Goal: Task Accomplishment & Management: Use online tool/utility

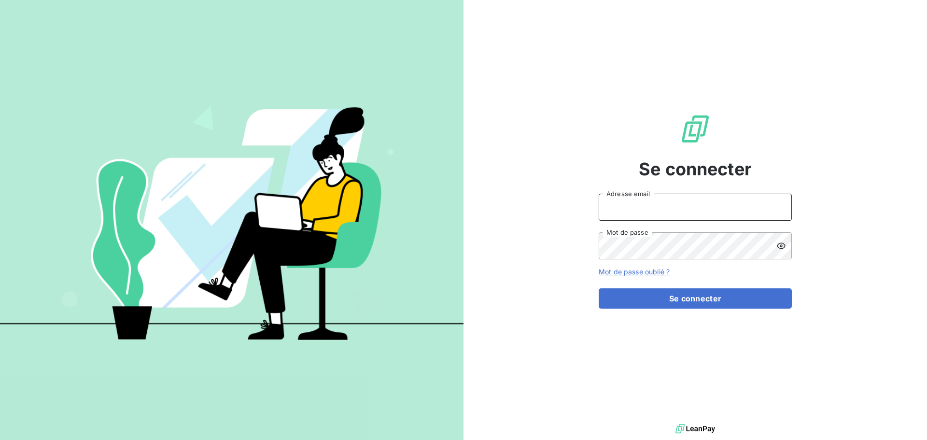
click at [606, 208] on input "Adresse email" at bounding box center [695, 207] width 193 height 27
type input "[EMAIL_ADDRESS][DOMAIN_NAME]"
click at [599, 288] on button "Se connecter" at bounding box center [695, 298] width 193 height 20
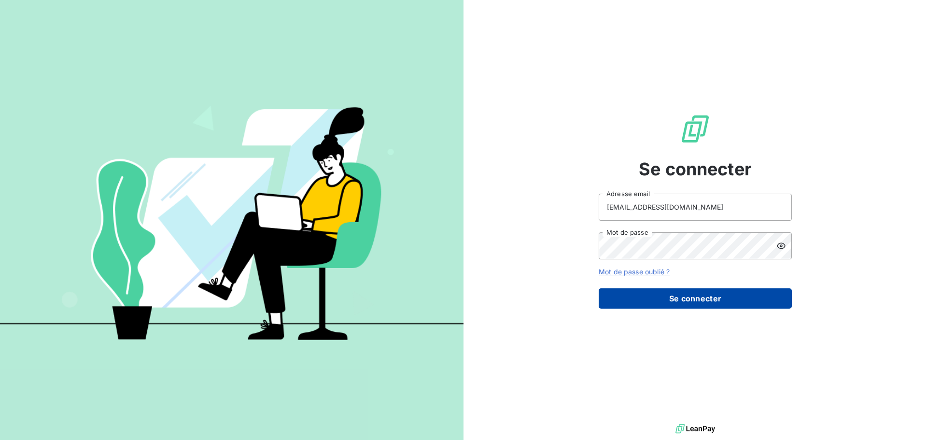
click at [687, 294] on button "Se connecter" at bounding box center [695, 298] width 193 height 20
click at [783, 242] on icon at bounding box center [782, 246] width 10 height 10
click at [707, 303] on button "Se connecter" at bounding box center [695, 298] width 193 height 20
click at [703, 302] on button "Se connecter" at bounding box center [695, 298] width 193 height 20
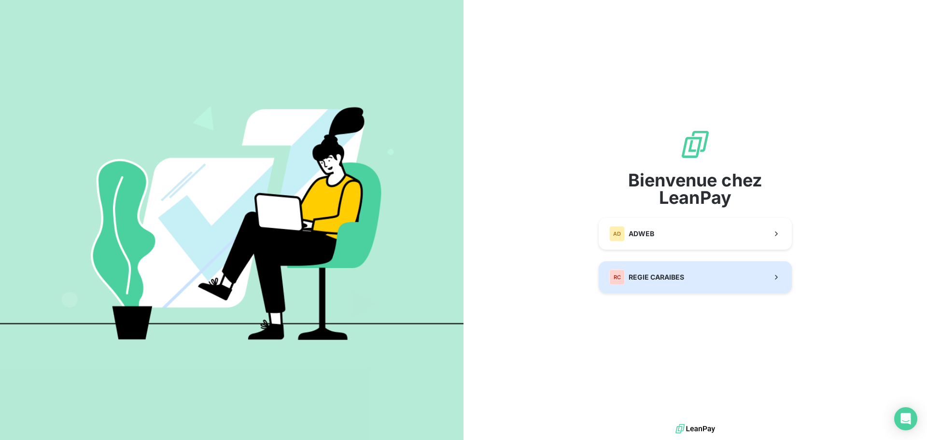
click at [677, 275] on span "REGIE CARAIBES" at bounding box center [657, 277] width 56 height 10
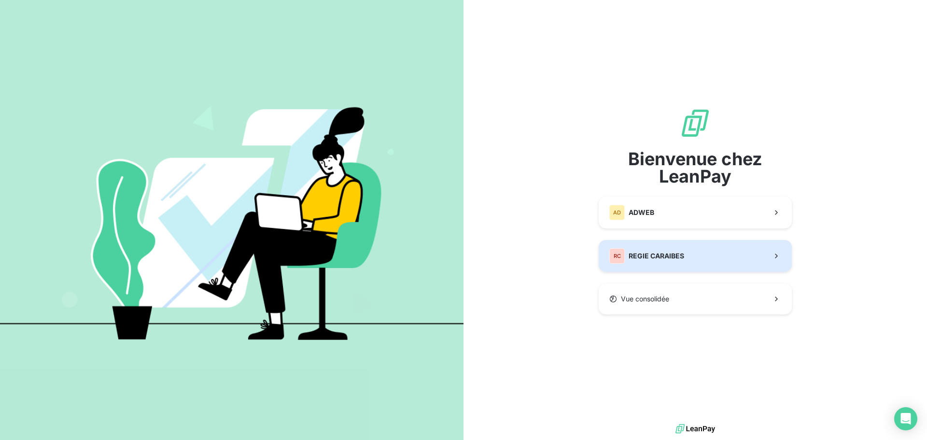
click at [682, 263] on div "RC REGIE CARAIBES" at bounding box center [647, 255] width 75 height 15
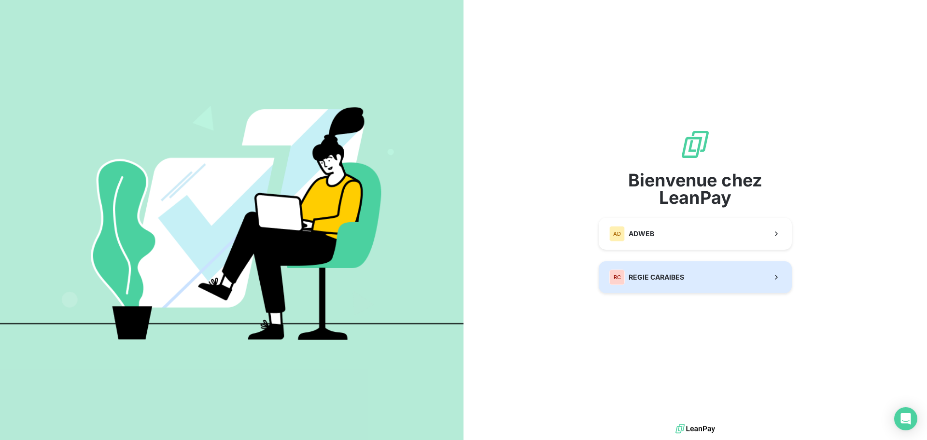
click at [698, 269] on button "RC REGIE CARAIBES" at bounding box center [695, 277] width 193 height 32
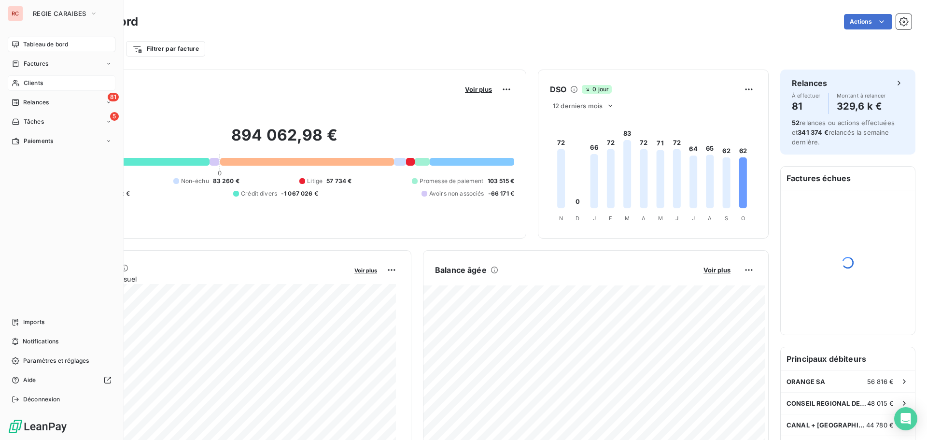
click at [42, 82] on span "Clients" at bounding box center [33, 83] width 19 height 9
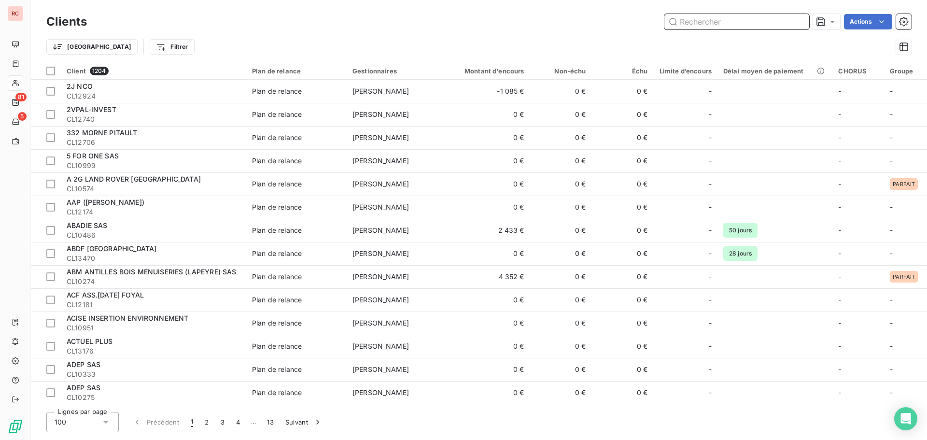
click at [684, 23] on input "text" at bounding box center [737, 21] width 145 height 15
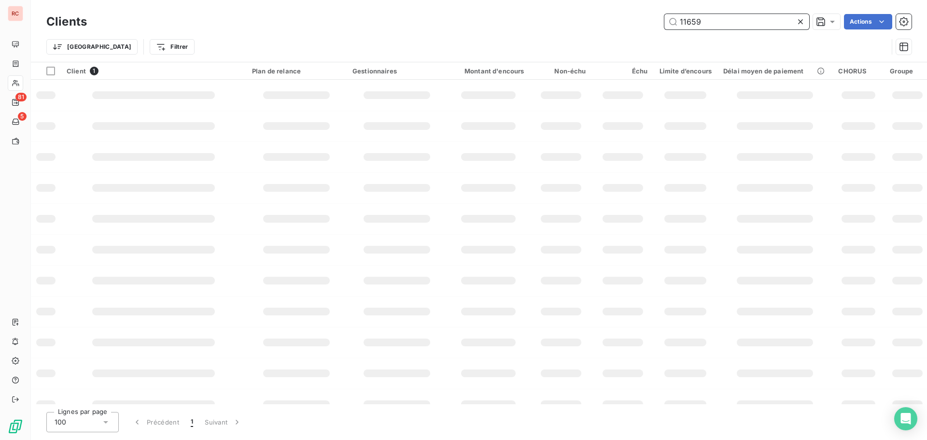
type input "11659"
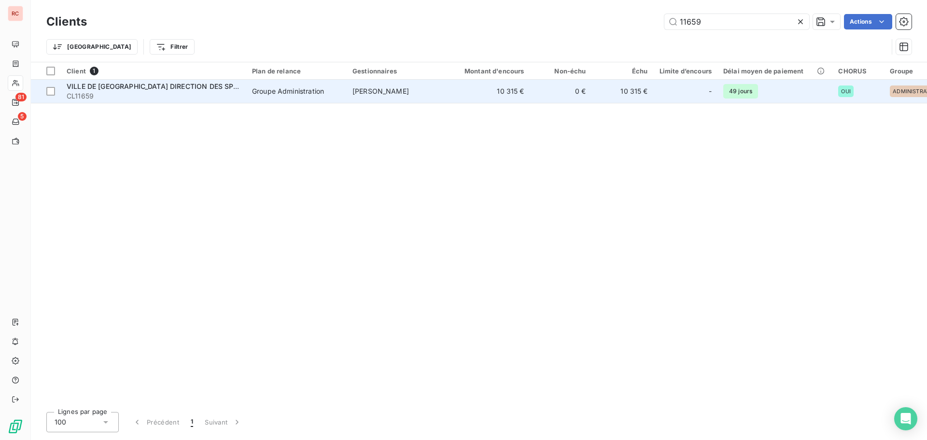
click at [228, 87] on span "VILLE DE [GEOGRAPHIC_DATA] DIRECTION DES SPORTS" at bounding box center [159, 86] width 185 height 8
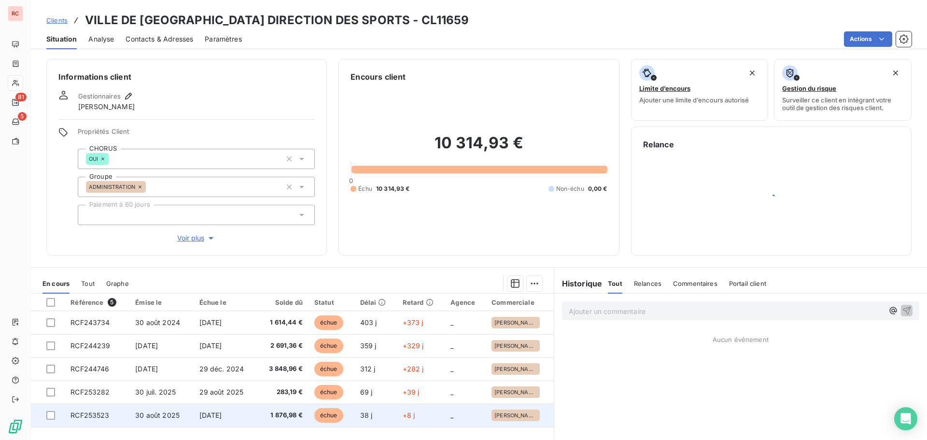
click at [161, 418] on span "30 août 2025" at bounding box center [157, 415] width 44 height 8
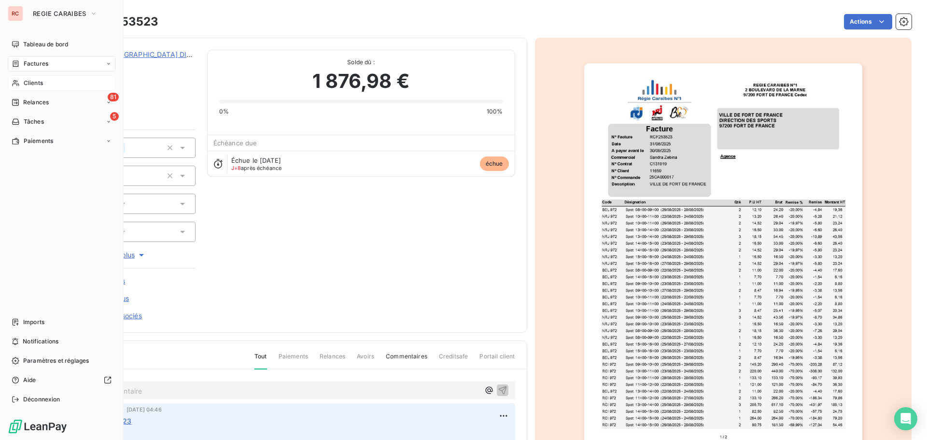
click at [45, 67] on span "Factures" at bounding box center [36, 63] width 25 height 9
click at [45, 85] on span "Factures" at bounding box center [35, 83] width 25 height 9
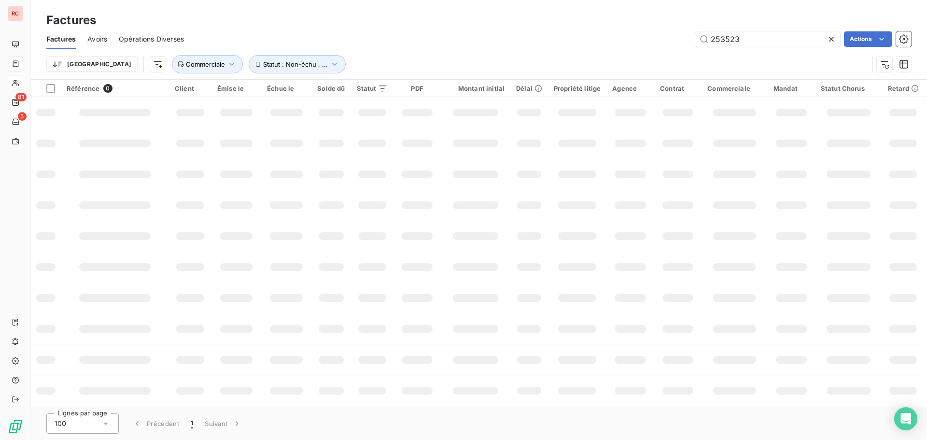
drag, startPoint x: 773, startPoint y: 41, endPoint x: 683, endPoint y: 41, distance: 90.3
click at [683, 41] on div "253523 Actions" at bounding box center [554, 38] width 716 height 15
type input "253281"
click at [227, 59] on icon "button" at bounding box center [232, 64] width 10 height 10
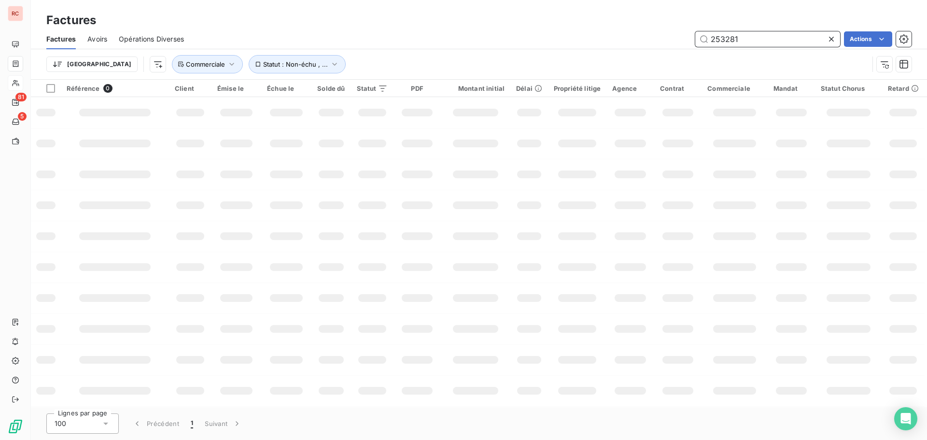
click at [747, 37] on input "253281" at bounding box center [768, 38] width 145 height 15
click at [907, 416] on icon "Open Intercom Messenger" at bounding box center [905, 419] width 11 height 13
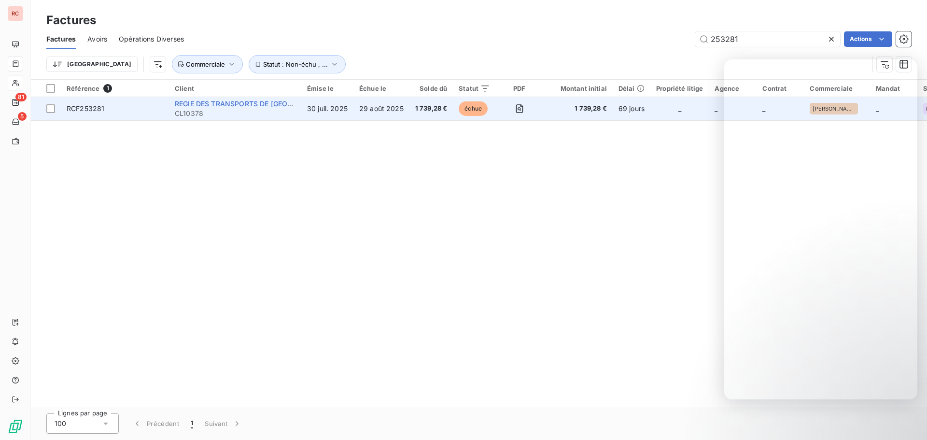
click at [244, 104] on span "REGIE DES TRANSPORTS DE [GEOGRAPHIC_DATA] (RTM) EPIC" at bounding box center [277, 104] width 205 height 8
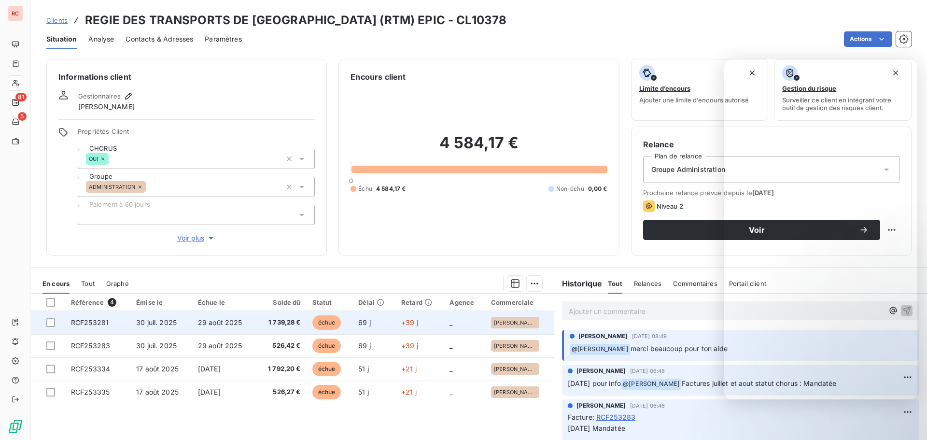
click at [120, 328] on td "RCF253281" at bounding box center [97, 322] width 65 height 23
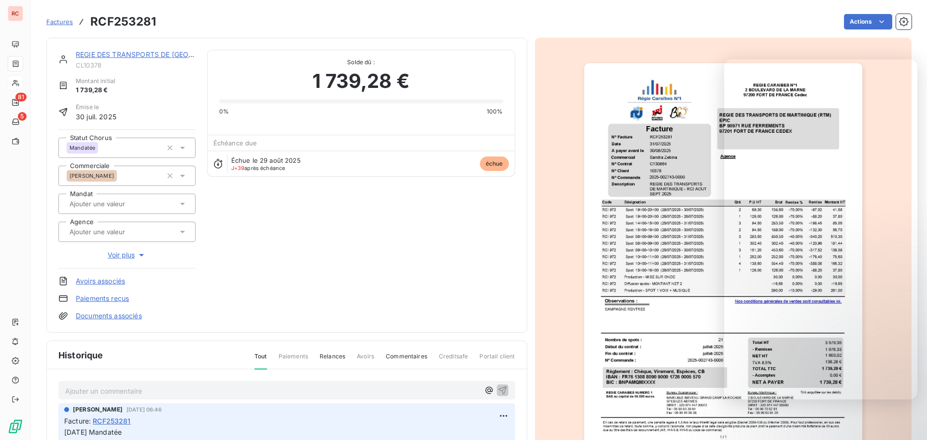
scroll to position [1, 0]
click at [88, 390] on p "Ajouter un commentaire ﻿" at bounding box center [272, 391] width 414 height 12
click at [182, 147] on icon at bounding box center [182, 147] width 5 height 2
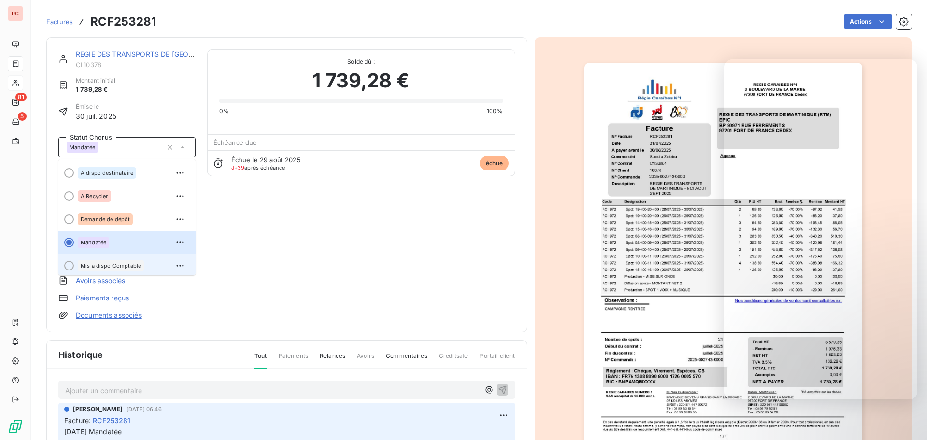
click at [126, 267] on div "Mis a dispo Comptable" at bounding box center [111, 266] width 66 height 12
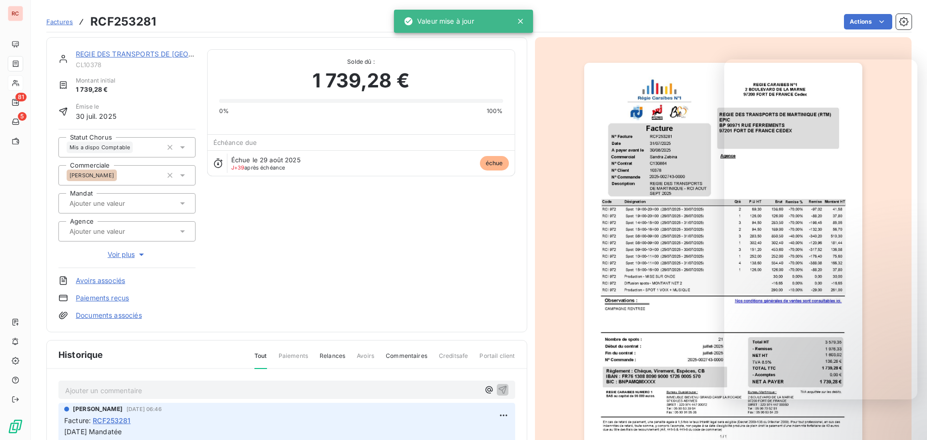
click at [104, 397] on div "Ajouter un commentaire ﻿" at bounding box center [286, 390] width 457 height 19
click at [85, 390] on p "Ajouter un commentaire ﻿" at bounding box center [272, 391] width 414 height 12
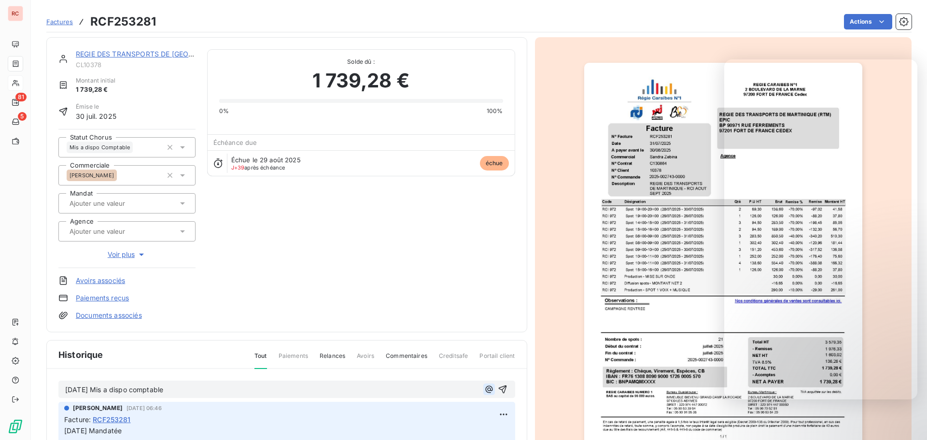
click at [484, 389] on icon "button" at bounding box center [489, 390] width 10 height 10
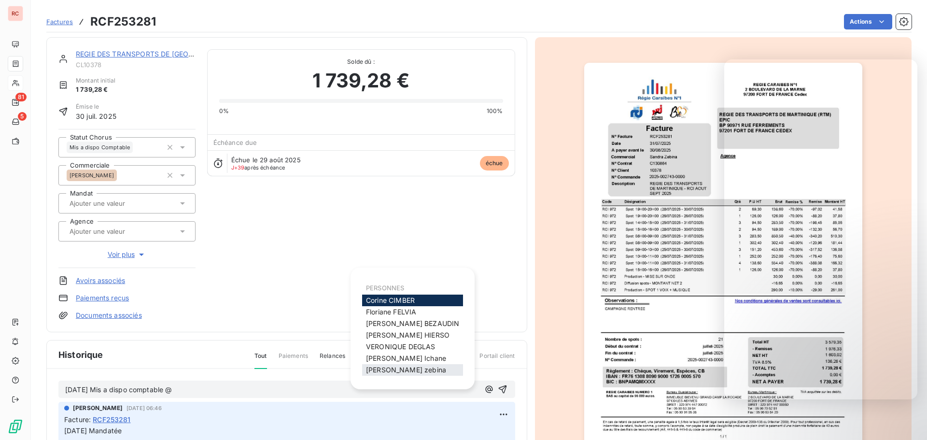
click at [388, 370] on span "[PERSON_NAME]" at bounding box center [406, 370] width 80 height 8
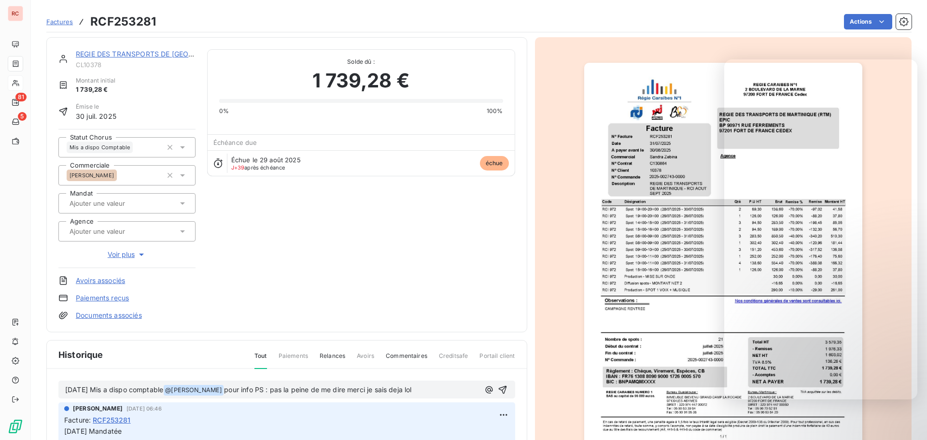
drag, startPoint x: 177, startPoint y: 390, endPoint x: 48, endPoint y: 390, distance: 129.5
copy span "[DATE] Mis a dispo comptable"
click at [497, 386] on button "button" at bounding box center [503, 390] width 12 height 12
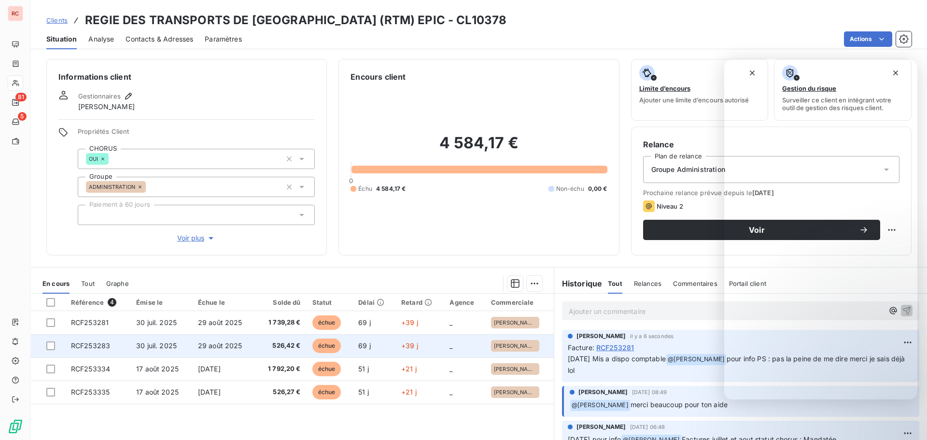
click at [89, 342] on span "RCF253283" at bounding box center [90, 346] width 39 height 8
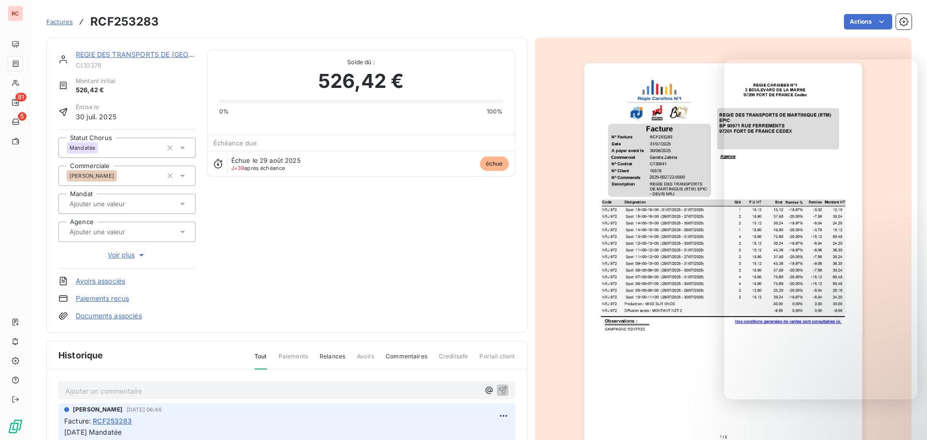
click at [97, 392] on p "Ajouter un commentaire ﻿" at bounding box center [272, 391] width 414 height 12
click at [484, 386] on icon "button" at bounding box center [489, 390] width 10 height 10
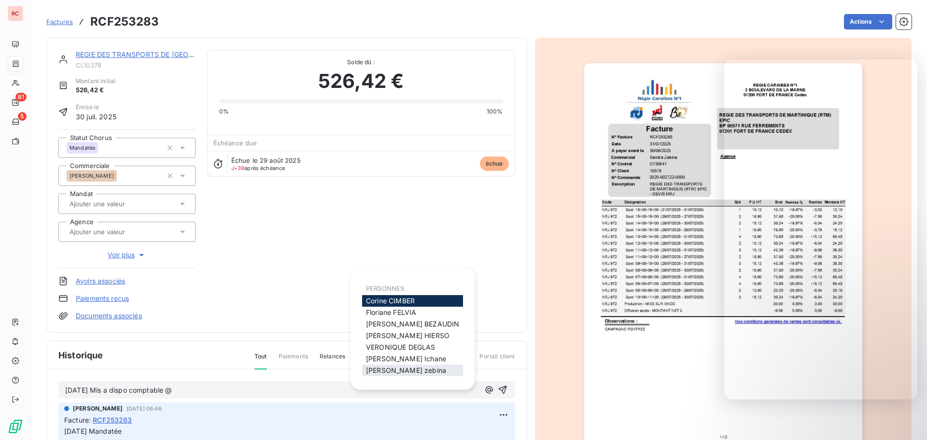
click at [386, 369] on span "[PERSON_NAME]" at bounding box center [406, 370] width 80 height 8
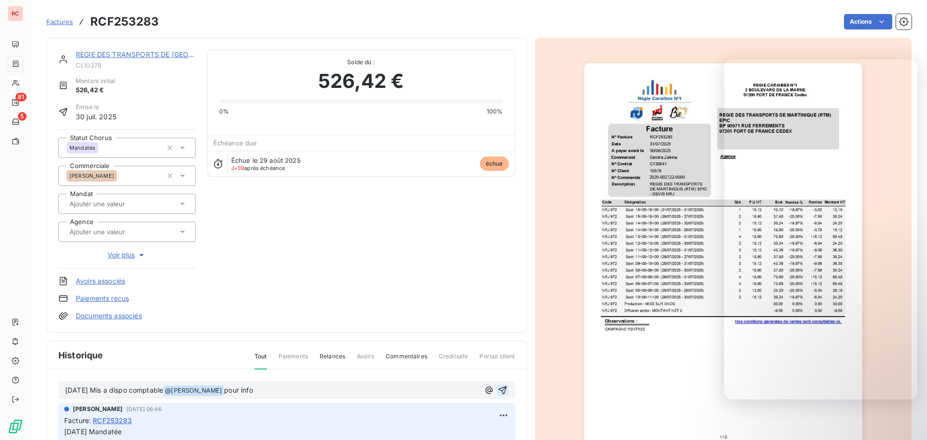
click at [498, 392] on icon "button" at bounding box center [503, 390] width 10 height 10
click at [186, 145] on icon at bounding box center [183, 148] width 10 height 10
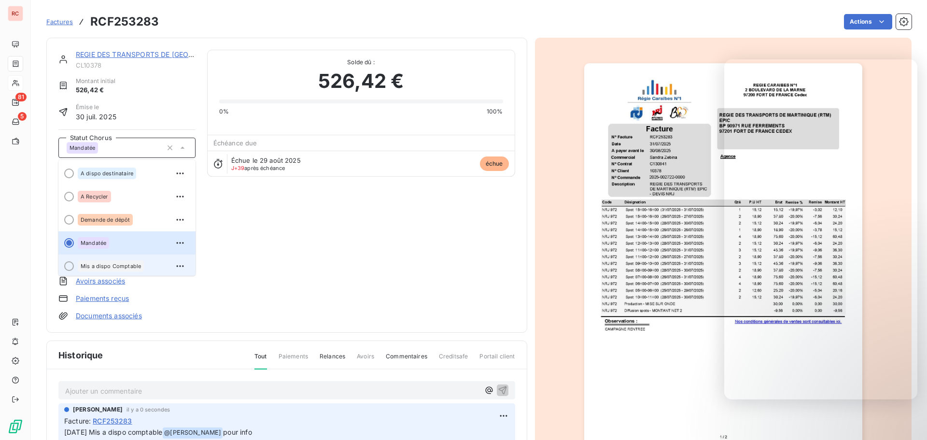
click at [128, 268] on div "Mis a dispo Comptable" at bounding box center [111, 266] width 66 height 12
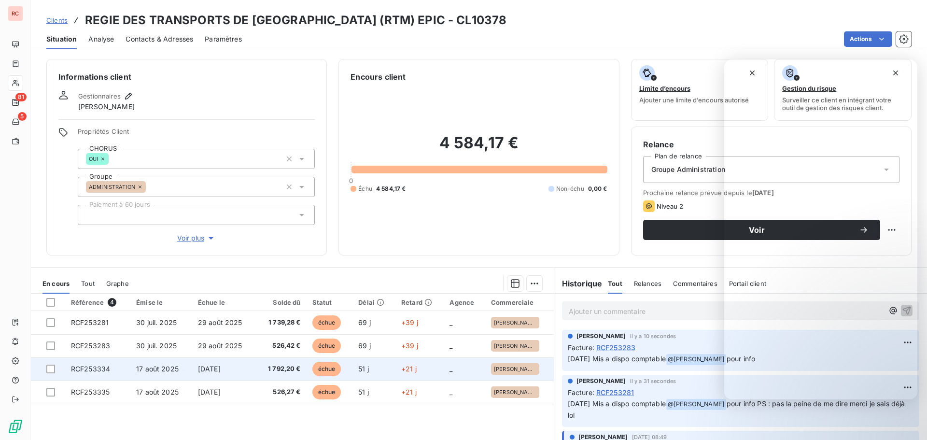
click at [106, 369] on span "RCF253334" at bounding box center [90, 369] width 39 height 8
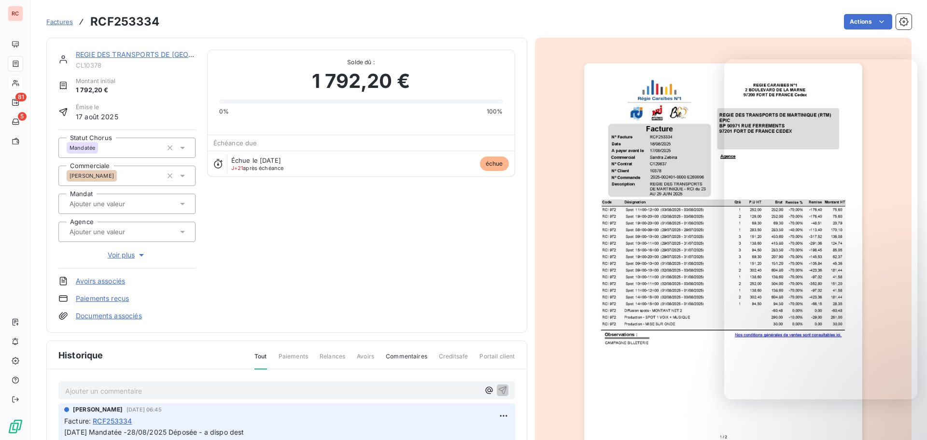
click at [118, 388] on p "Ajouter un commentaire ﻿" at bounding box center [272, 391] width 414 height 12
click at [485, 389] on icon "button" at bounding box center [489, 390] width 10 height 10
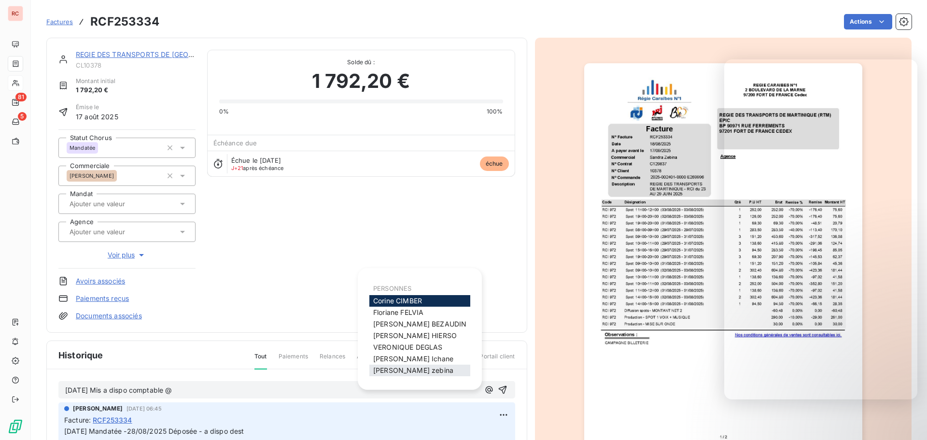
click at [391, 370] on span "[PERSON_NAME]" at bounding box center [413, 370] width 80 height 8
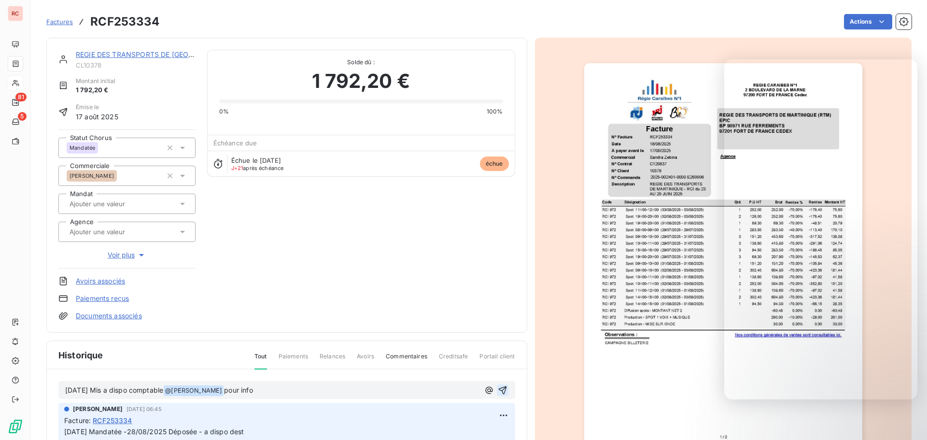
click at [502, 394] on icon "button" at bounding box center [503, 390] width 10 height 10
click at [183, 147] on icon at bounding box center [183, 148] width 10 height 10
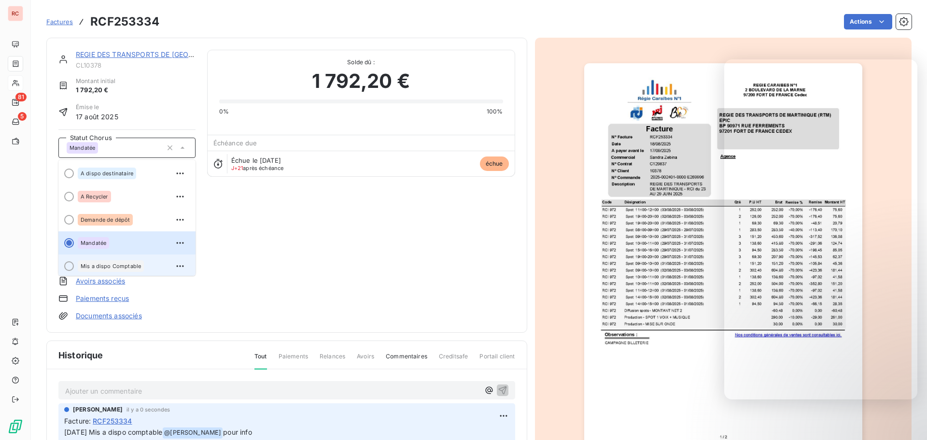
click at [128, 265] on span "Mis a dispo Comptable" at bounding box center [111, 266] width 60 height 6
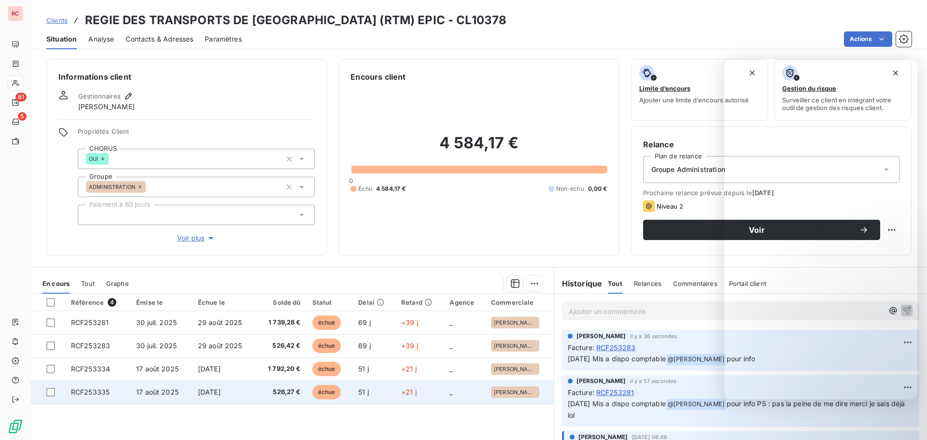
click at [130, 388] on tr "RCF253335 [DATE] [DATE] 526,27 € échue 51 j +21 j _ [PERSON_NAME]" at bounding box center [292, 392] width 523 height 23
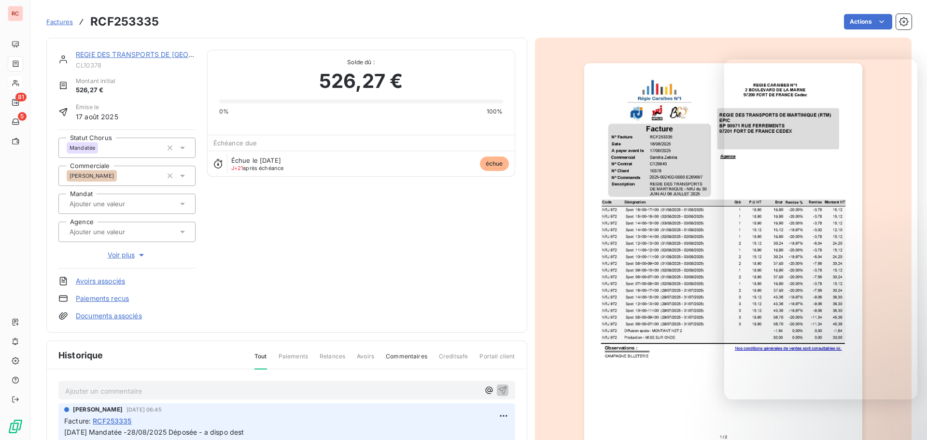
click at [120, 389] on p "Ajouter un commentaire ﻿" at bounding box center [272, 391] width 414 height 12
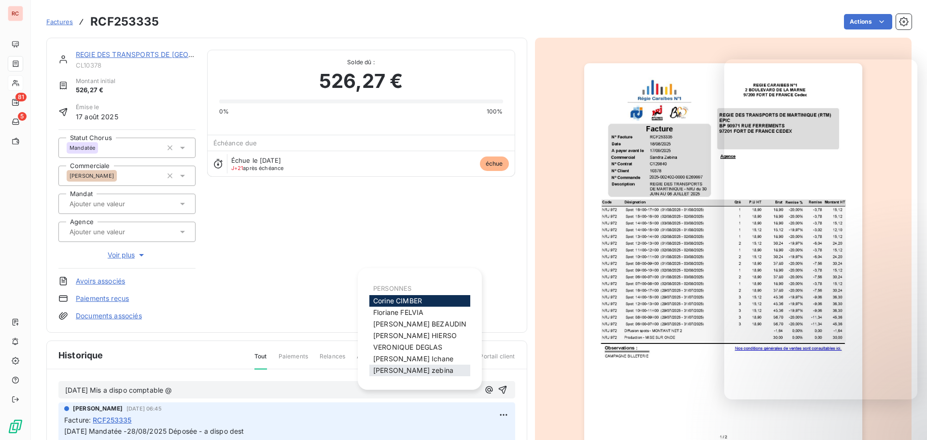
click at [406, 372] on span "[PERSON_NAME]" at bounding box center [413, 370] width 80 height 8
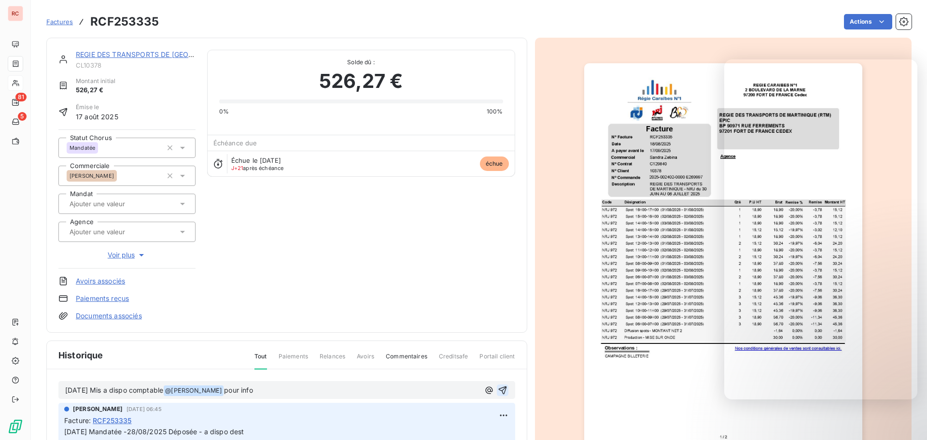
click at [500, 388] on icon "button" at bounding box center [503, 390] width 10 height 10
click at [181, 174] on icon at bounding box center [183, 176] width 10 height 10
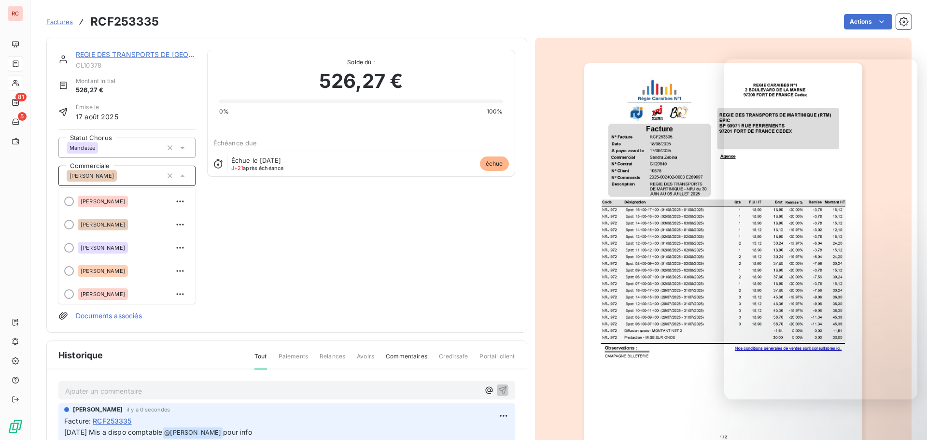
scroll to position [95, 0]
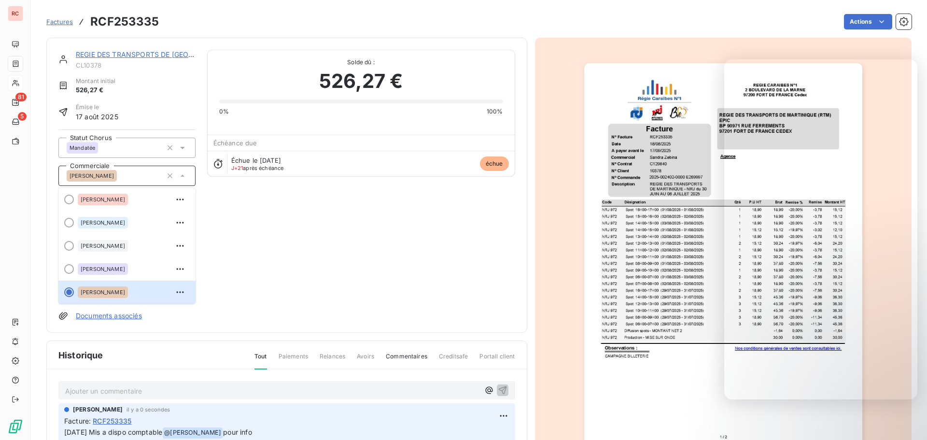
click at [181, 173] on icon at bounding box center [183, 176] width 10 height 10
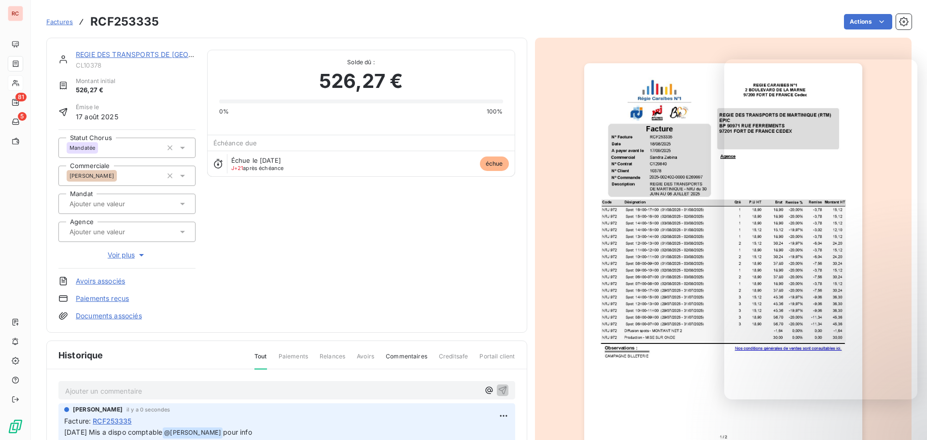
click at [181, 147] on icon at bounding box center [182, 148] width 5 height 2
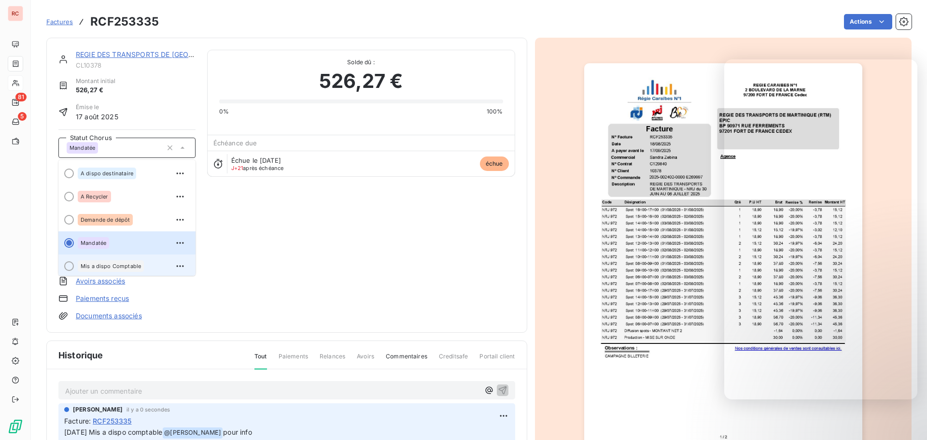
click at [129, 268] on div "Mis a dispo Comptable" at bounding box center [111, 266] width 66 height 12
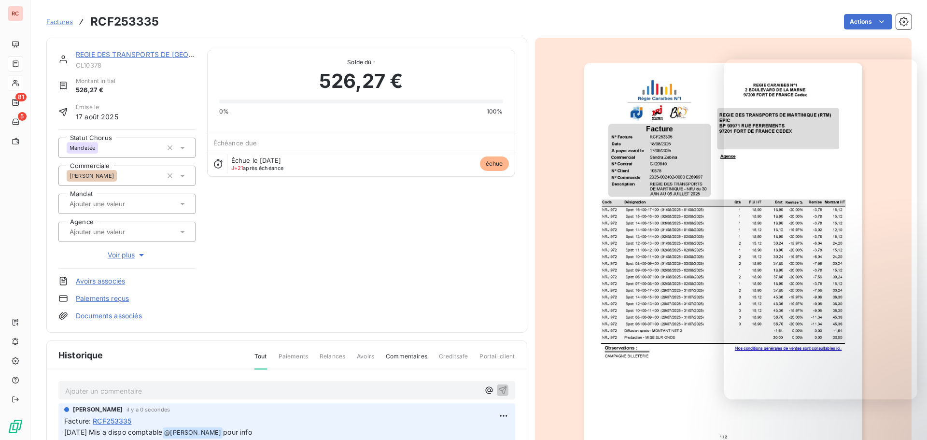
scroll to position [0, 0]
click at [182, 146] on icon at bounding box center [183, 148] width 10 height 10
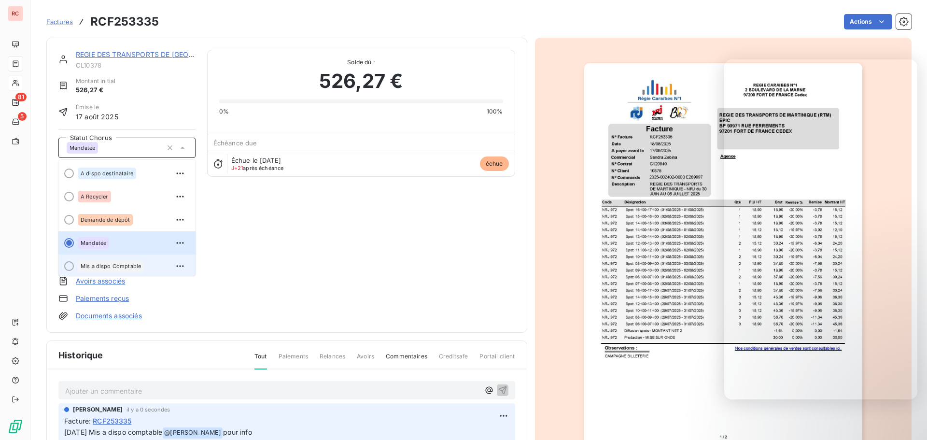
click at [110, 264] on span "Mis a dispo Comptable" at bounding box center [111, 266] width 60 height 6
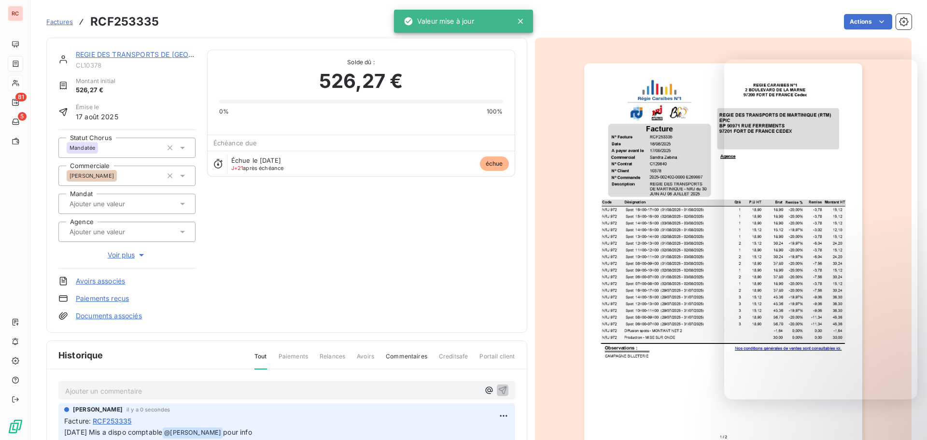
click at [185, 145] on icon at bounding box center [183, 148] width 10 height 10
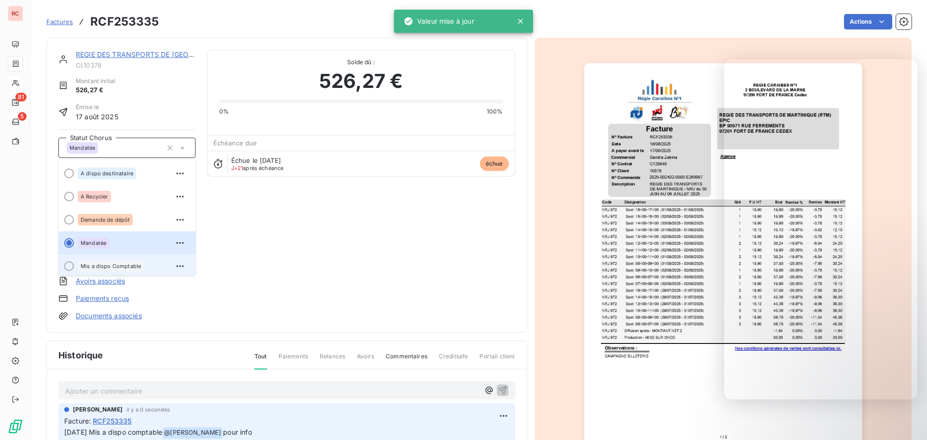
click at [68, 265] on div at bounding box center [69, 266] width 10 height 10
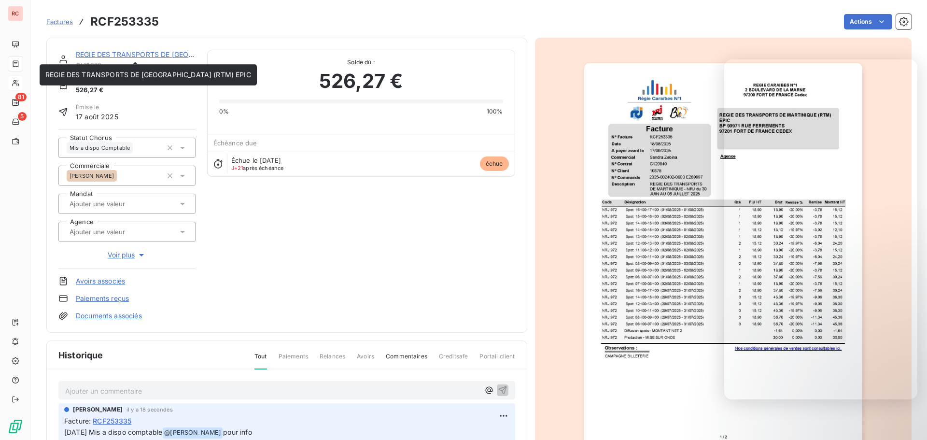
click at [95, 51] on link "REGIE DES TRANSPORTS DE [GEOGRAPHIC_DATA] (RTM) EPIC" at bounding box center [179, 54] width 206 height 8
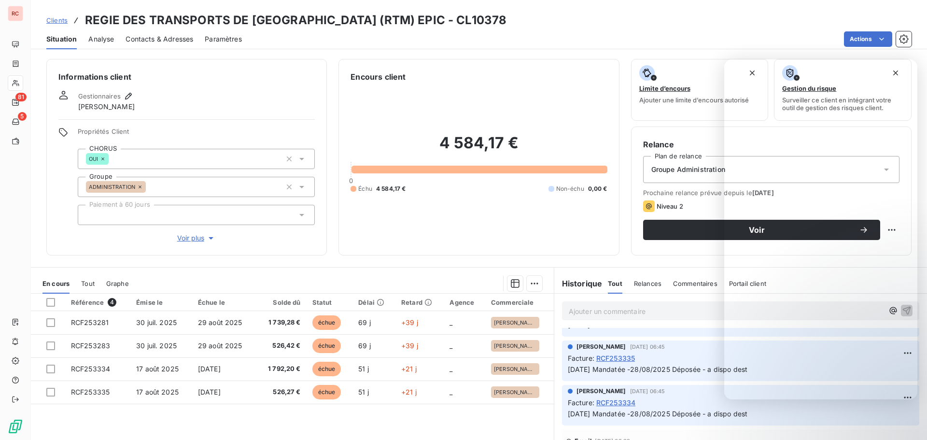
scroll to position [383, 0]
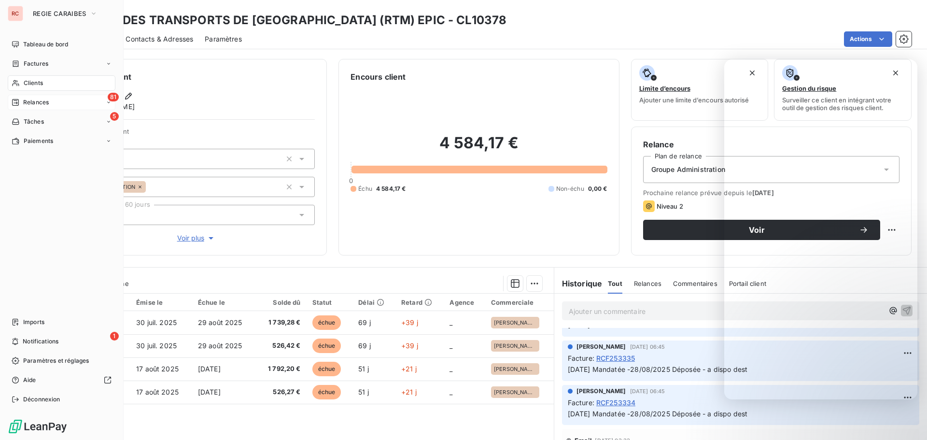
click at [23, 103] on span "Relances" at bounding box center [36, 102] width 26 height 9
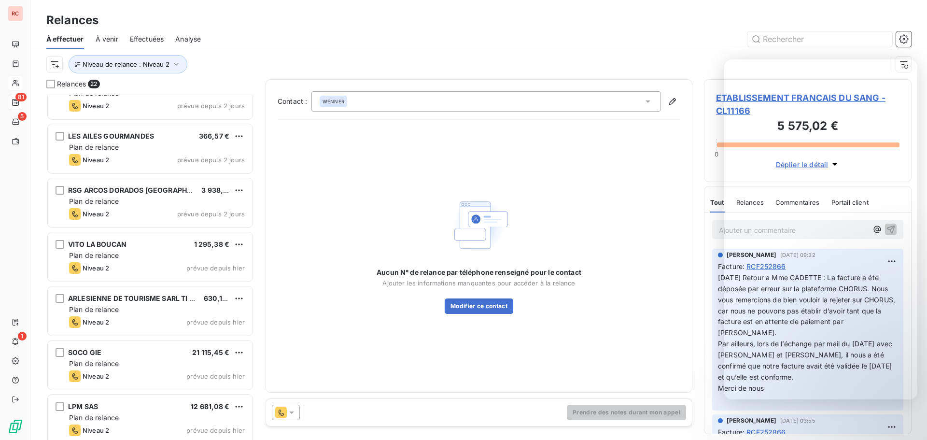
scroll to position [845, 0]
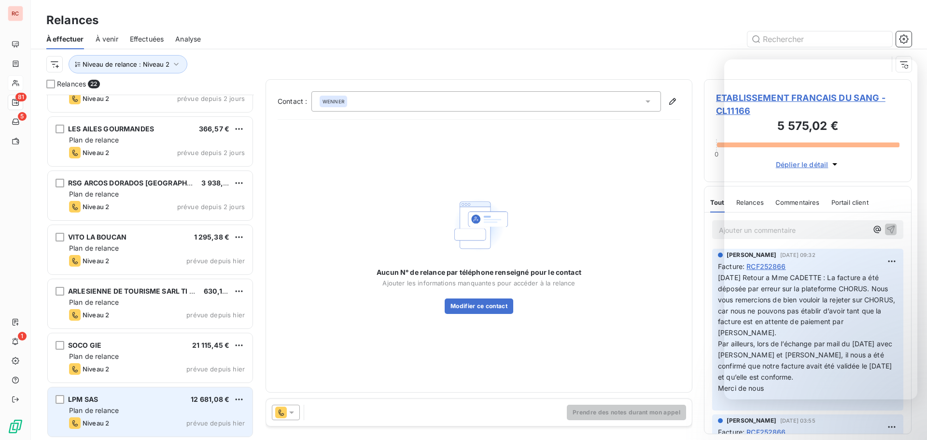
click at [167, 404] on div "LPM SAS 12 681,08 € Plan de relance Niveau 2 prévue depuis [DATE]" at bounding box center [150, 411] width 205 height 49
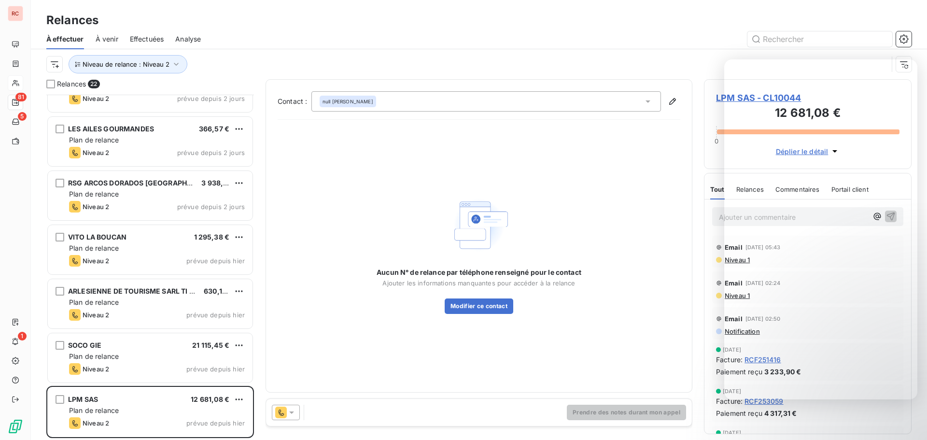
click at [292, 410] on icon at bounding box center [292, 413] width 10 height 10
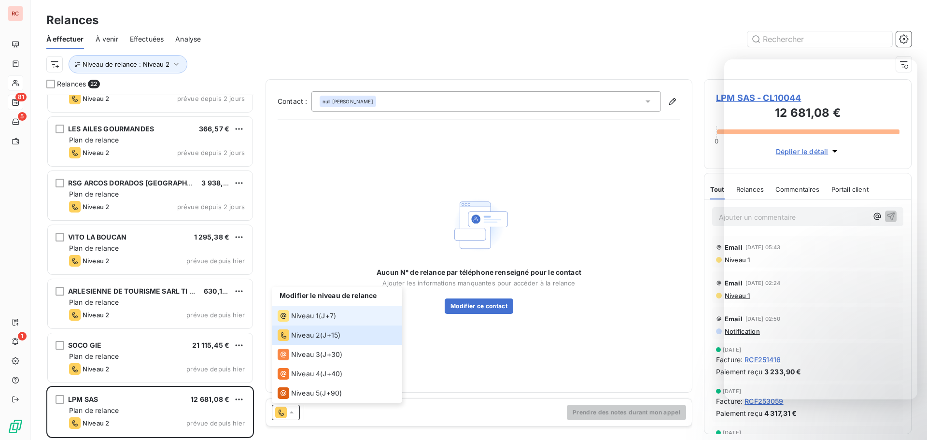
click at [308, 320] on span "Niveau 1" at bounding box center [305, 316] width 28 height 10
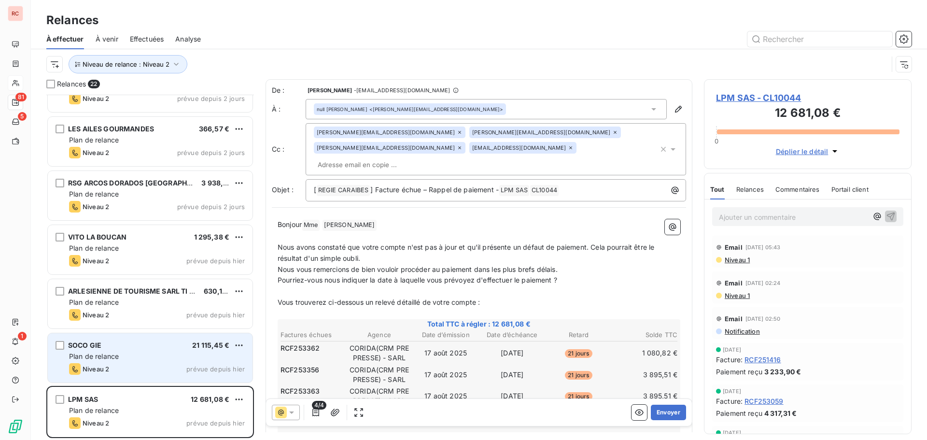
click at [147, 338] on div "SOCO GIE 21 115,45 € Plan de relance Niveau 2 prévue depuis [DATE]" at bounding box center [150, 357] width 205 height 49
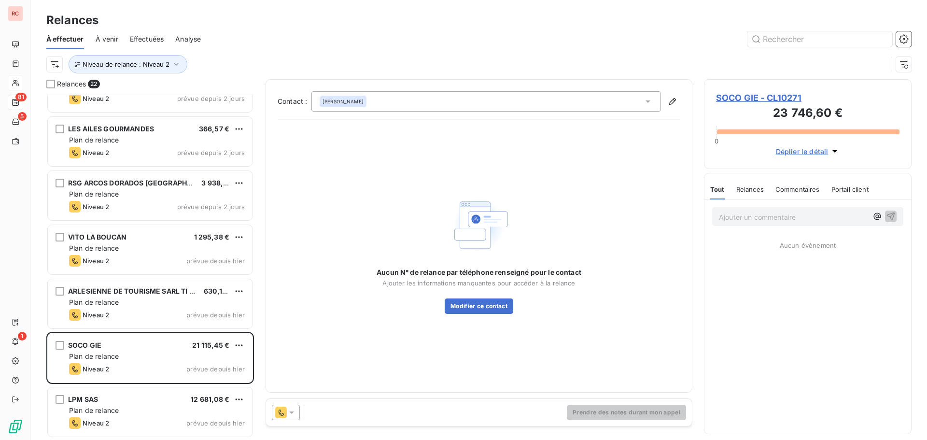
click at [292, 409] on icon at bounding box center [292, 413] width 10 height 10
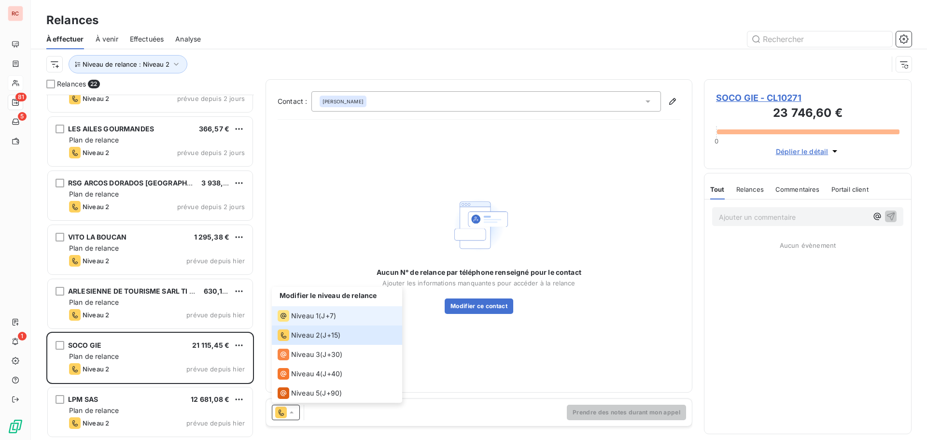
click at [302, 322] on li "Niveau 1 ( J+7 )" at bounding box center [337, 315] width 130 height 19
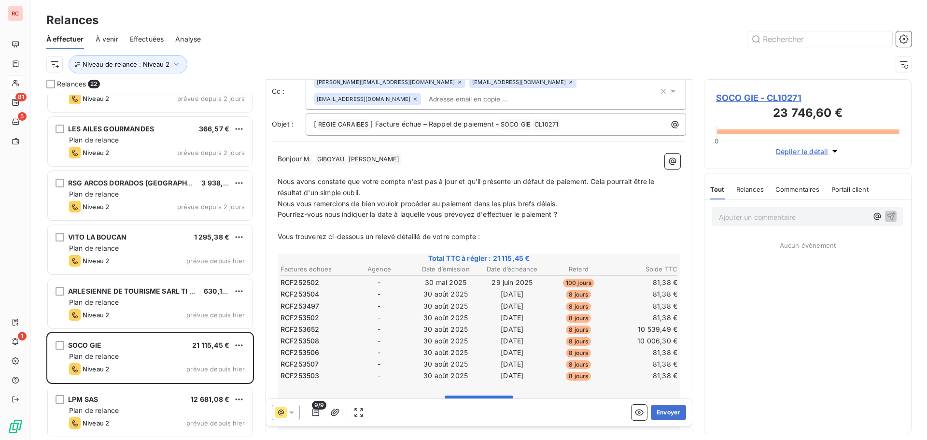
scroll to position [49, 0]
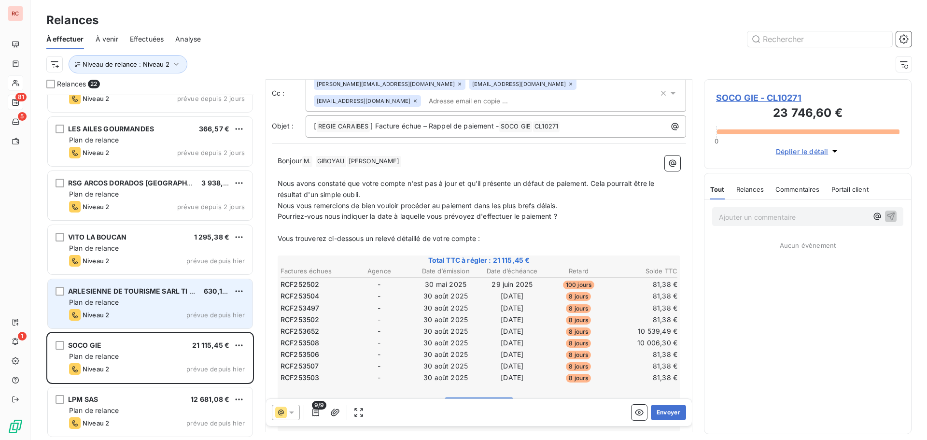
click at [128, 305] on div "Plan de relance" at bounding box center [157, 303] width 176 height 10
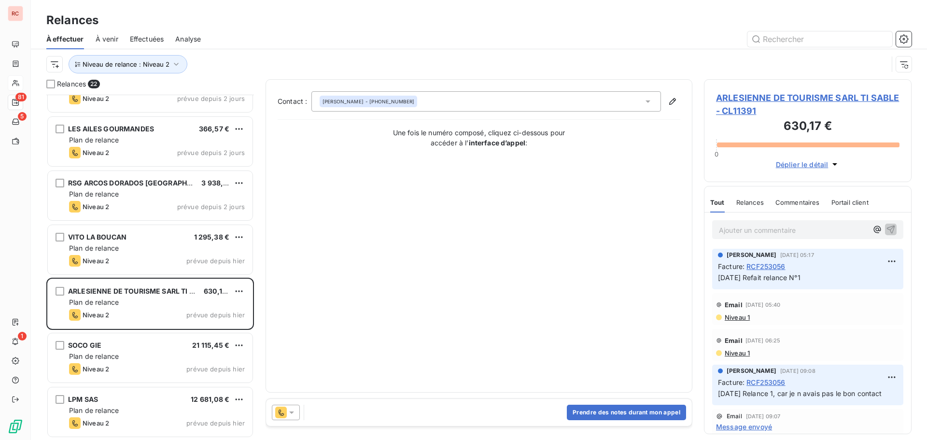
click at [295, 412] on icon at bounding box center [292, 413] width 10 height 10
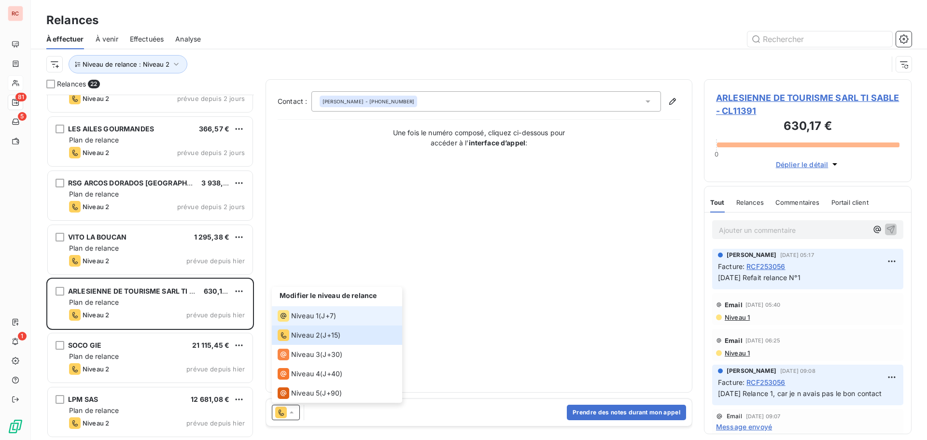
click at [301, 317] on span "Niveau 1" at bounding box center [305, 316] width 28 height 10
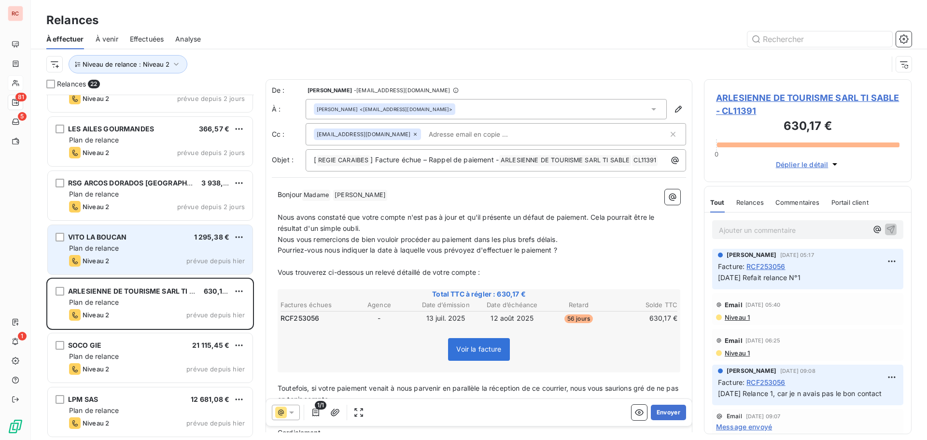
click at [119, 255] on div "VITO LA BOUCAN 1 295,38 € Plan de relance Niveau 2 prévue depuis [DATE]" at bounding box center [150, 249] width 205 height 49
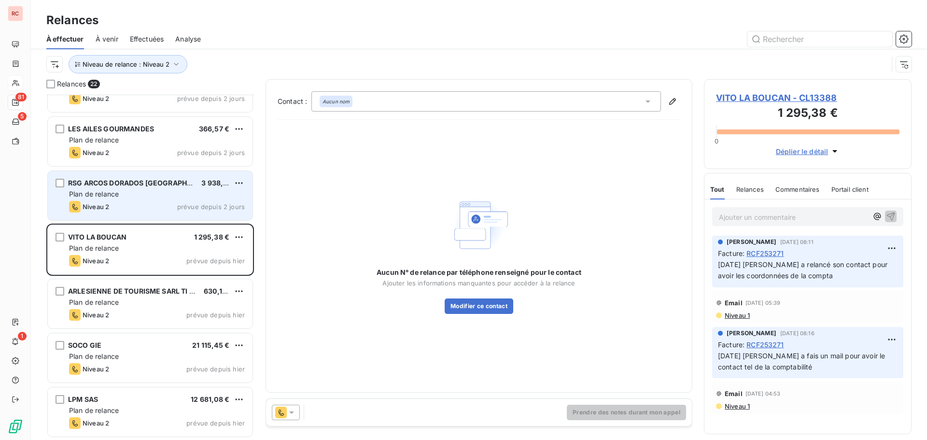
click at [93, 206] on span "Niveau 2" at bounding box center [96, 207] width 27 height 8
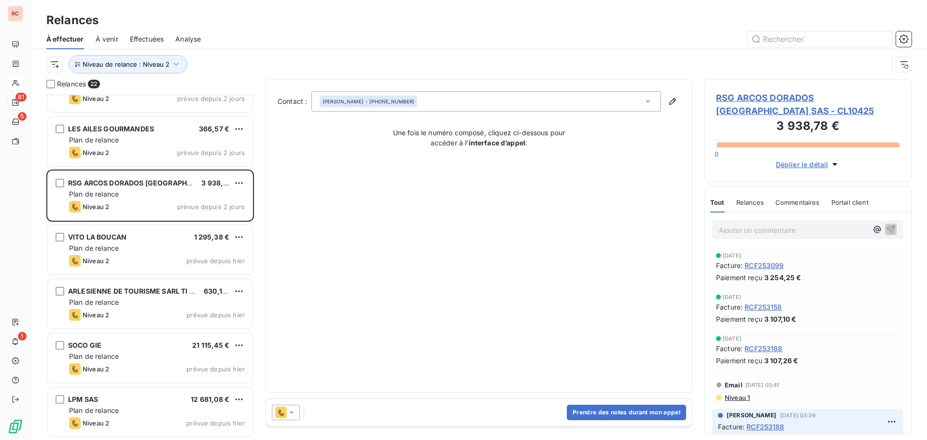
click at [294, 411] on icon at bounding box center [292, 413] width 10 height 10
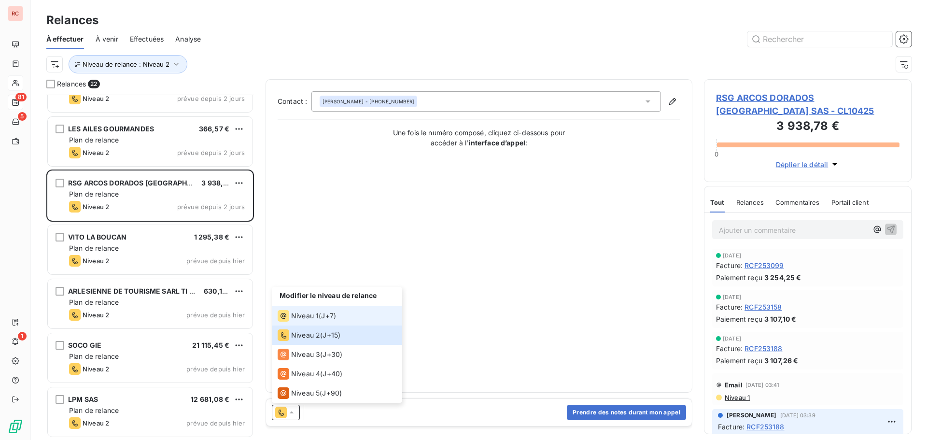
click at [301, 312] on span "Niveau 1" at bounding box center [305, 316] width 28 height 10
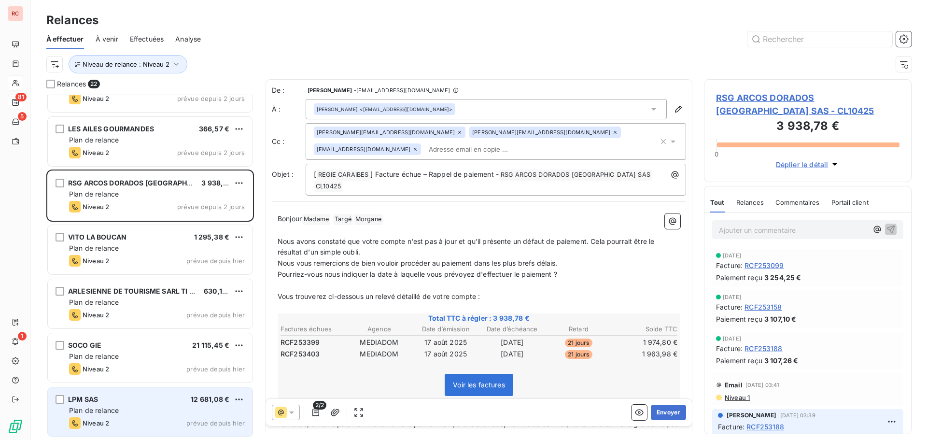
click at [160, 405] on div "LPM SAS 12 681,08 € Plan de relance Niveau 2 prévue depuis [DATE]" at bounding box center [150, 411] width 205 height 49
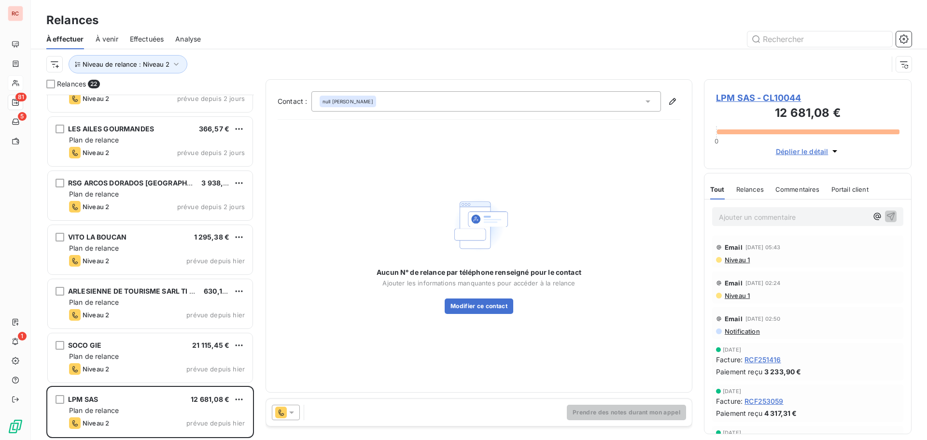
click at [728, 97] on span "LPM SAS - CL10044" at bounding box center [808, 97] width 184 height 13
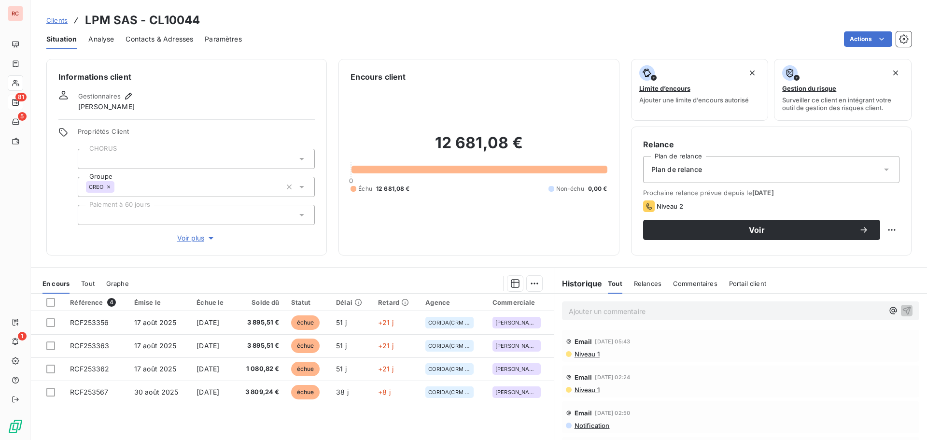
click at [164, 43] on span "Contacts & Adresses" at bounding box center [160, 39] width 68 height 10
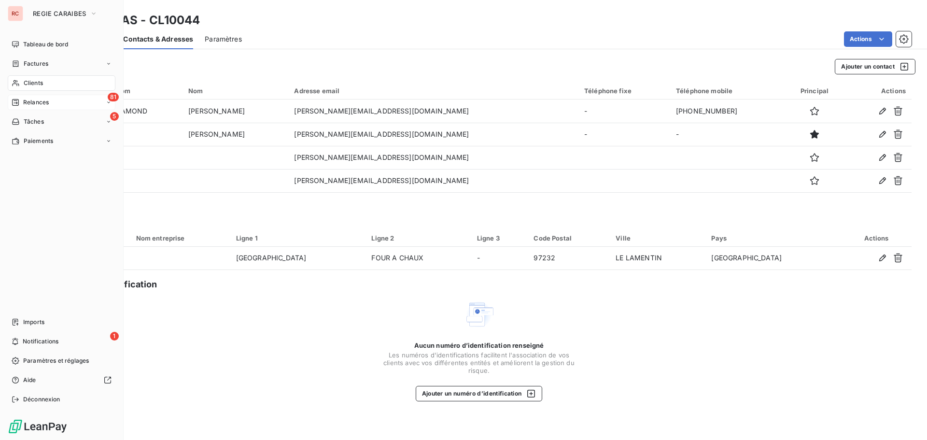
click at [30, 101] on span "Relances" at bounding box center [36, 102] width 26 height 9
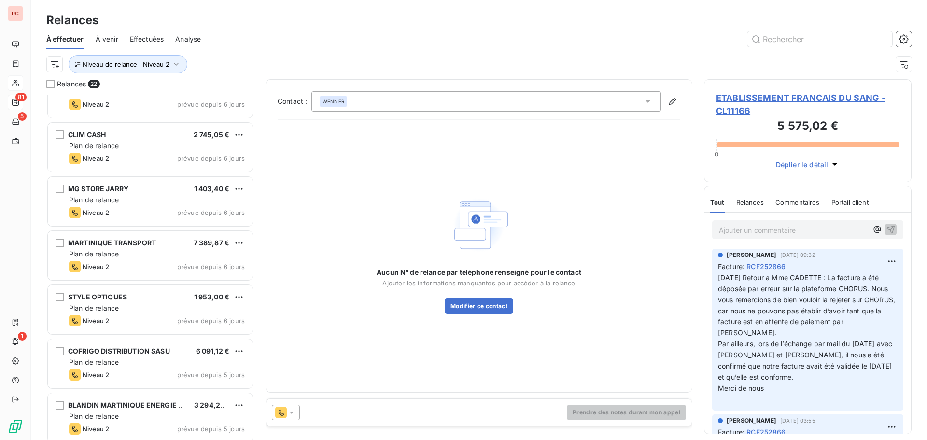
scroll to position [484, 0]
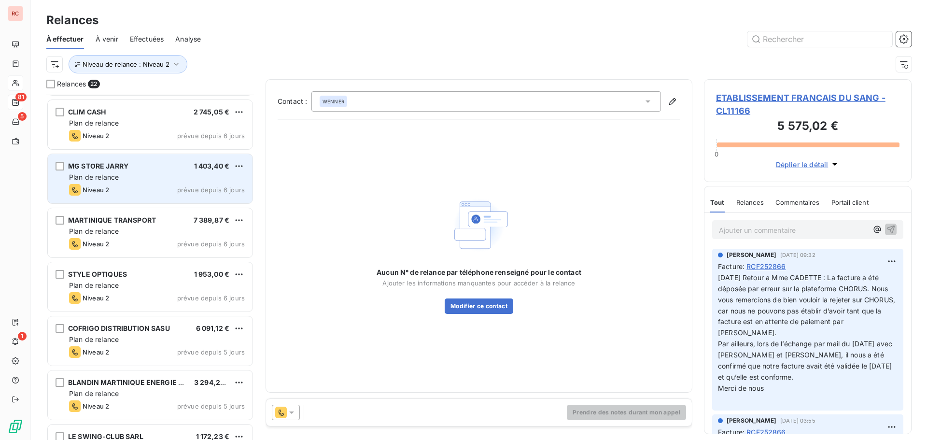
click at [129, 178] on div "Plan de relance" at bounding box center [157, 177] width 176 height 10
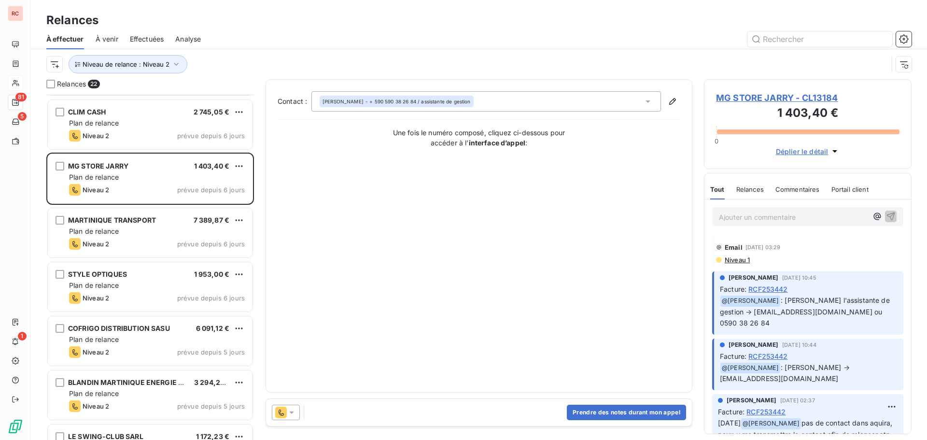
click at [292, 409] on icon at bounding box center [292, 413] width 10 height 10
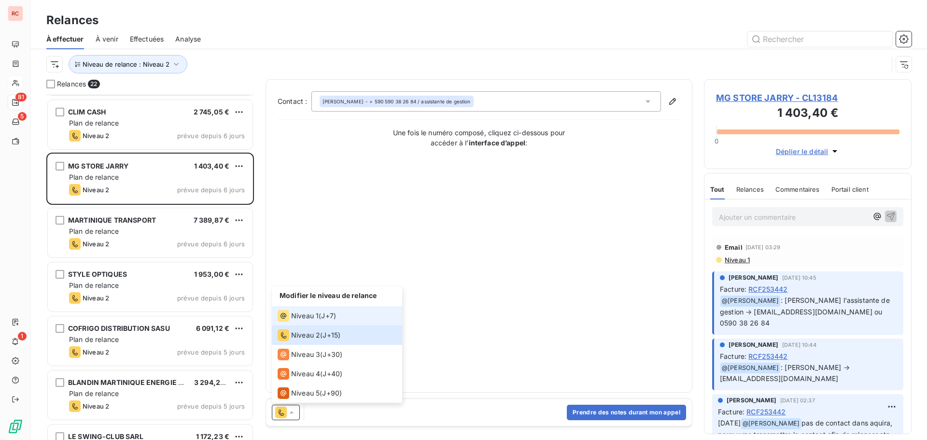
click at [326, 313] on span "J+7 )" at bounding box center [328, 316] width 15 height 10
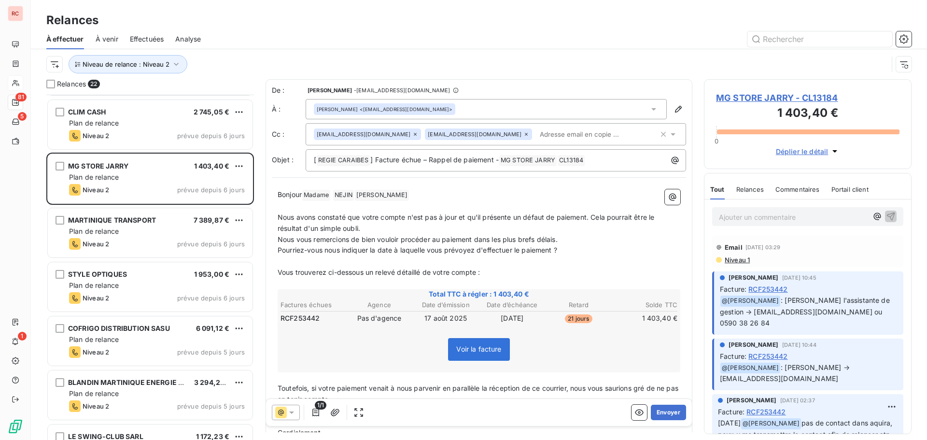
click at [741, 97] on span "MG STORE JARRY - CL13184" at bounding box center [808, 97] width 184 height 13
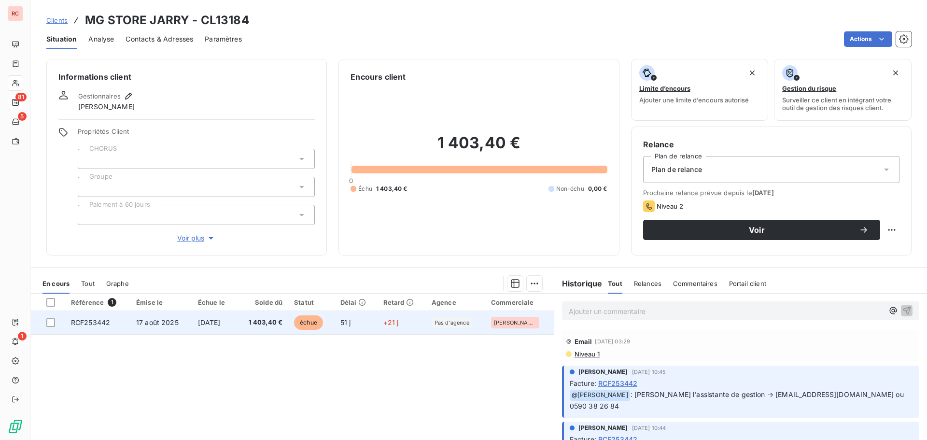
click at [221, 319] on span "[DATE]" at bounding box center [209, 322] width 23 height 8
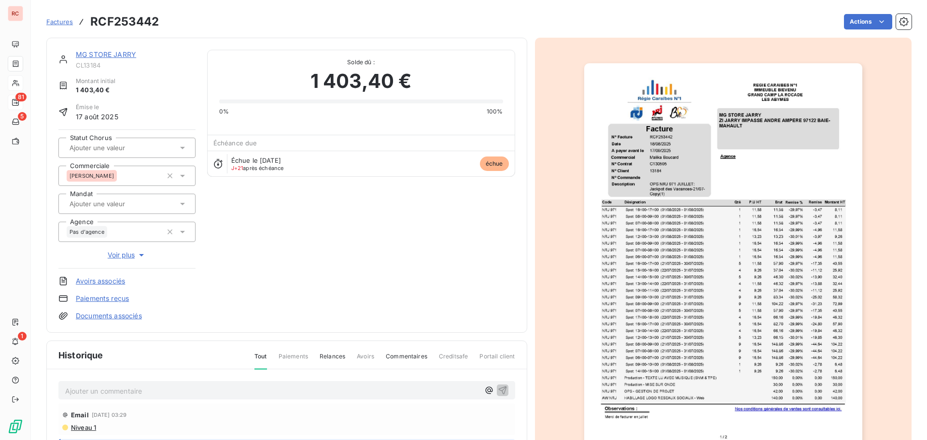
click at [88, 387] on p "Ajouter un commentaire ﻿" at bounding box center [272, 391] width 414 height 12
click at [287, 392] on span "[DATE] Eu la cliente qui me confirme un virement fait le 03/10/20025" at bounding box center [176, 390] width 222 height 8
drag, startPoint x: 305, startPoint y: 391, endPoint x: 58, endPoint y: 397, distance: 246.4
click at [58, 397] on div "[DATE] Eu la cliente qui me confirme un virement fait le [DATE]" at bounding box center [286, 390] width 457 height 18
copy span "[DATE] Eu la cliente qui me confirme un virement fait le [DATE]"
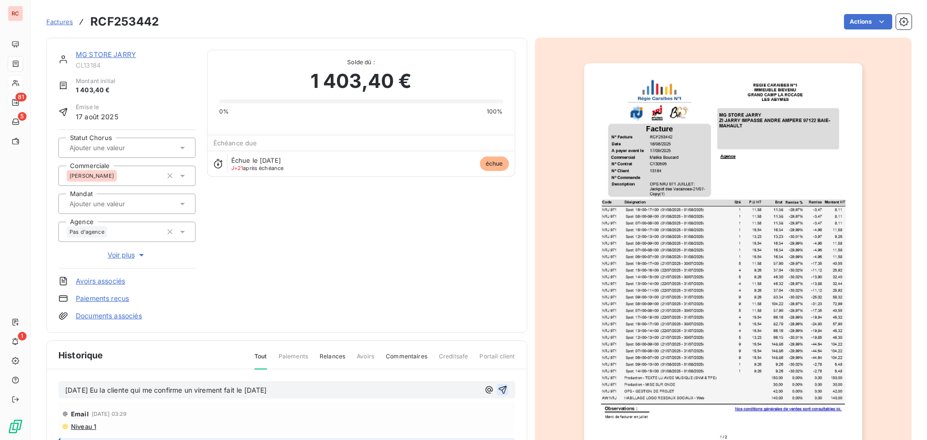
click at [498, 386] on icon "button" at bounding box center [503, 390] width 10 height 10
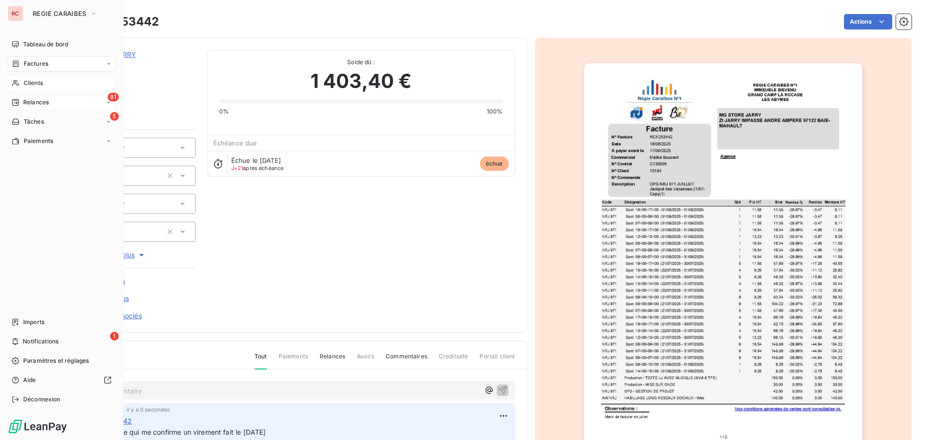
click at [26, 103] on span "Relances" at bounding box center [36, 102] width 26 height 9
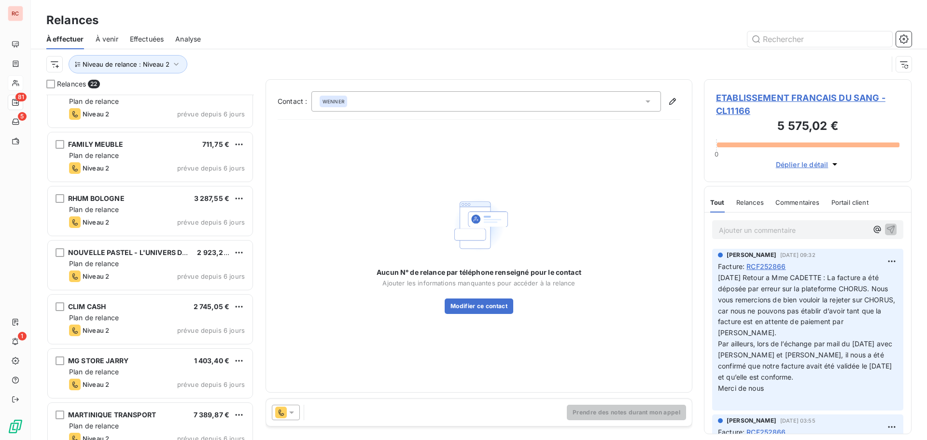
scroll to position [290, 0]
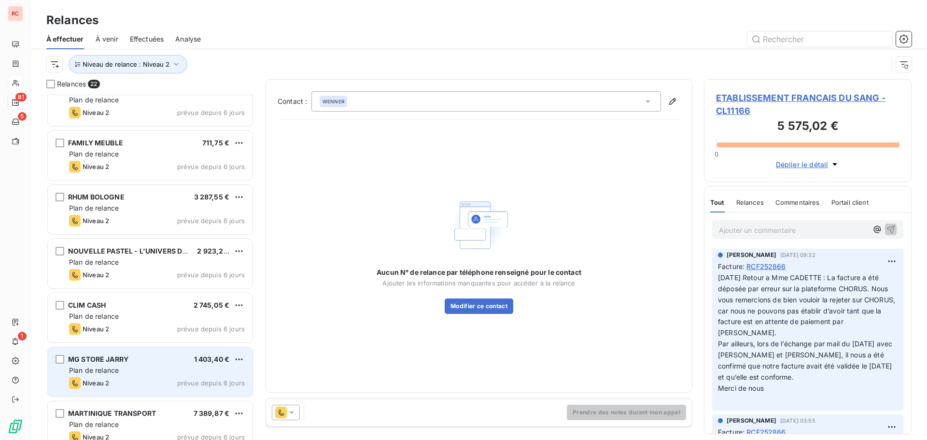
click at [150, 369] on div "Plan de relance" at bounding box center [157, 371] width 176 height 10
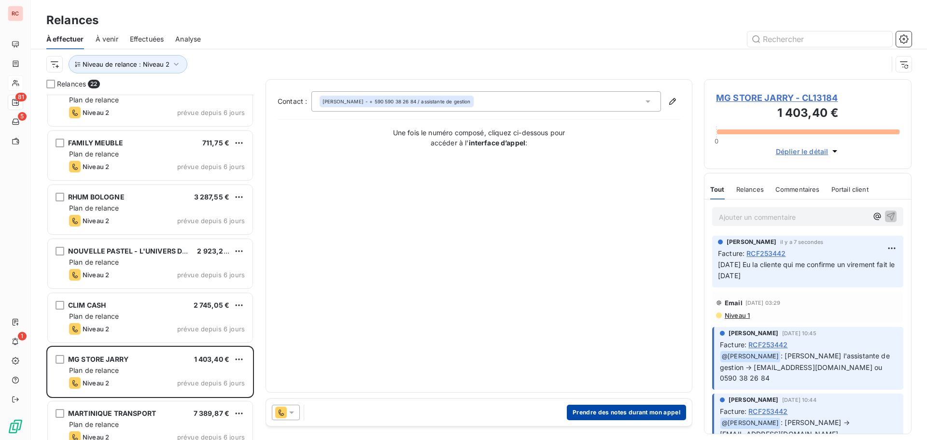
click at [639, 410] on button "Prendre des notes durant mon appel" at bounding box center [626, 412] width 119 height 15
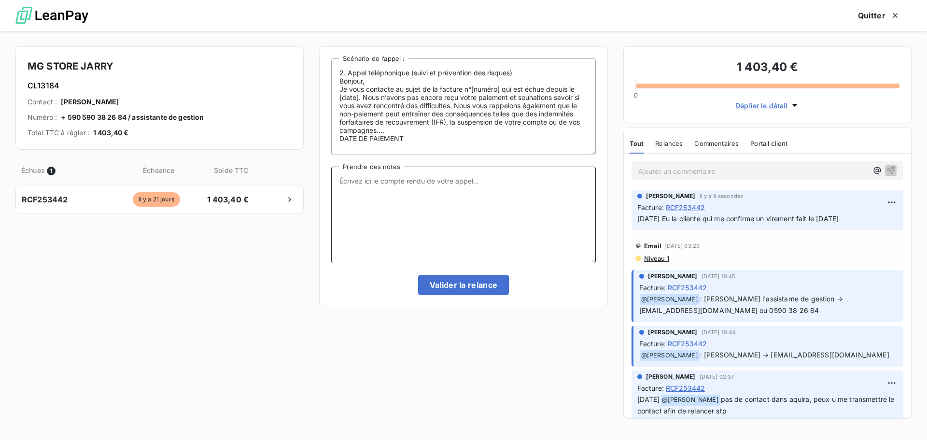
click at [406, 193] on textarea "Prendre des notes" at bounding box center [463, 215] width 264 height 97
paste textarea "[DATE] Eu la cliente qui me confirme un virement fait le [DATE]"
type textarea "[DATE] Eu la cliente qui me confirme un virement fait le [DATE]"
click at [470, 285] on button "Valider la relance" at bounding box center [463, 285] width 91 height 20
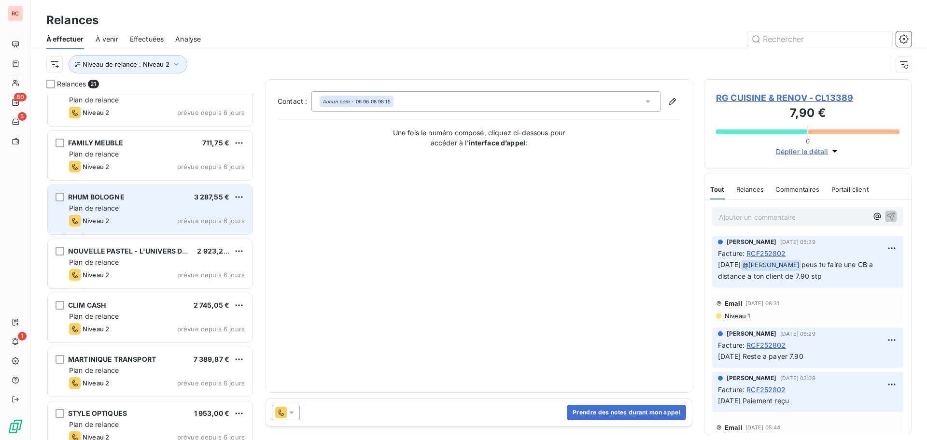
click at [152, 220] on div "Niveau 2 prévue depuis 6 jours" at bounding box center [157, 221] width 176 height 12
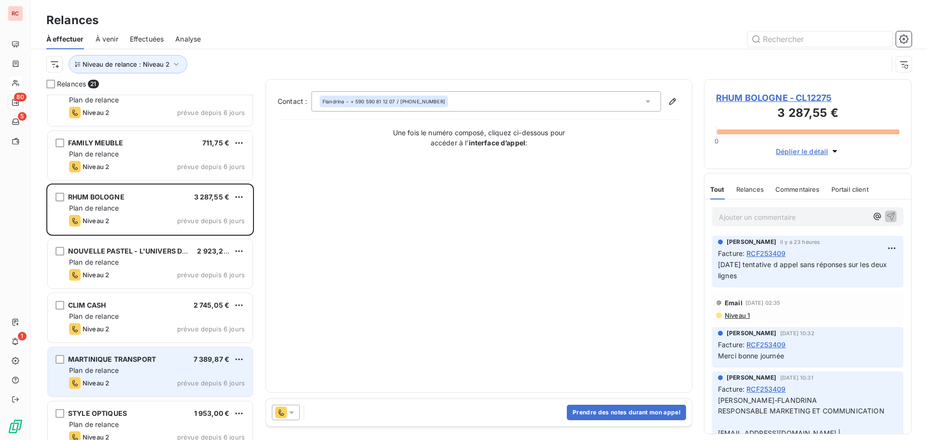
click at [209, 363] on div "7 389,87 €" at bounding box center [212, 360] width 36 height 10
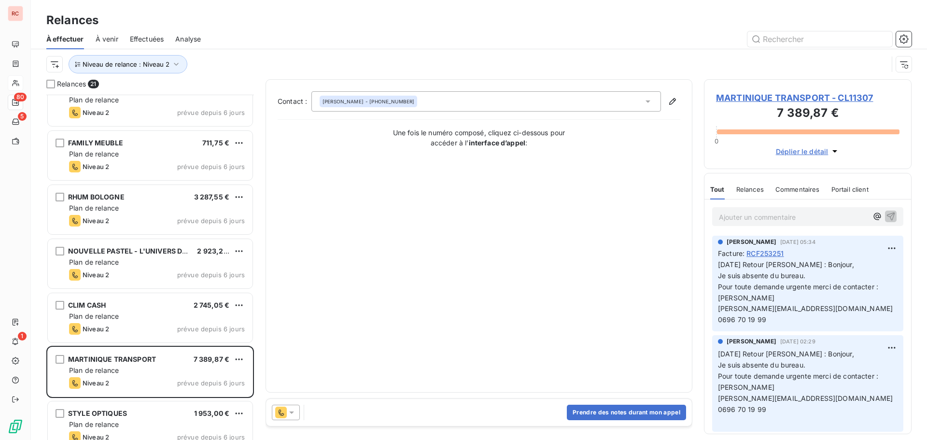
click at [289, 413] on icon at bounding box center [292, 413] width 10 height 10
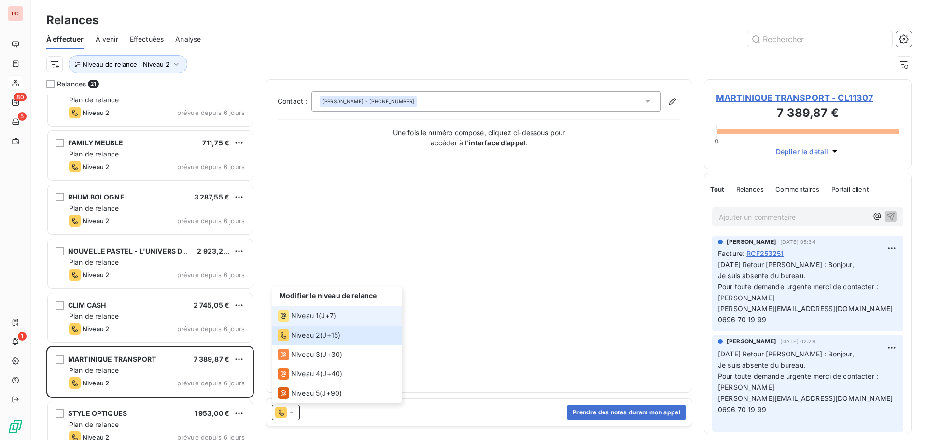
click at [322, 319] on div "Niveau 1 ( J+7 )" at bounding box center [307, 316] width 58 height 12
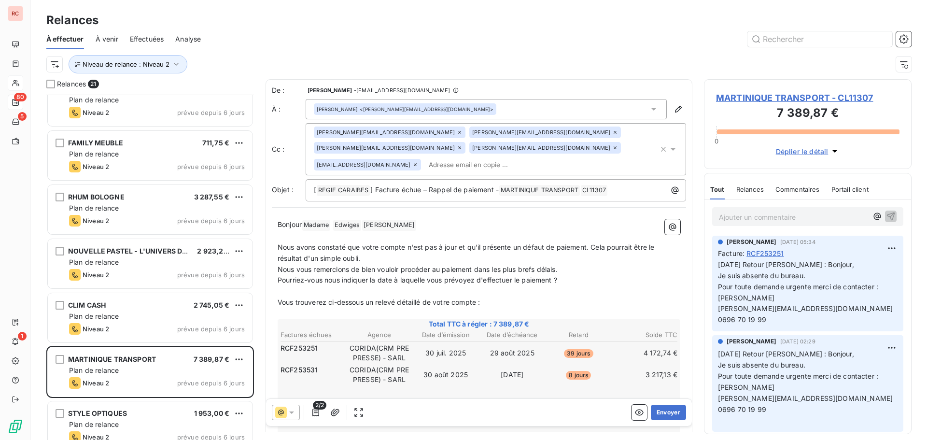
click at [741, 95] on span "MARTINIQUE TRANSPORT - CL11307" at bounding box center [808, 97] width 184 height 13
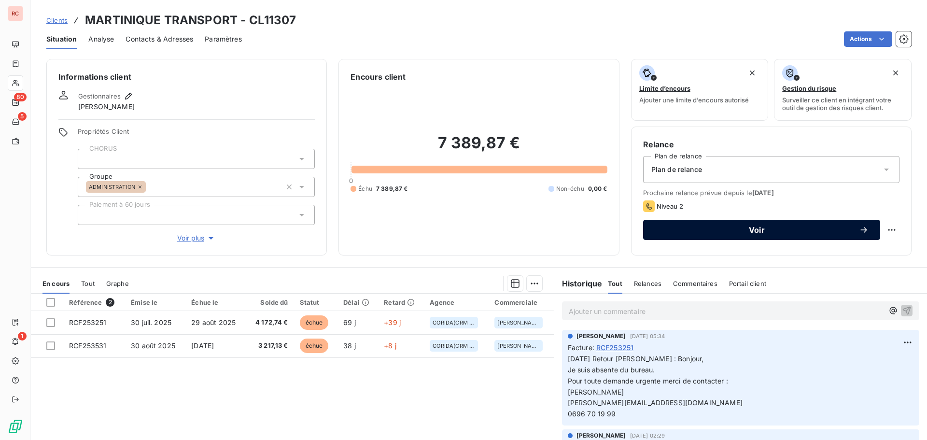
click at [744, 236] on button "Voir" at bounding box center [761, 230] width 237 height 20
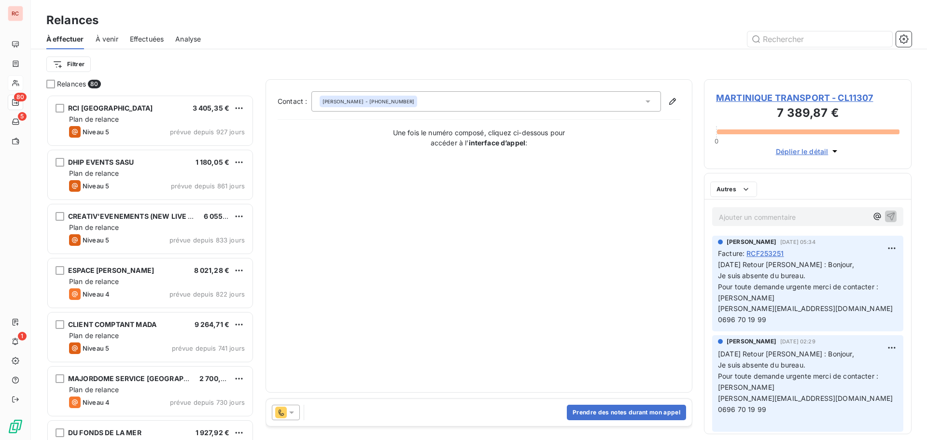
scroll to position [338, 200]
click at [581, 412] on button "Prendre des notes durant mon appel" at bounding box center [626, 412] width 119 height 15
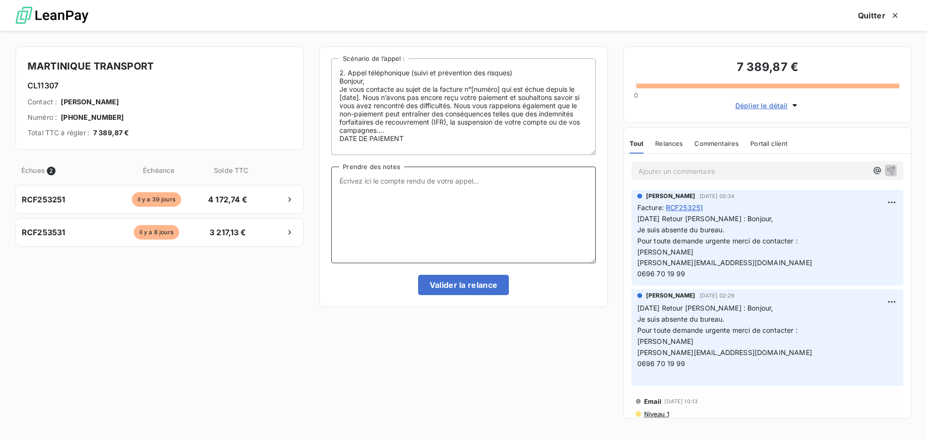
click at [392, 174] on textarea "Prendre des notes" at bounding box center [463, 215] width 264 height 97
click at [495, 182] on textarea "[DATE] Laissé message sur le répondeur" at bounding box center [463, 215] width 264 height 97
type textarea "[DATE] Laissé message sur le répondeur pour rappel facture en souffrance"
click at [493, 287] on button "Valider la relance" at bounding box center [463, 285] width 91 height 20
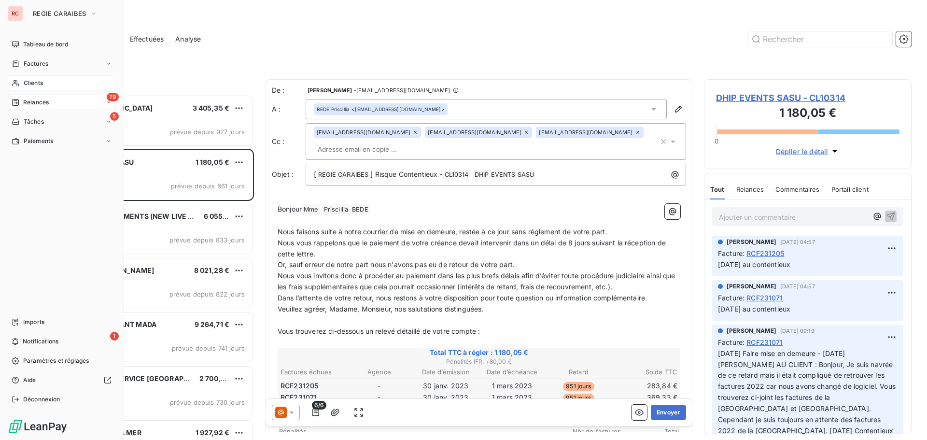
click at [32, 82] on span "Clients" at bounding box center [33, 83] width 19 height 9
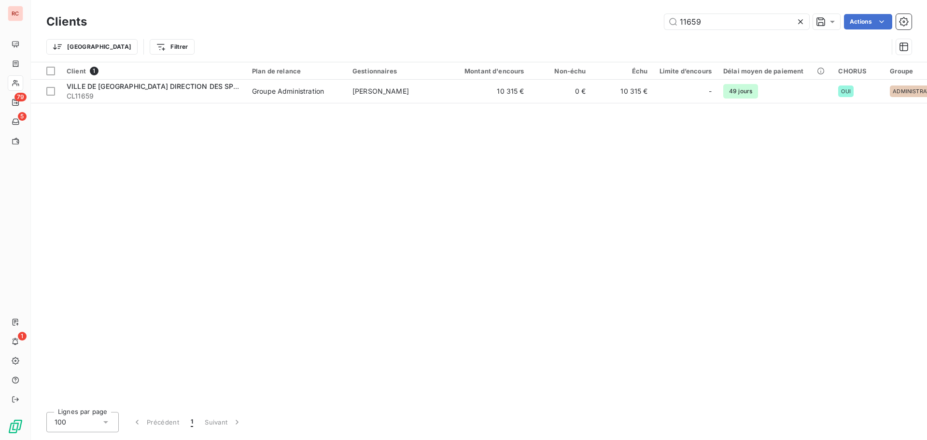
drag, startPoint x: 717, startPoint y: 22, endPoint x: 657, endPoint y: 19, distance: 59.5
click at [657, 19] on div "11659 Actions" at bounding box center [505, 21] width 813 height 15
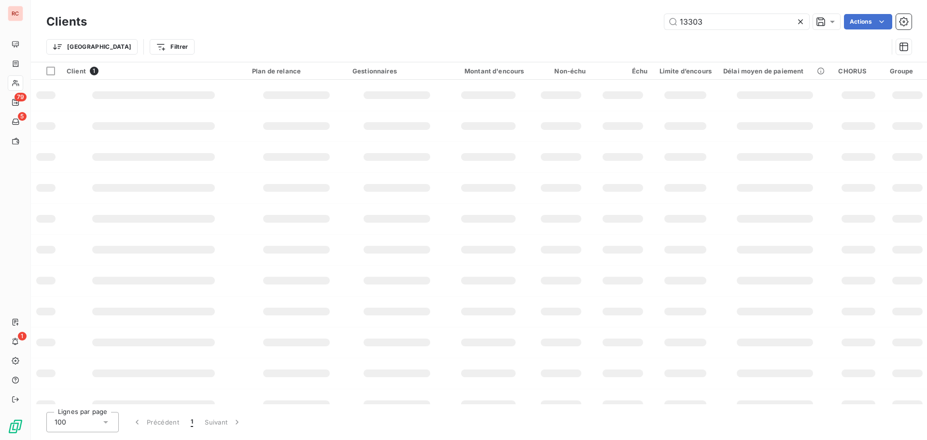
type input "13303"
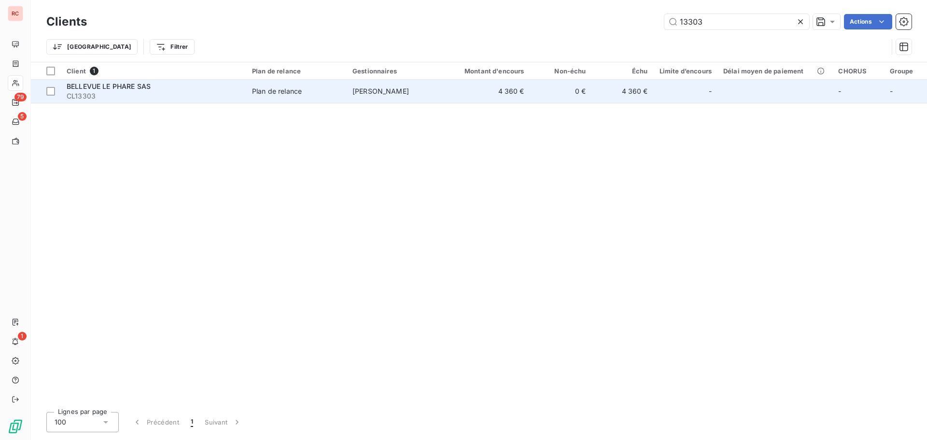
click at [315, 93] on span "Plan de relance" at bounding box center [296, 91] width 89 height 10
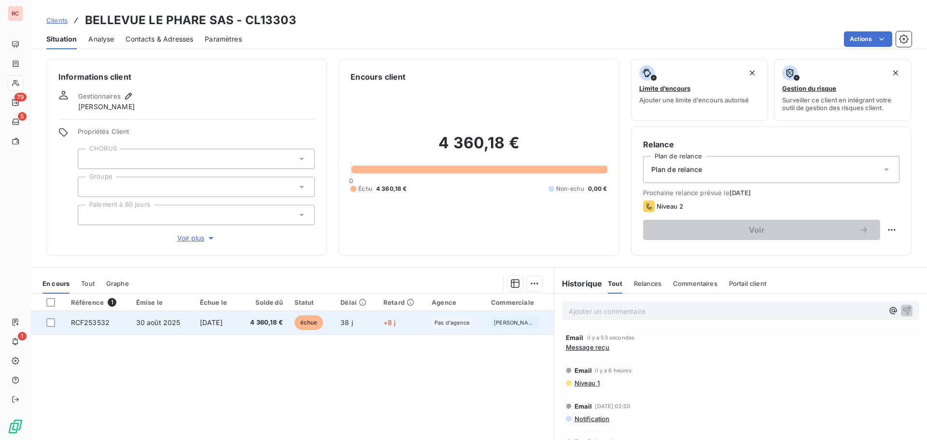
click at [173, 314] on td "30 août 2025" at bounding box center [162, 322] width 64 height 23
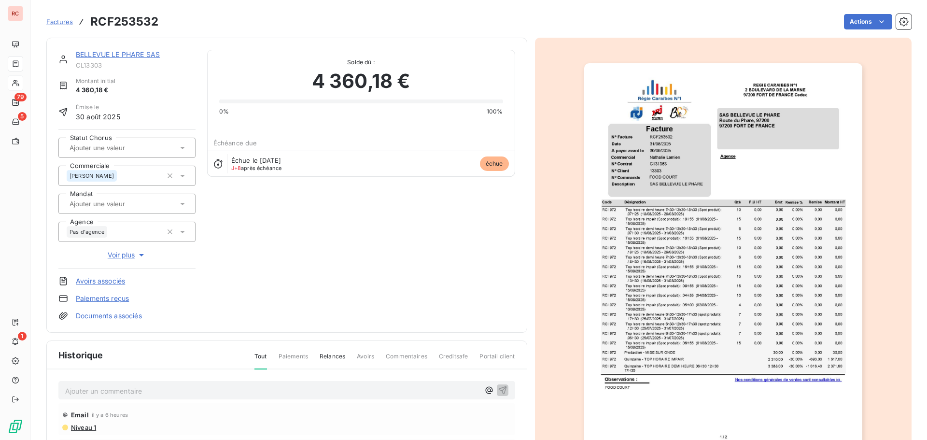
click at [88, 388] on p "Ajouter un commentaire ﻿" at bounding box center [272, 391] width 414 height 12
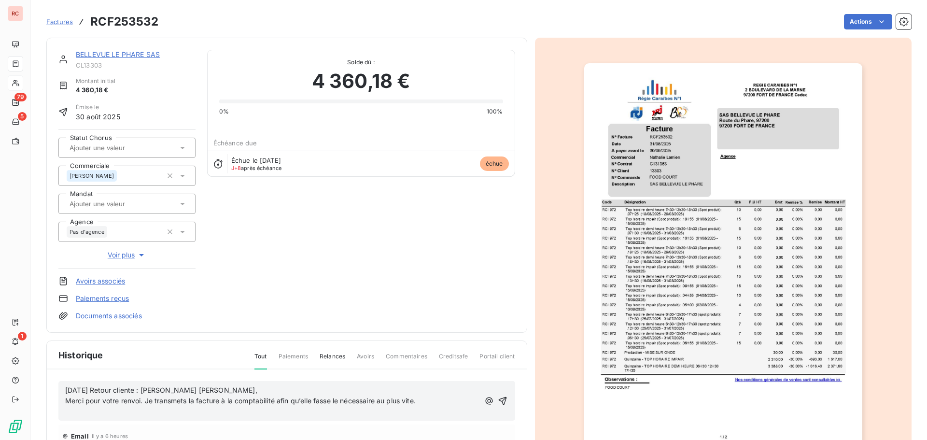
click at [66, 399] on span "Merci pour votre renvoi. Je transmets la facture à la comptabilité afin qu’elle…" at bounding box center [240, 401] width 351 height 8
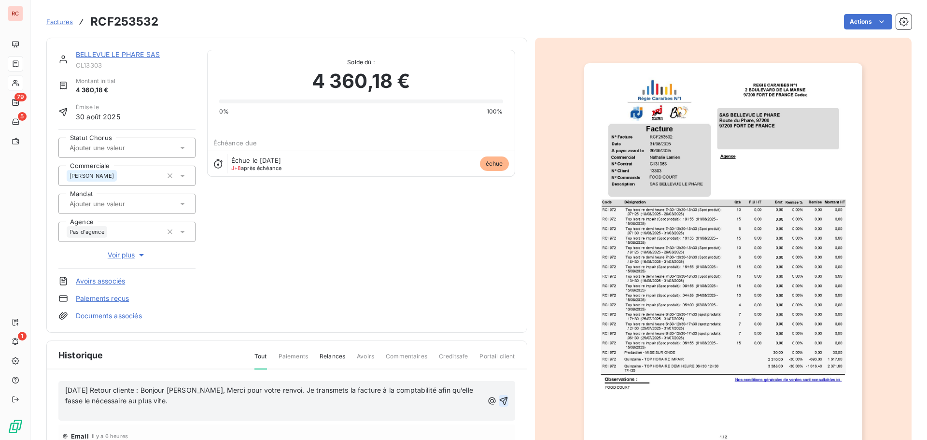
click at [499, 402] on icon "button" at bounding box center [504, 401] width 10 height 10
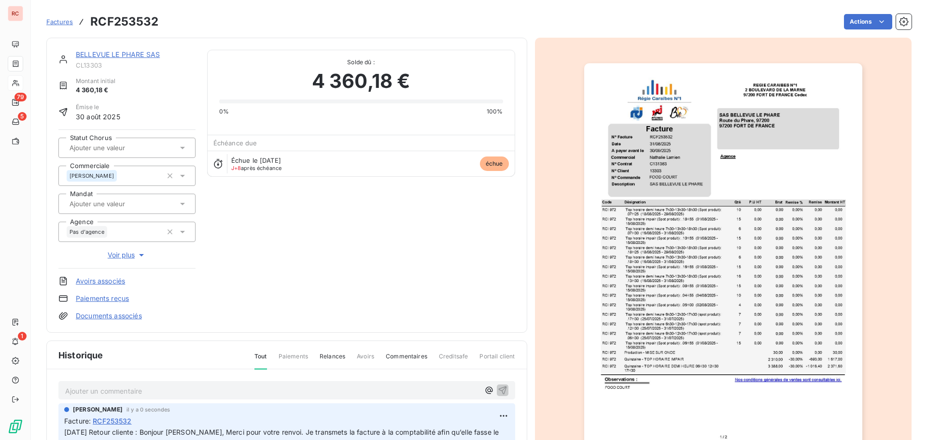
click at [110, 57] on link "BELLEVUE LE PHARE SAS" at bounding box center [118, 54] width 84 height 8
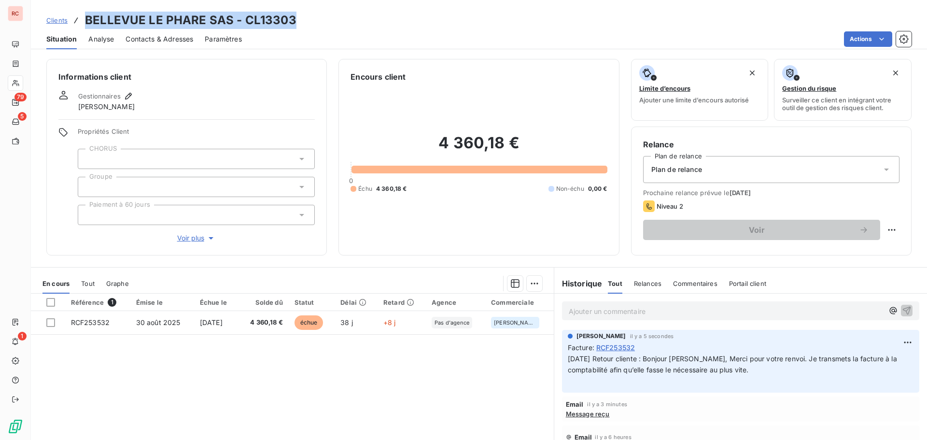
drag, startPoint x: 305, startPoint y: 27, endPoint x: 86, endPoint y: 23, distance: 218.9
click at [86, 23] on div "Clients BELLEVUE LE PHARE SAS - CL13303" at bounding box center [479, 20] width 897 height 17
copy h3 "BELLEVUE LE PHARE SAS - CL13303"
click at [52, 21] on span "Clients" at bounding box center [56, 20] width 21 height 8
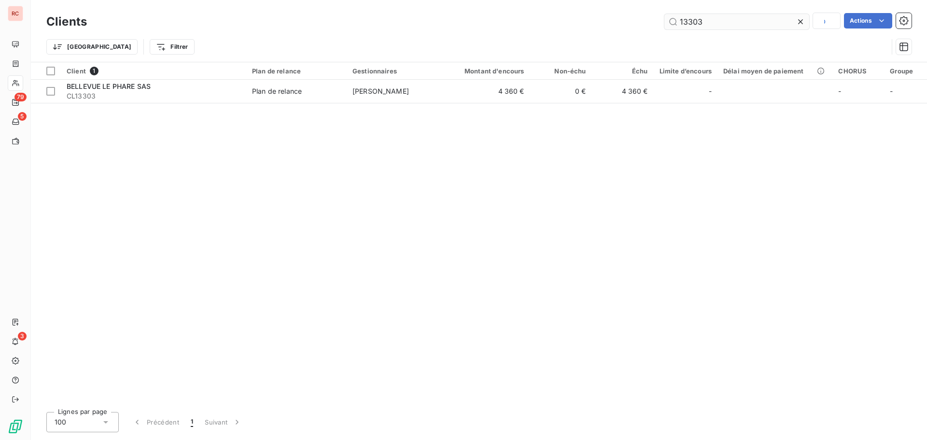
drag, startPoint x: 722, startPoint y: 23, endPoint x: 686, endPoint y: 23, distance: 35.7
click at [686, 23] on input "13303" at bounding box center [737, 21] width 145 height 15
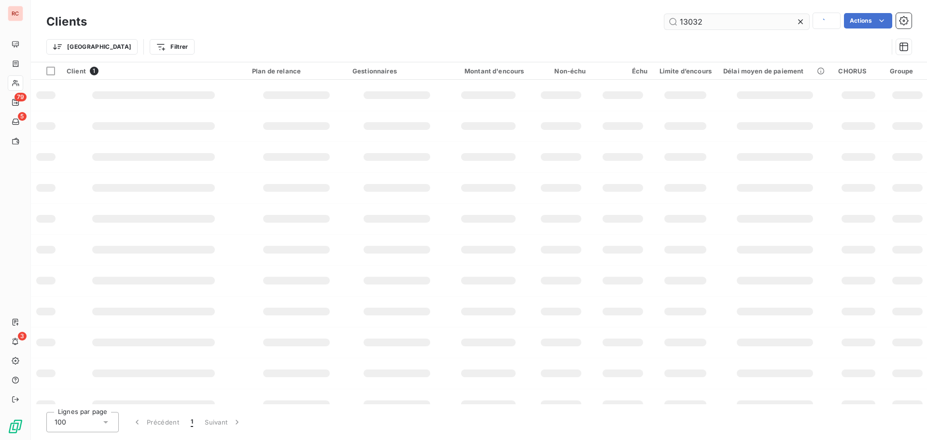
type input "13032"
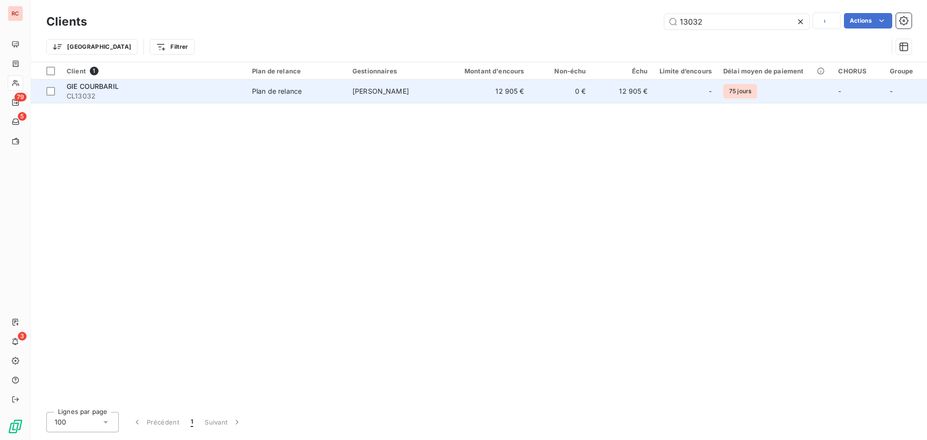
click at [154, 93] on span "CL13032" at bounding box center [154, 96] width 174 height 10
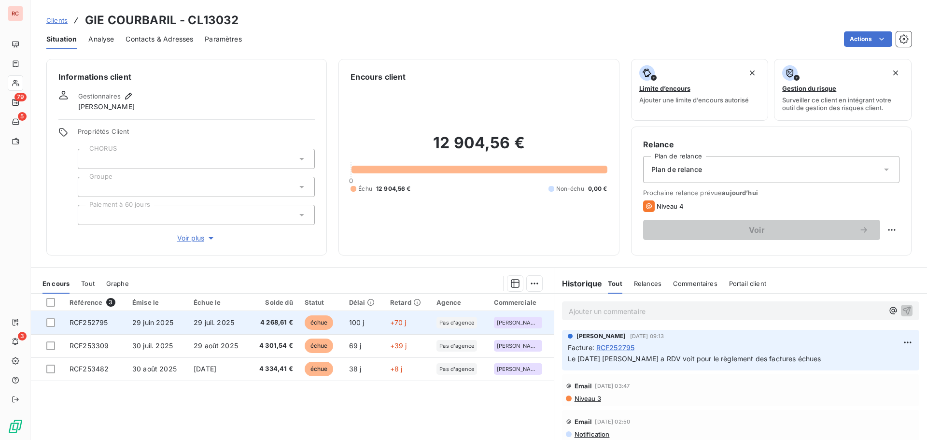
click at [121, 327] on td "RCF252795" at bounding box center [95, 322] width 63 height 23
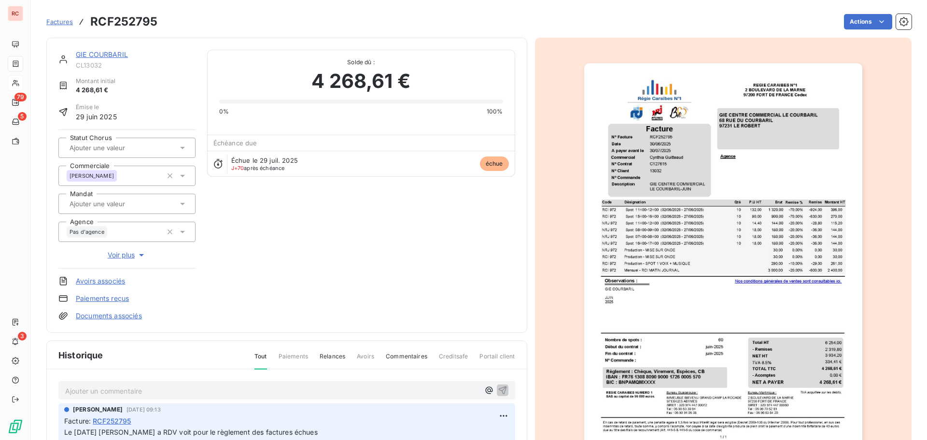
click at [108, 394] on p "Ajouter un commentaire ﻿" at bounding box center [272, 391] width 414 height 12
drag, startPoint x: 241, startPoint y: 389, endPoint x: 53, endPoint y: 395, distance: 188.5
copy span "[DATE] Avoir fait le [DATE] (Avoir global)"
click at [498, 390] on icon "button" at bounding box center [503, 390] width 10 height 10
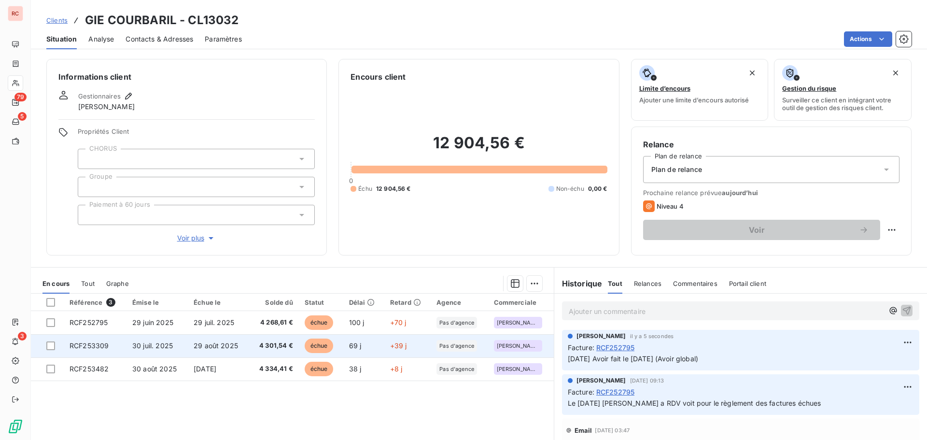
click at [205, 350] on td "29 août 2025" at bounding box center [218, 345] width 61 height 23
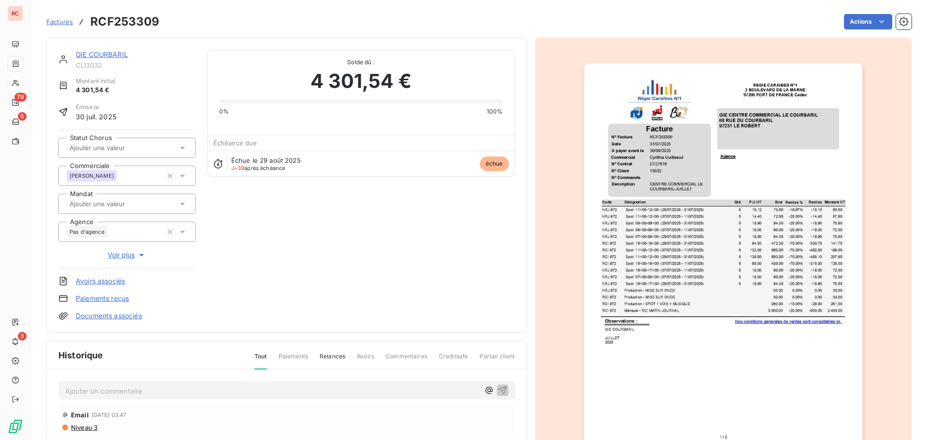
click at [126, 389] on p "Ajouter un commentaire ﻿" at bounding box center [272, 391] width 414 height 12
click at [497, 388] on button "button" at bounding box center [503, 390] width 12 height 12
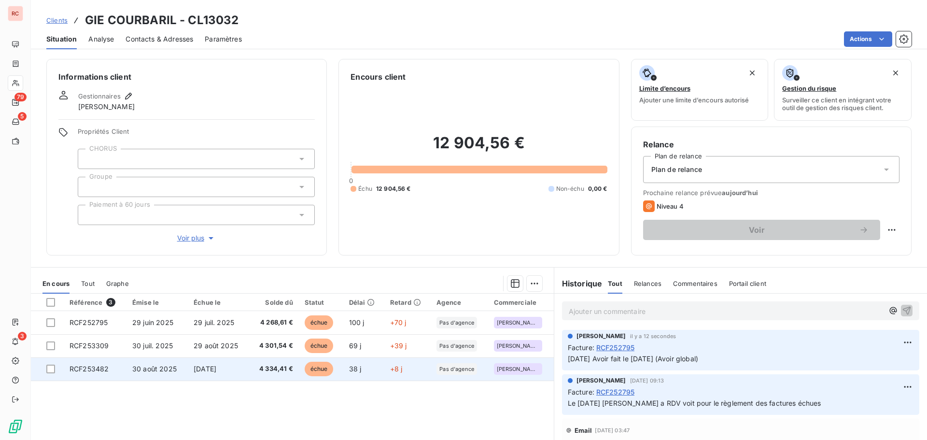
click at [124, 368] on td "RCF253482" at bounding box center [95, 368] width 63 height 23
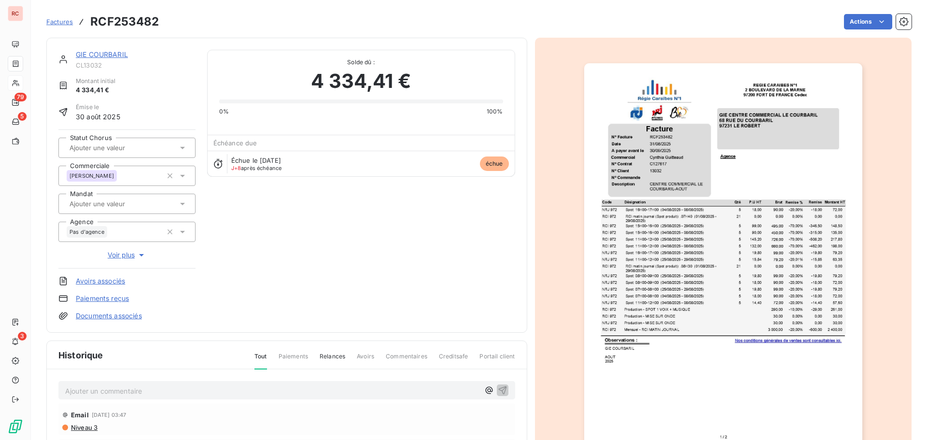
drag, startPoint x: 88, startPoint y: 391, endPoint x: 96, endPoint y: 392, distance: 7.4
click at [88, 391] on p "Ajouter un commentaire ﻿" at bounding box center [272, 391] width 414 height 12
click at [502, 391] on icon "button" at bounding box center [503, 390] width 10 height 10
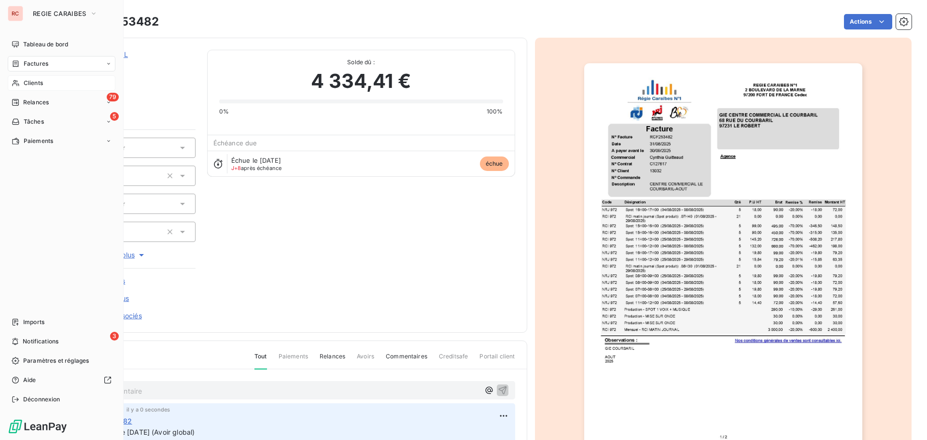
click at [27, 103] on span "Relances" at bounding box center [36, 102] width 26 height 9
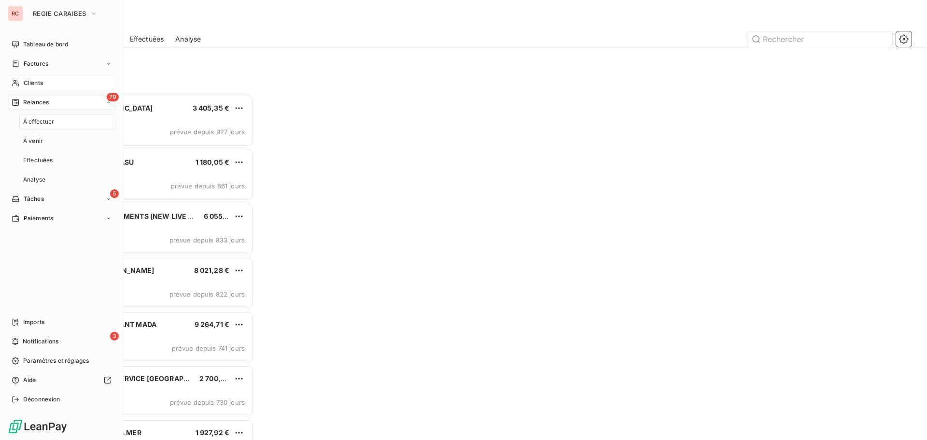
scroll to position [338, 200]
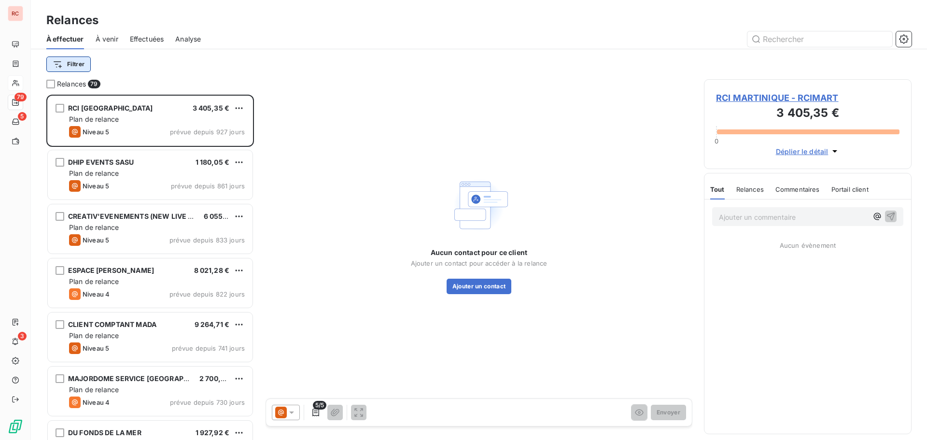
click at [55, 62] on html "RC 79 5 3 Relances À effectuer À venir Effectuées Analyse Filtrer Relances 79 R…" at bounding box center [463, 220] width 927 height 440
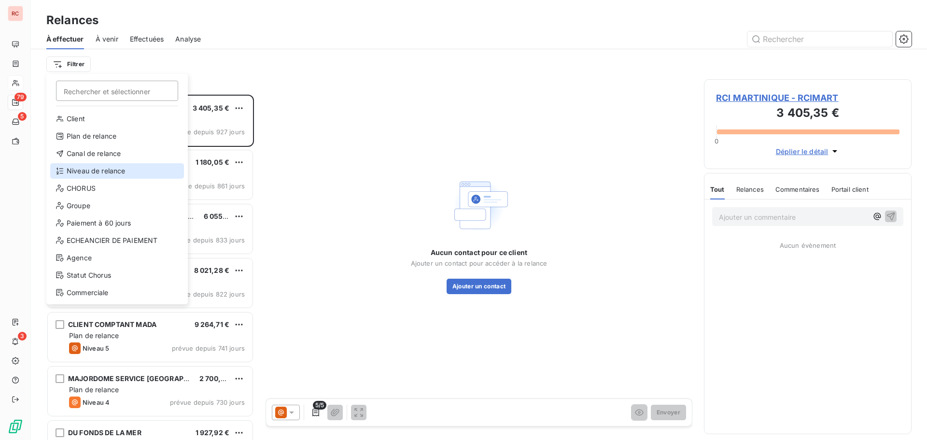
click at [88, 167] on div "Niveau de relance" at bounding box center [117, 170] width 134 height 15
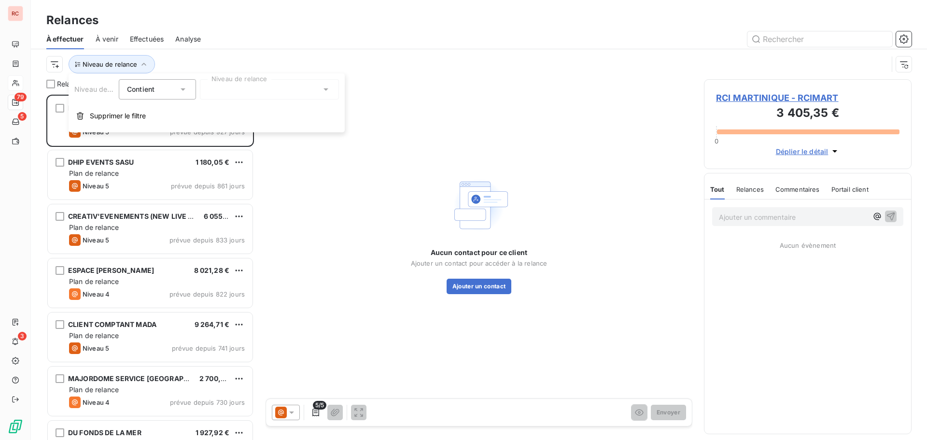
click at [260, 91] on div at bounding box center [269, 89] width 139 height 20
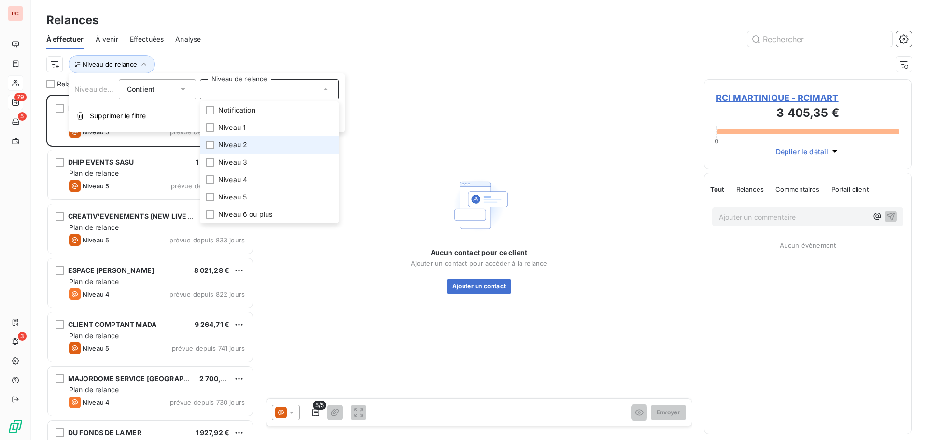
click at [235, 146] on span "Niveau 2" at bounding box center [232, 145] width 29 height 10
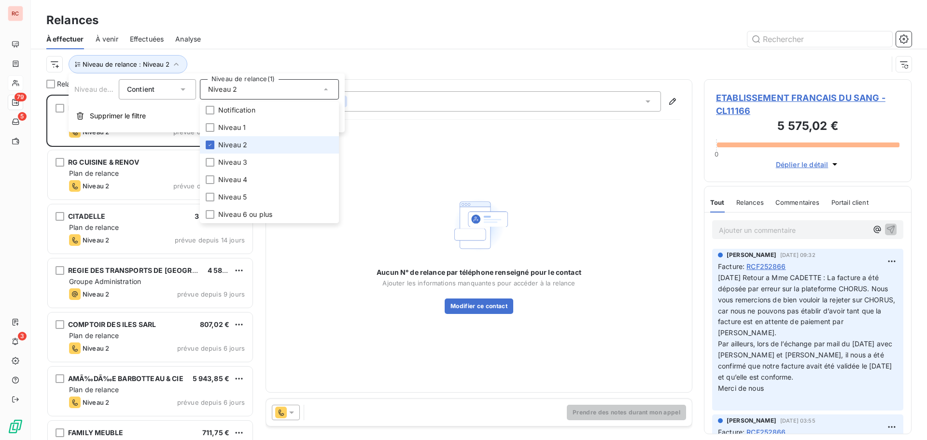
scroll to position [338, 200]
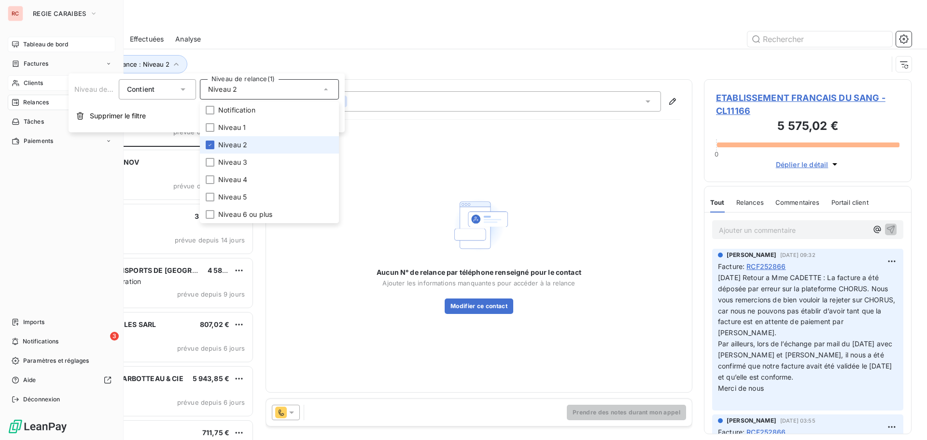
click at [41, 48] on span "Tableau de bord" at bounding box center [45, 44] width 45 height 9
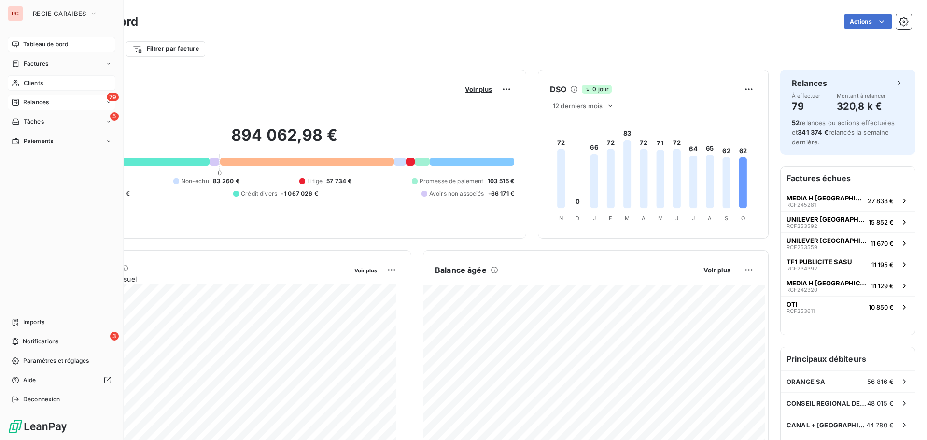
click at [40, 82] on span "Clients" at bounding box center [33, 83] width 19 height 9
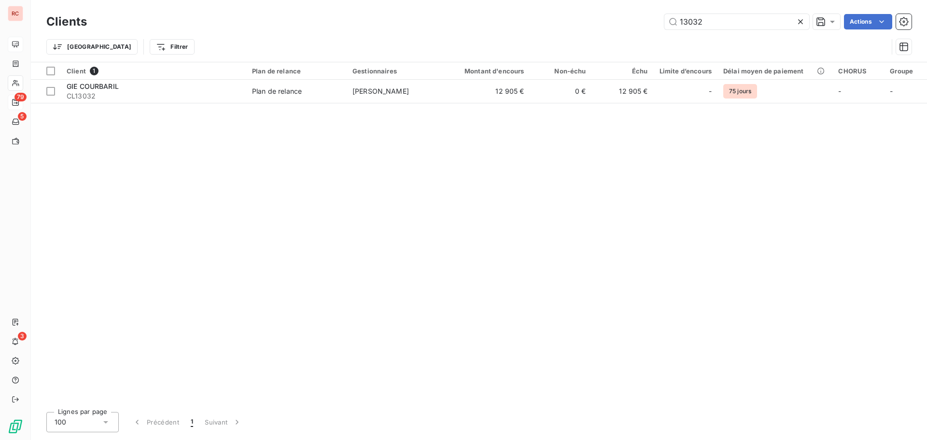
drag, startPoint x: 728, startPoint y: 22, endPoint x: 662, endPoint y: 25, distance: 66.2
click at [662, 25] on div "13032 Actions" at bounding box center [505, 21] width 813 height 15
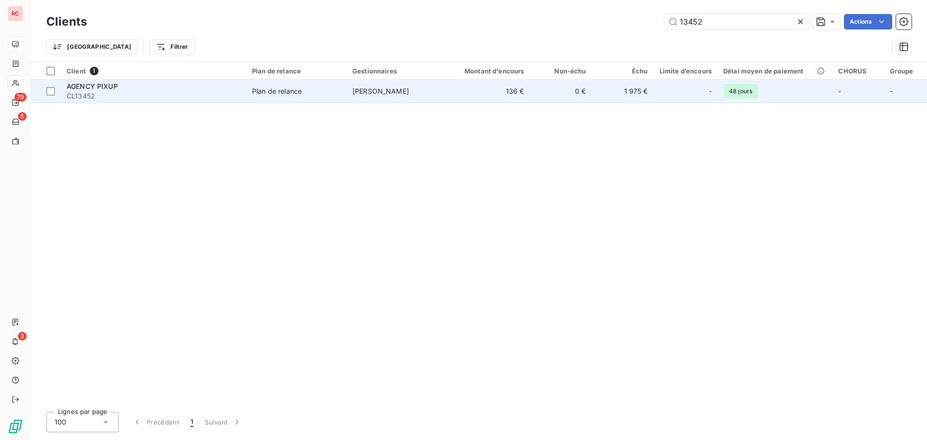
type input "13452"
click at [279, 95] on div "Plan de relance" at bounding box center [277, 91] width 50 height 10
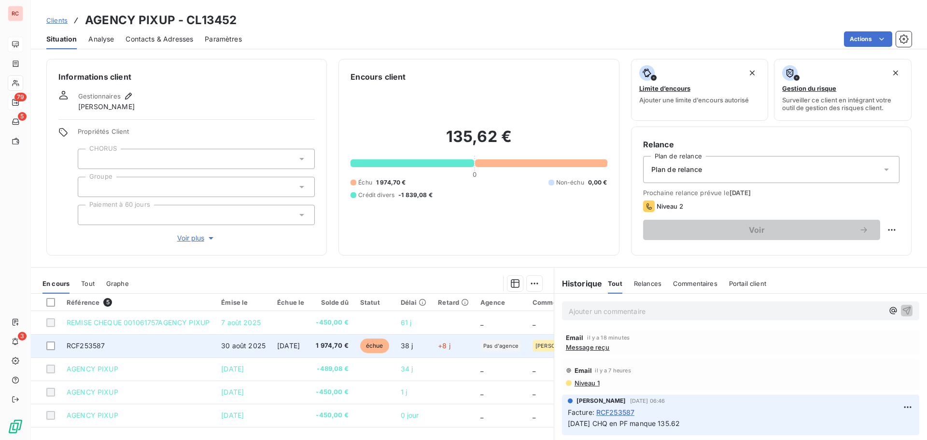
click at [178, 344] on td "RCF253587" at bounding box center [138, 345] width 155 height 23
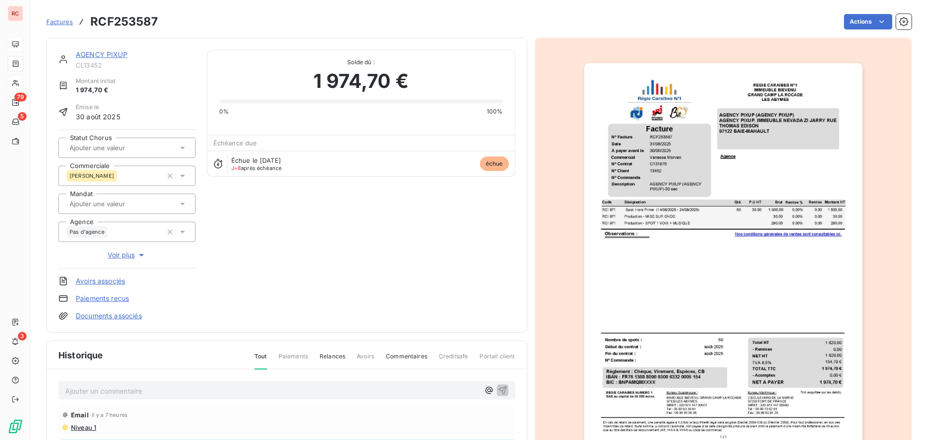
click at [97, 382] on div "Ajouter un commentaire ﻿" at bounding box center [286, 390] width 457 height 19
click at [78, 387] on p "Ajouter un commentaire ﻿" at bounding box center [272, 391] width 414 height 12
drag, startPoint x: 244, startPoint y: 391, endPoint x: 267, endPoint y: 388, distance: 22.4
click at [266, 388] on p "[DATE] Ordre de virement recu (solde 135)" at bounding box center [272, 390] width 414 height 11
click at [269, 388] on p "[DATE] Ordre de virement recu (solde 135)" at bounding box center [272, 390] width 414 height 11
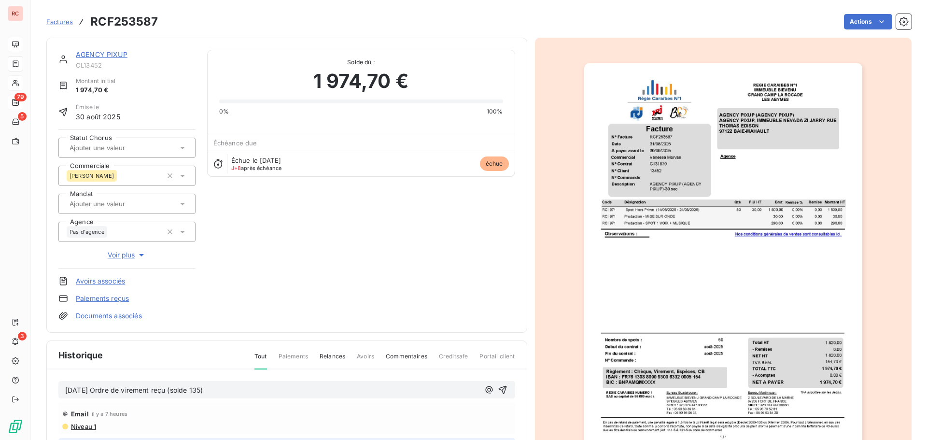
drag, startPoint x: 230, startPoint y: 387, endPoint x: 49, endPoint y: 399, distance: 181.5
copy span "[DATE] Ordre de virement reçu (solde 135)"
click at [498, 392] on icon "button" at bounding box center [503, 390] width 10 height 10
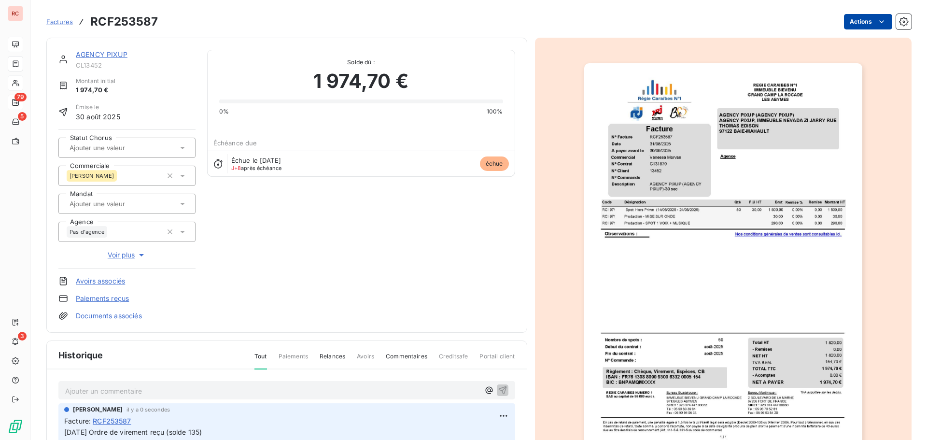
click at [849, 24] on html "RC 79 5 3 Factures RCF253587 Actions AGENCY PIXUP CL13452 Montant initial 1 974…" at bounding box center [463, 220] width 927 height 440
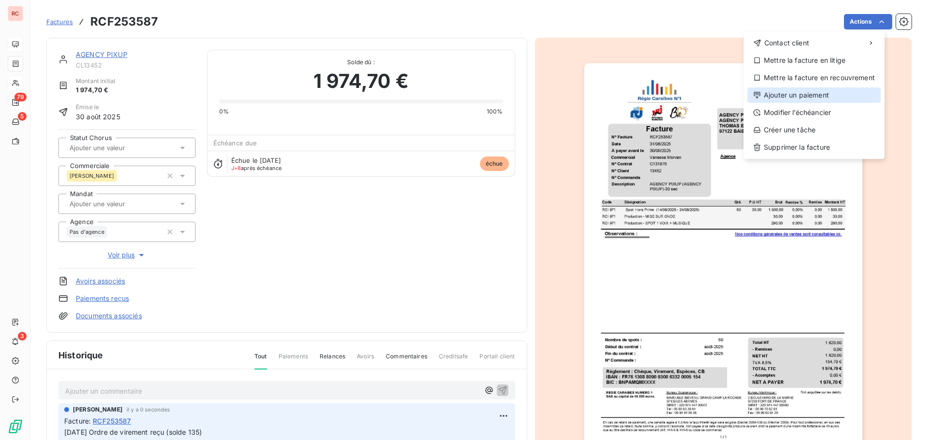
click at [803, 97] on div "Ajouter un paiement" at bounding box center [814, 94] width 133 height 15
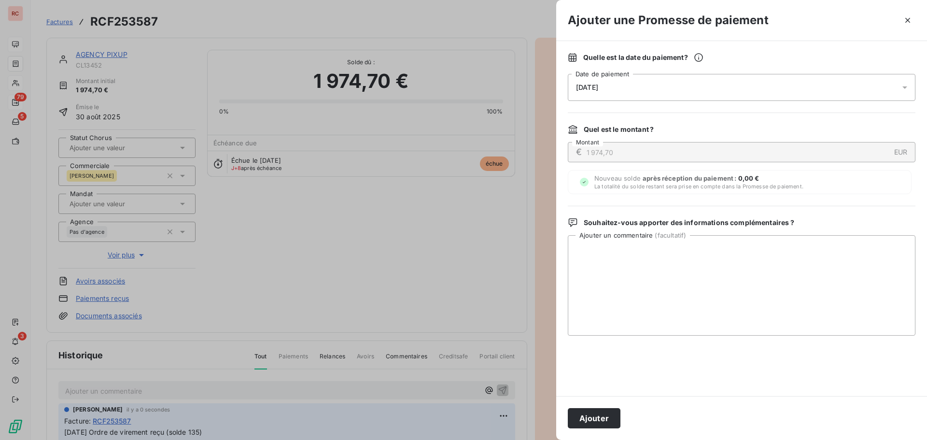
click at [210, 390] on div at bounding box center [463, 220] width 927 height 440
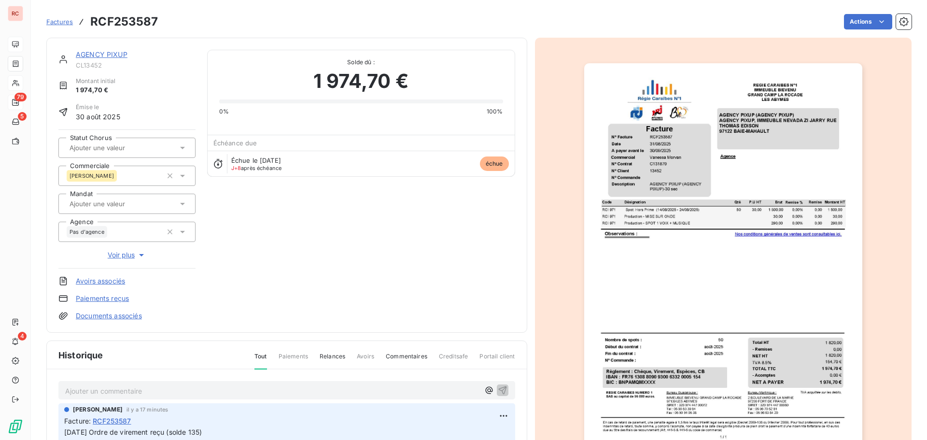
scroll to position [1, 0]
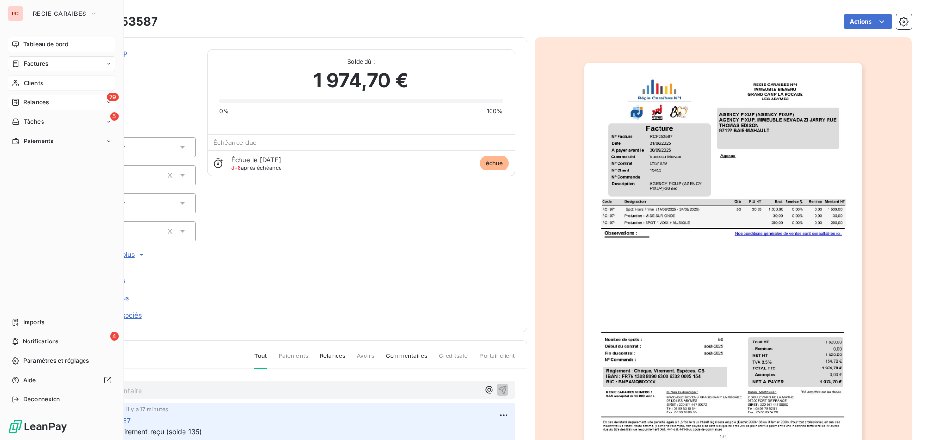
click at [27, 100] on span "Relances" at bounding box center [36, 102] width 26 height 9
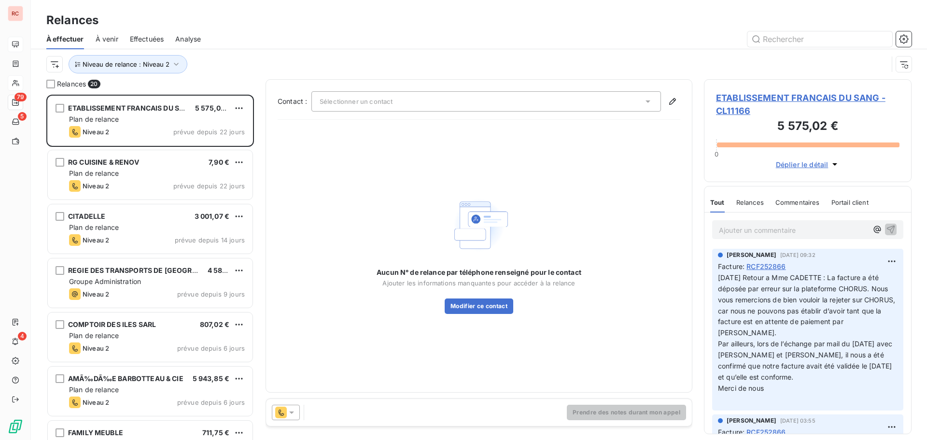
scroll to position [338, 200]
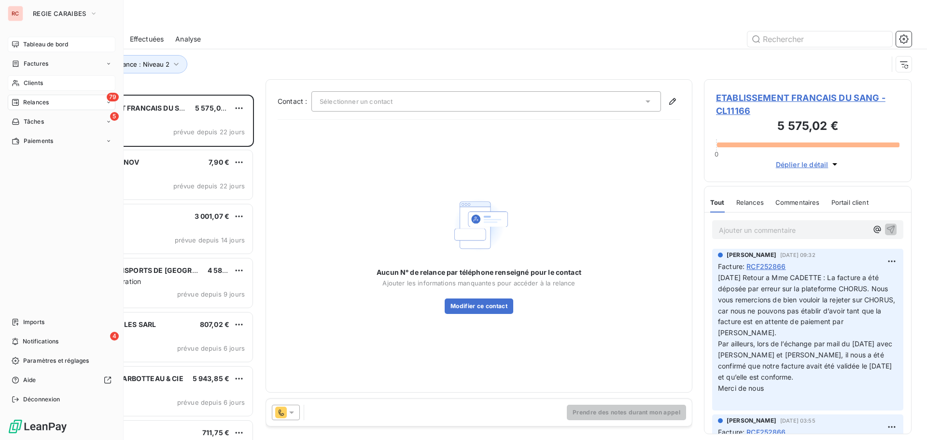
click at [35, 44] on span "Tableau de bord" at bounding box center [45, 44] width 45 height 9
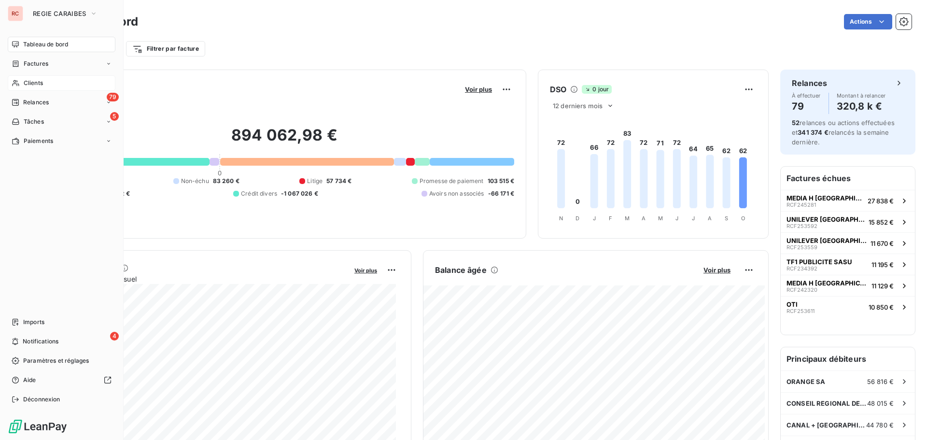
click at [29, 81] on span "Clients" at bounding box center [33, 83] width 19 height 9
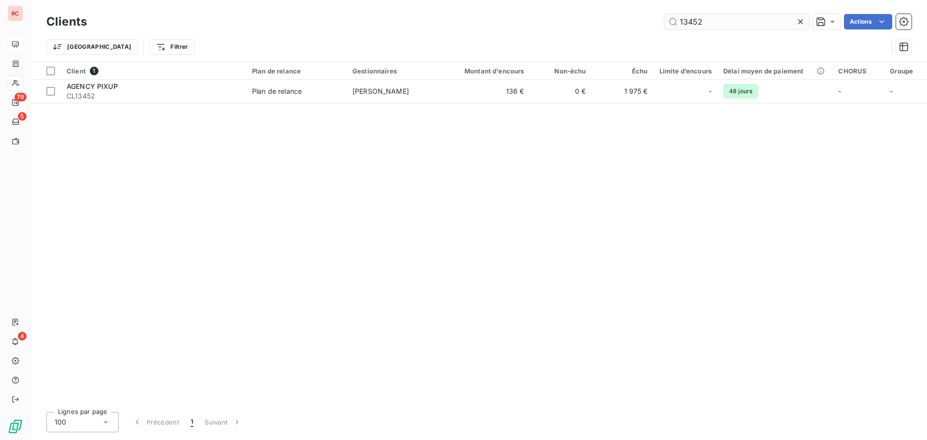
drag, startPoint x: 718, startPoint y: 25, endPoint x: 677, endPoint y: 26, distance: 40.6
click at [677, 26] on input "13452" at bounding box center [737, 21] width 145 height 15
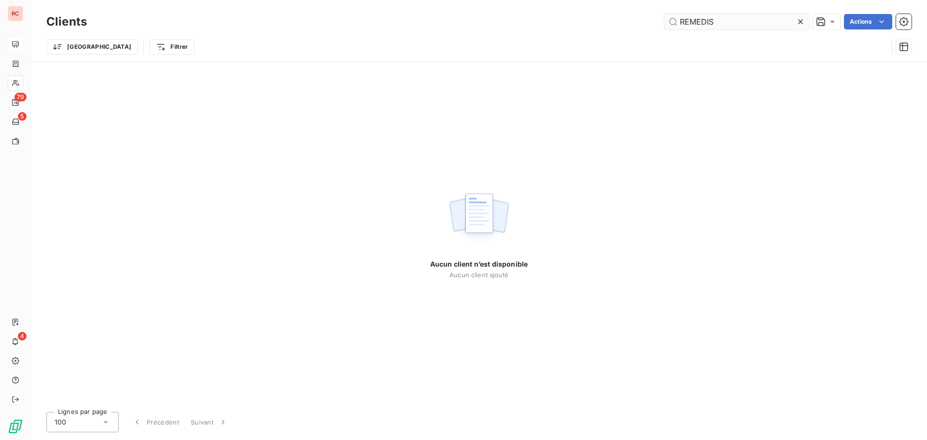
click at [720, 23] on input "REMEDIS" at bounding box center [737, 21] width 145 height 15
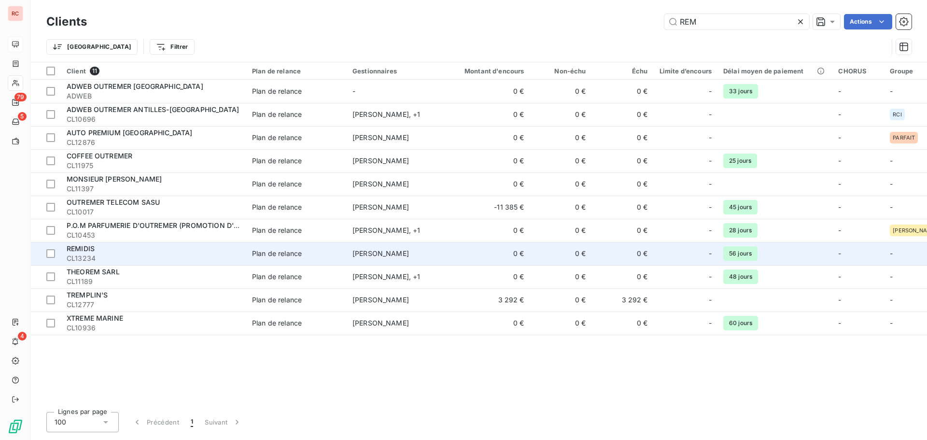
type input "REM"
click at [124, 250] on div "REMIDIS" at bounding box center [154, 249] width 174 height 10
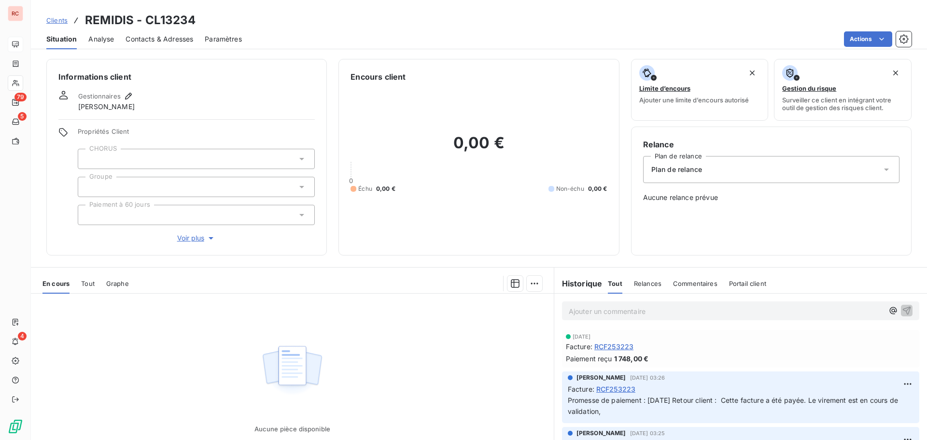
click at [170, 43] on span "Contacts & Adresses" at bounding box center [160, 39] width 68 height 10
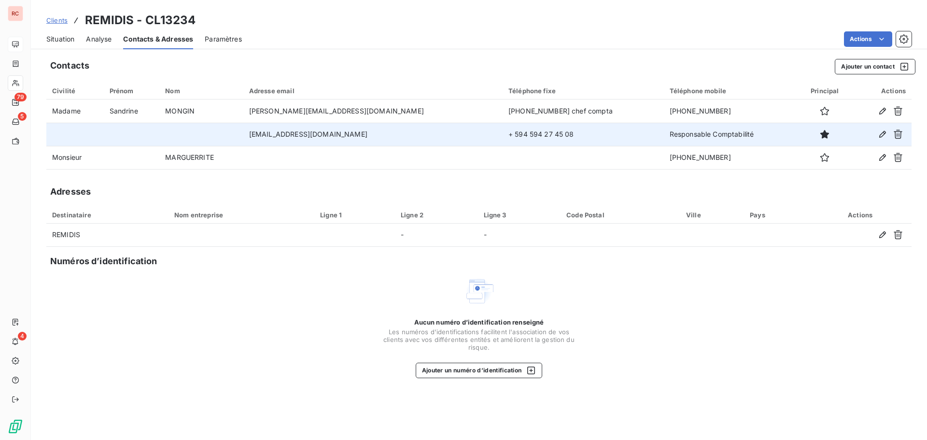
drag, startPoint x: 387, startPoint y: 135, endPoint x: 253, endPoint y: 139, distance: 134.3
click at [253, 139] on tr "[EMAIL_ADDRESS][DOMAIN_NAME] + 594 594 27 45 08 Responsable Comptabilité" at bounding box center [479, 134] width 866 height 23
copy tr "[EMAIL_ADDRESS][DOMAIN_NAME]"
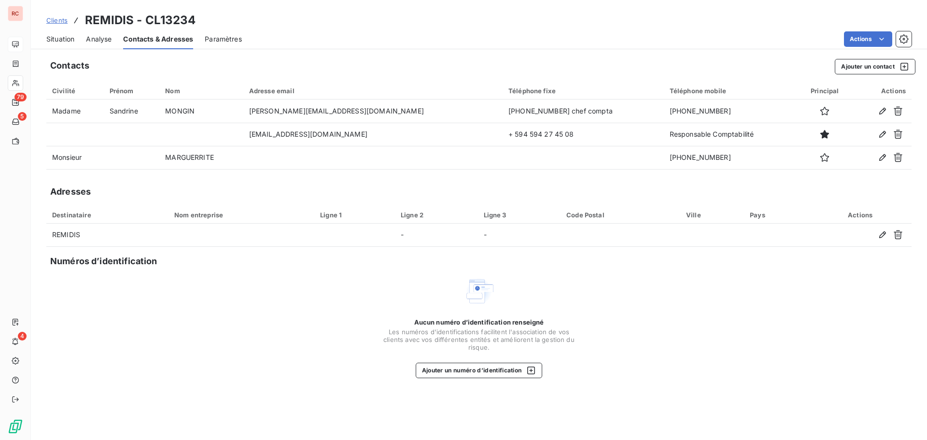
click at [60, 41] on span "Situation" at bounding box center [60, 39] width 28 height 10
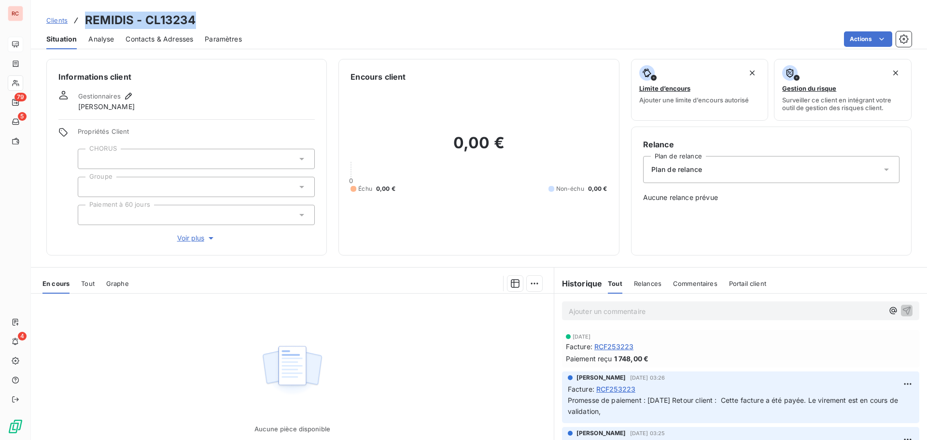
drag, startPoint x: 205, startPoint y: 26, endPoint x: 82, endPoint y: 28, distance: 123.7
click at [82, 28] on div "Clients REMIDIS - CL13234" at bounding box center [479, 20] width 897 height 17
copy h3 "REMIDIS - CL13234"
click at [239, 315] on div "Aucune pièce disponible" at bounding box center [292, 387] width 523 height 186
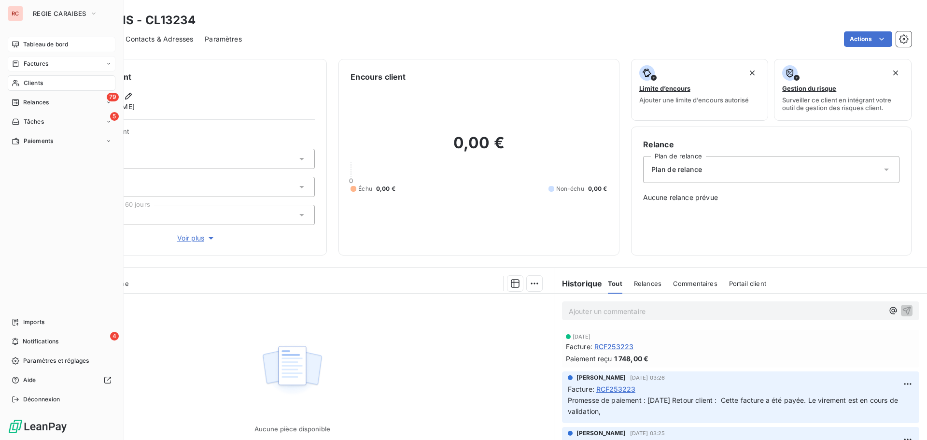
click at [28, 62] on span "Factures" at bounding box center [36, 63] width 25 height 9
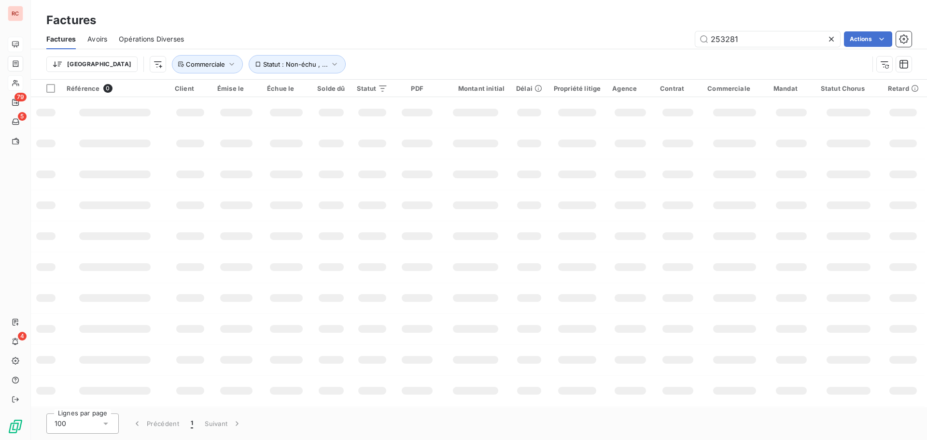
drag, startPoint x: 750, startPoint y: 39, endPoint x: 682, endPoint y: 39, distance: 68.1
click at [682, 39] on div "253281 Actions" at bounding box center [554, 38] width 716 height 15
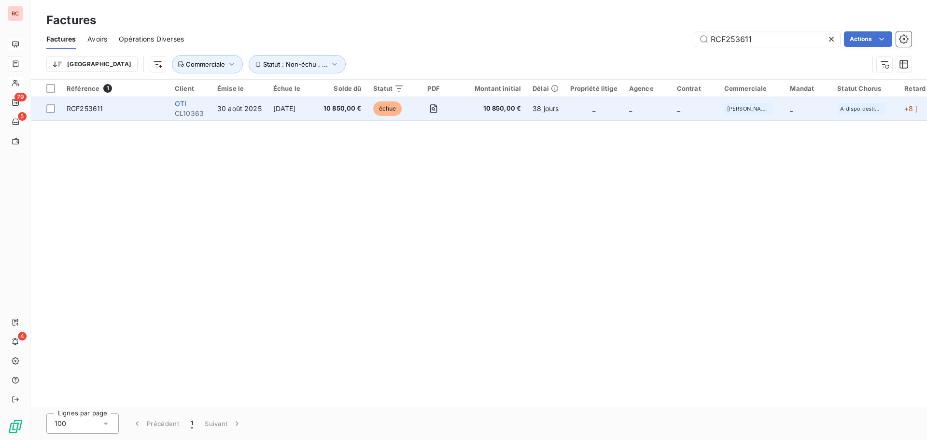
type input "RCF253611"
click at [179, 107] on span "OTI" at bounding box center [181, 104] width 12 height 8
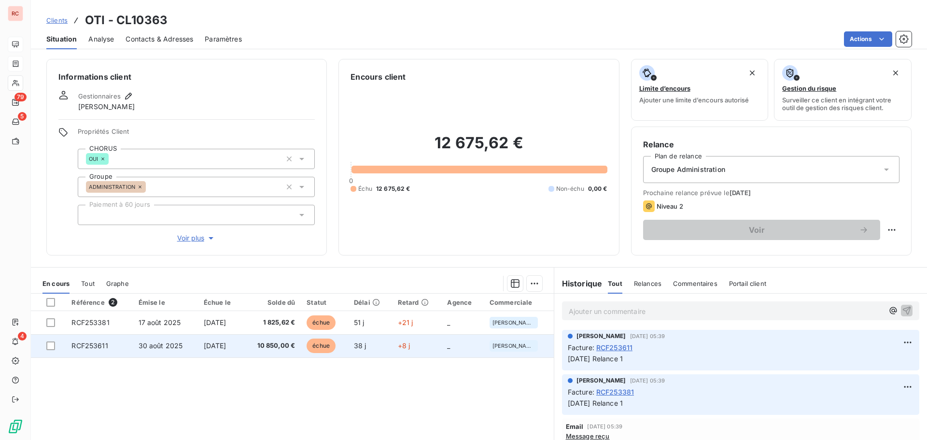
click at [110, 350] on td "RCF253611" at bounding box center [99, 345] width 67 height 23
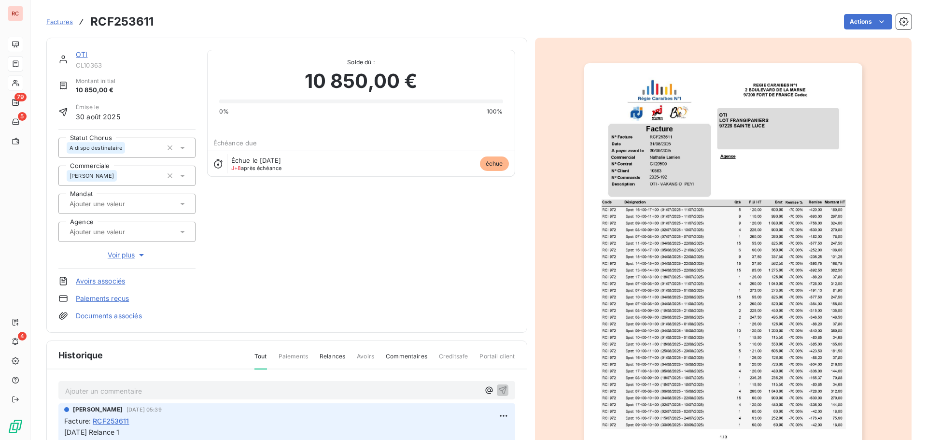
click at [181, 148] on icon at bounding box center [182, 148] width 5 height 2
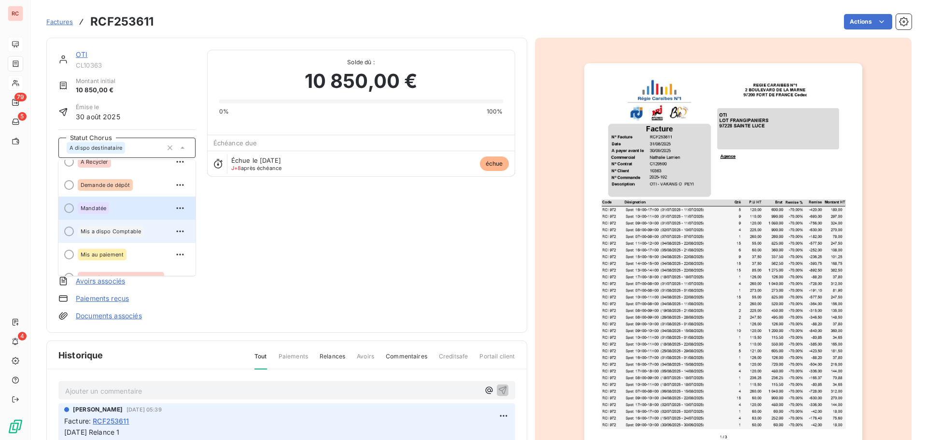
scroll to position [48, 0]
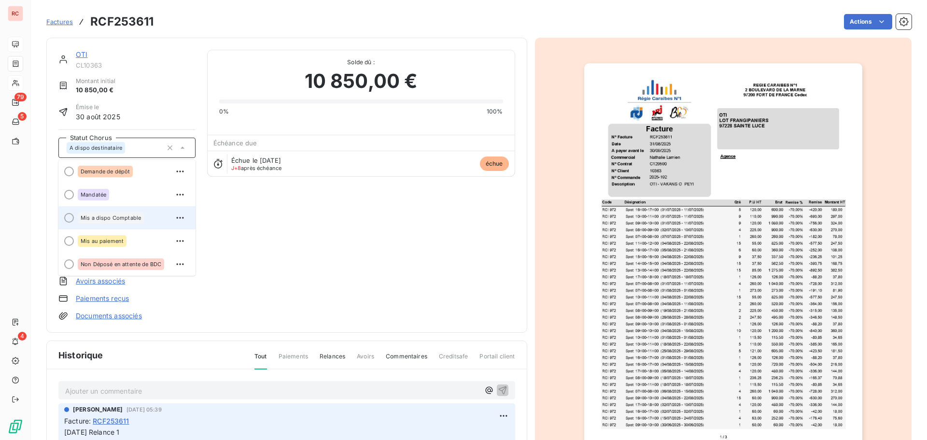
click at [119, 218] on span "Mis a dispo Comptable" at bounding box center [111, 218] width 60 height 6
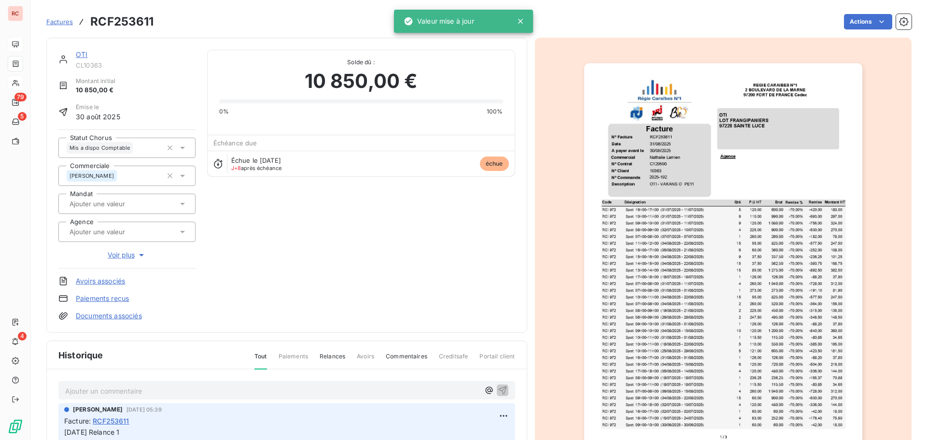
click at [89, 390] on p "Ajouter un commentaire ﻿" at bounding box center [272, 391] width 414 height 12
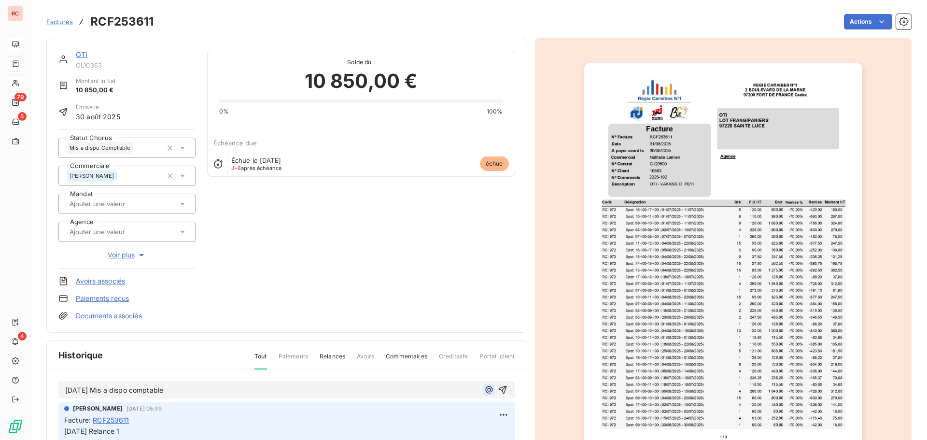
click at [484, 391] on icon "button" at bounding box center [489, 390] width 10 height 10
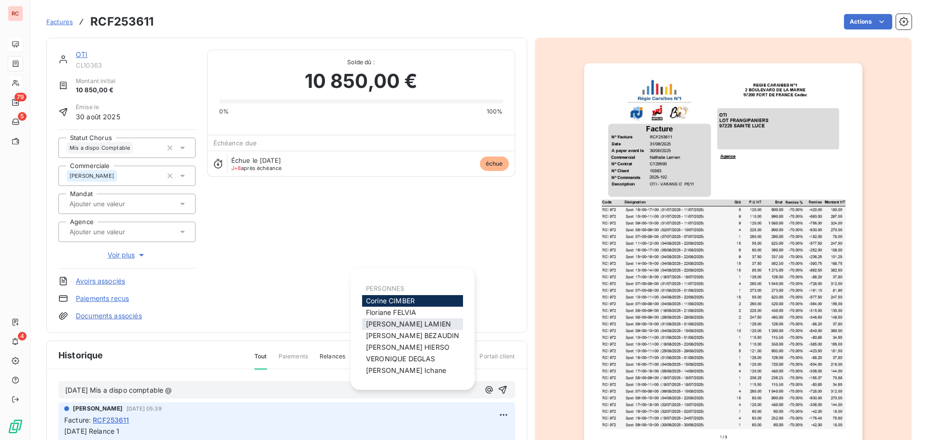
click at [389, 327] on span "[PERSON_NAME]" at bounding box center [408, 324] width 85 height 8
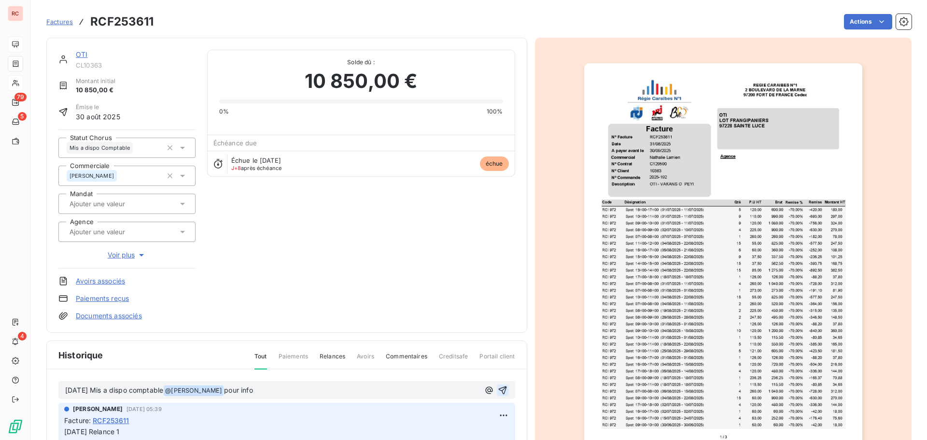
click at [498, 388] on icon "button" at bounding box center [502, 390] width 8 height 8
click at [91, 59] on div "OTI" at bounding box center [136, 55] width 120 height 10
click at [85, 53] on link "OTI" at bounding box center [82, 54] width 12 height 8
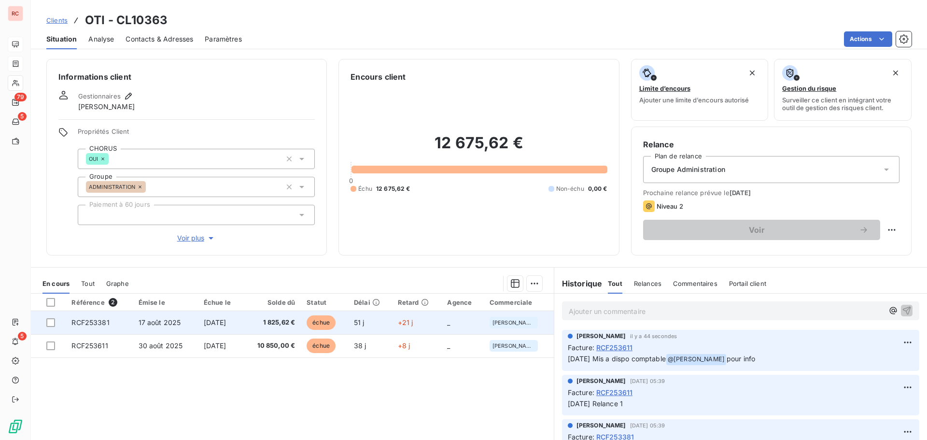
click at [227, 324] on span "[DATE]" at bounding box center [215, 322] width 23 height 8
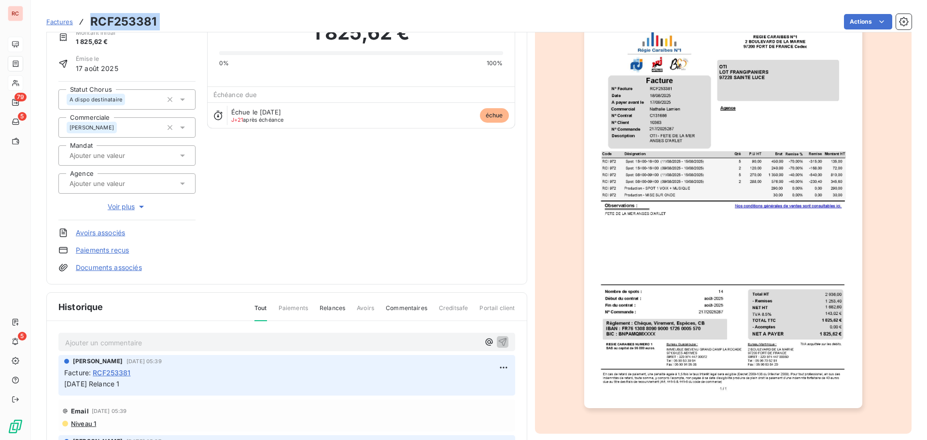
drag, startPoint x: 161, startPoint y: 23, endPoint x: 92, endPoint y: 21, distance: 69.6
click at [92, 21] on div "Factures RCF253381 Actions" at bounding box center [479, 22] width 866 height 20
copy section "RCF253381 Actions"
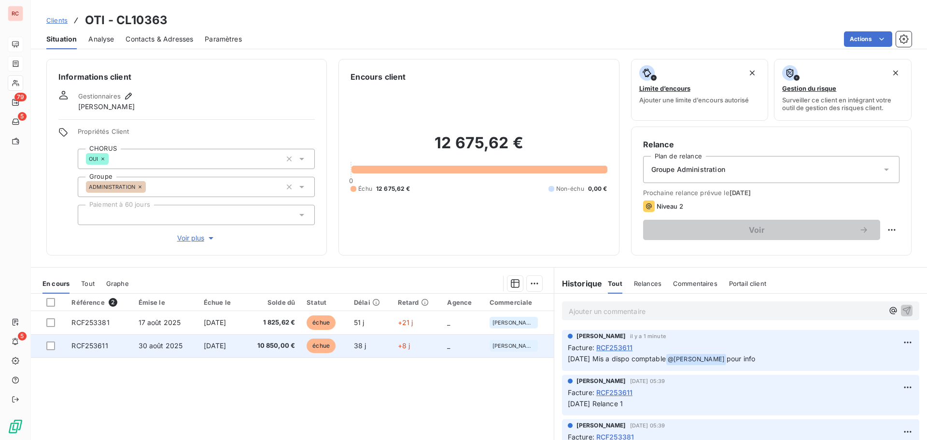
click at [175, 349] on span "30 août 2025" at bounding box center [161, 346] width 44 height 8
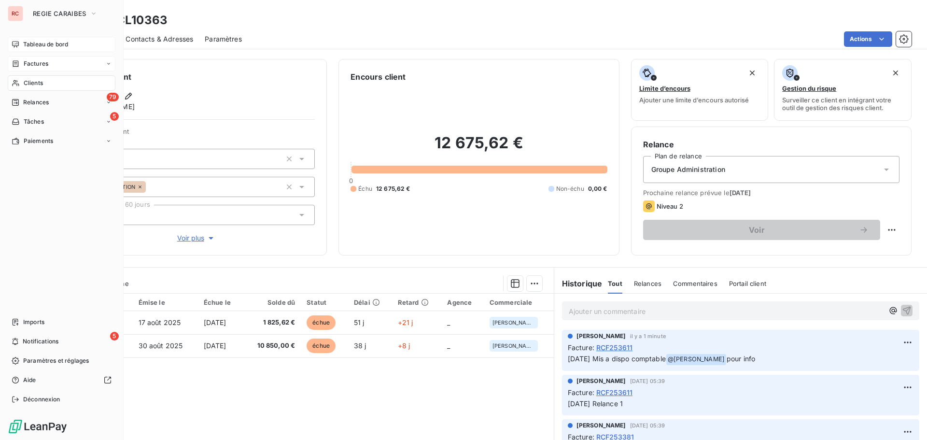
click at [43, 65] on span "Factures" at bounding box center [36, 63] width 25 height 9
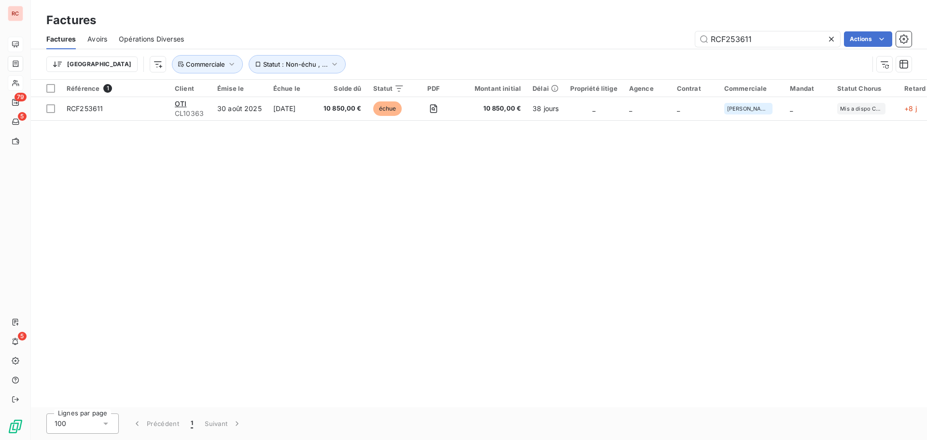
drag, startPoint x: 755, startPoint y: 36, endPoint x: 688, endPoint y: 42, distance: 66.4
click at [688, 42] on div "RCF253611 Actions" at bounding box center [554, 38] width 716 height 15
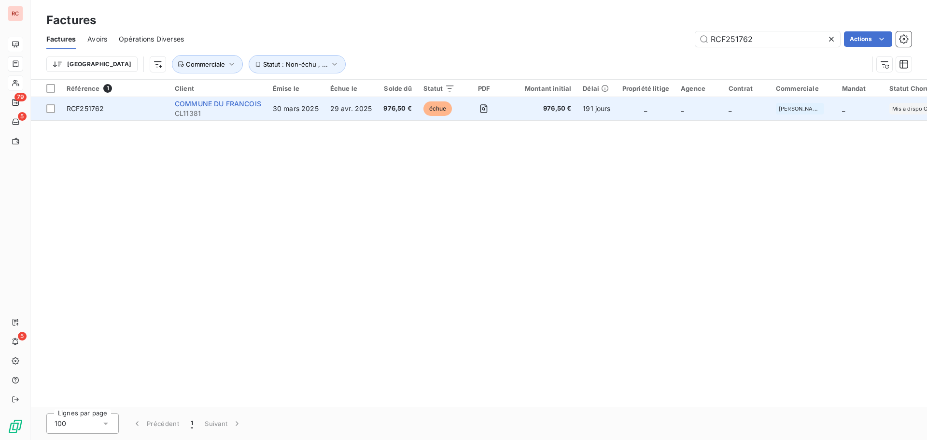
type input "RCF251762"
click at [241, 104] on span "COMMUNE DU FRANCOIS" at bounding box center [218, 104] width 86 height 8
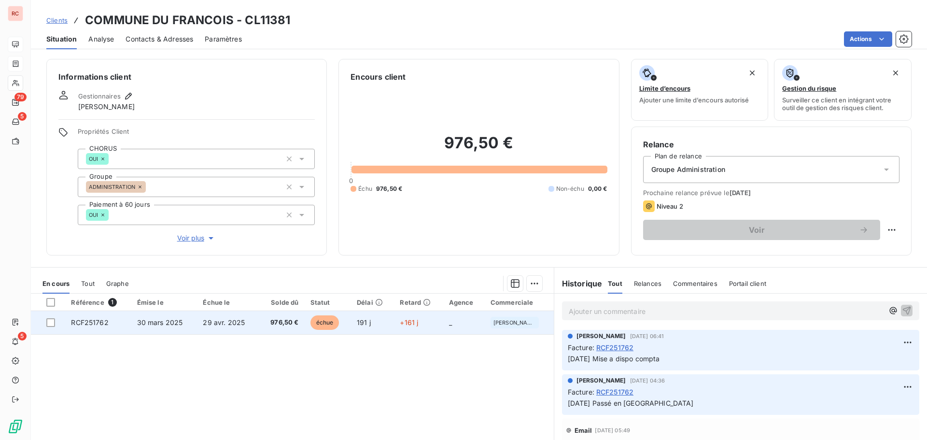
click at [170, 320] on span "30 mars 2025" at bounding box center [160, 322] width 46 height 8
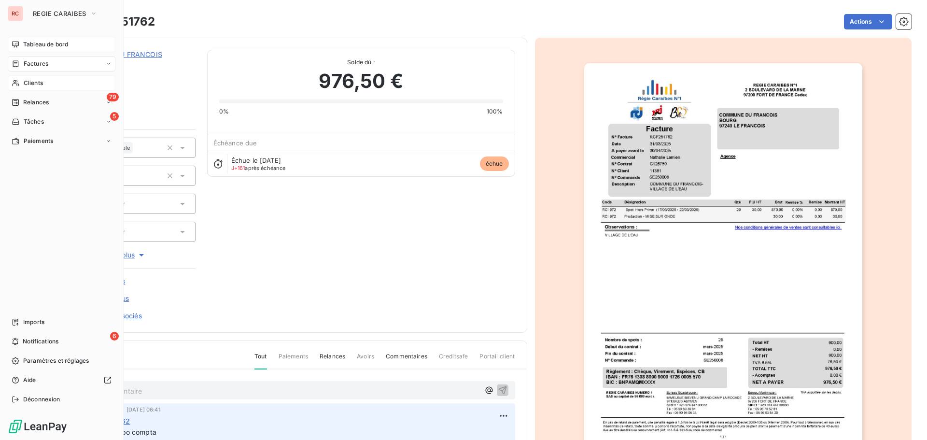
click at [35, 84] on span "Clients" at bounding box center [33, 83] width 19 height 9
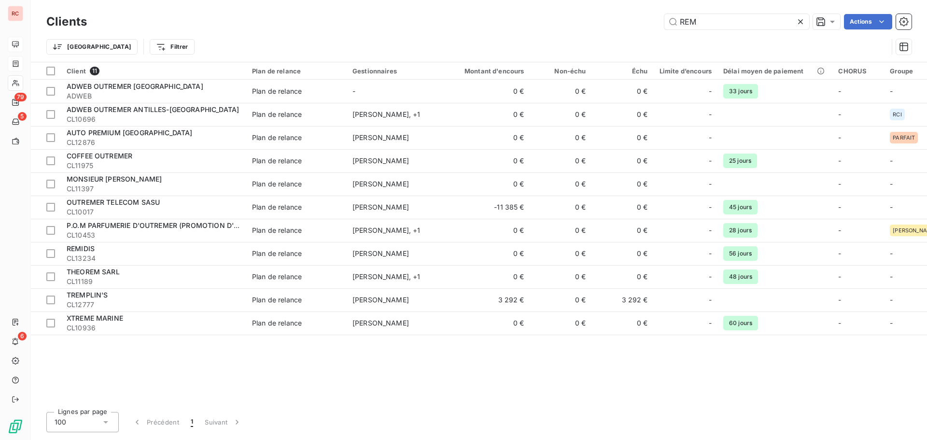
drag, startPoint x: 731, startPoint y: 20, endPoint x: 618, endPoint y: 23, distance: 113.1
click at [618, 23] on div "REM Actions" at bounding box center [505, 21] width 813 height 15
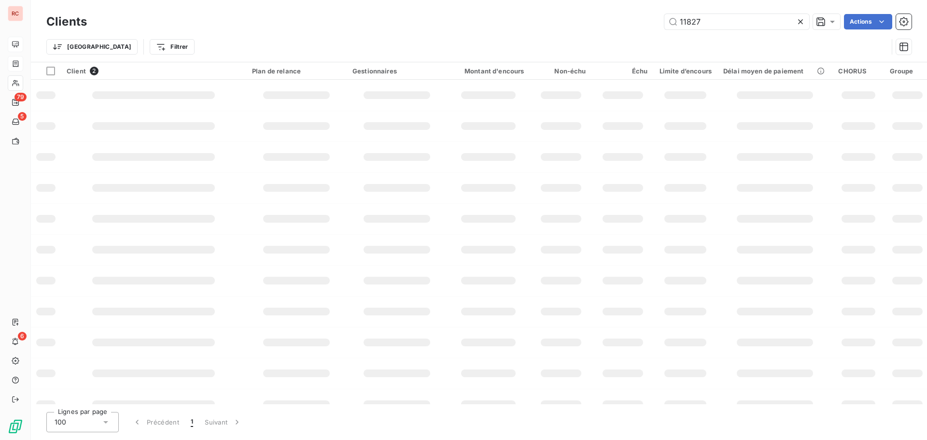
type input "11827"
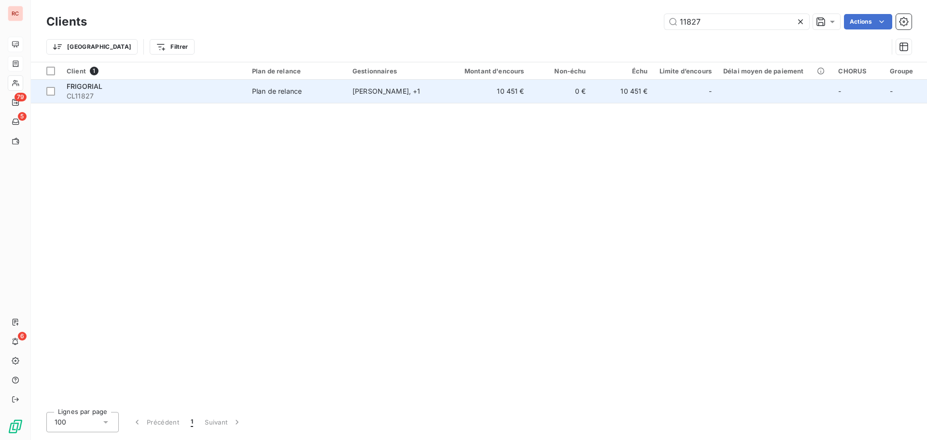
click at [530, 88] on td "0 €" at bounding box center [561, 91] width 62 height 23
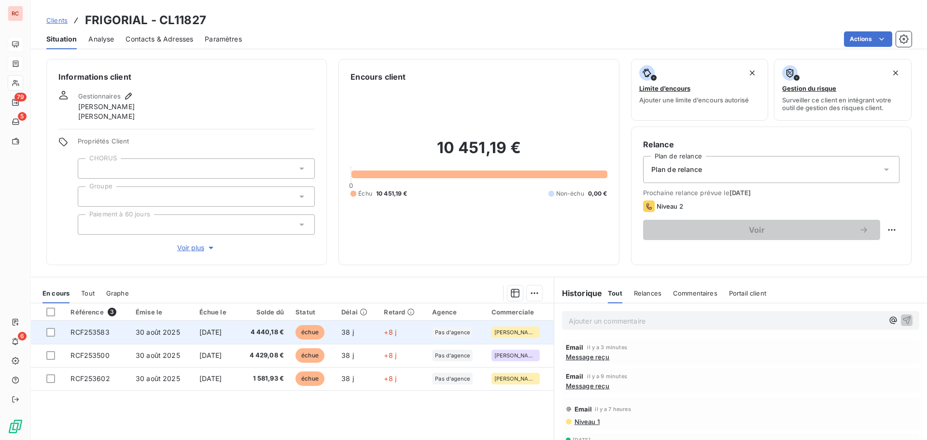
click at [123, 332] on td "RCF253583" at bounding box center [97, 332] width 65 height 23
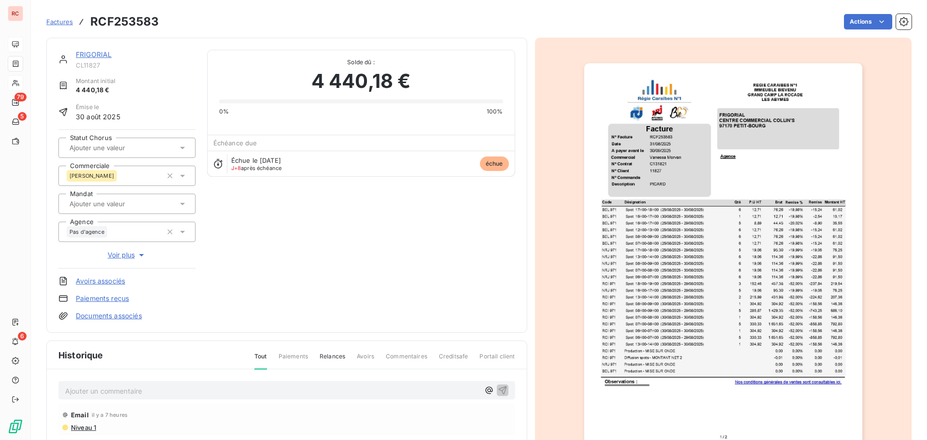
click at [76, 392] on p "Ajouter un commentaire ﻿" at bounding box center [272, 391] width 414 height 12
drag, startPoint x: 231, startPoint y: 384, endPoint x: 52, endPoint y: 386, distance: 179.2
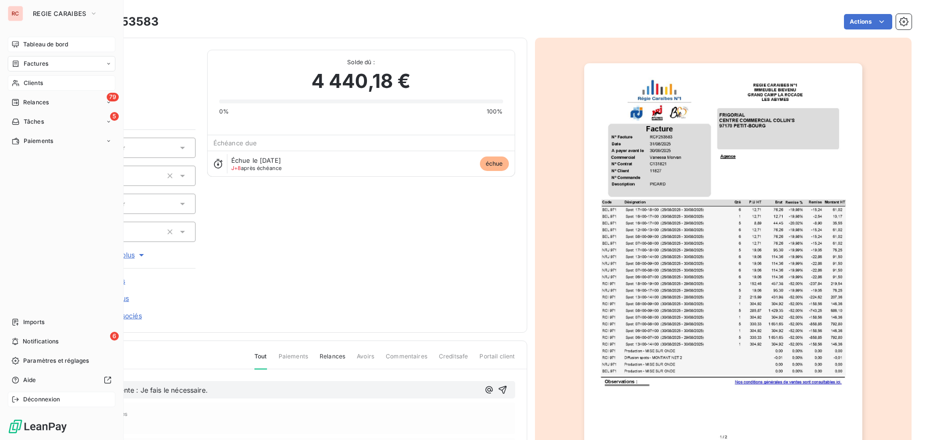
drag, startPoint x: 233, startPoint y: 392, endPoint x: 22, endPoint y: 393, distance: 210.6
click at [22, 393] on div "RC REGIE CARAIBES Tableau de bord Factures Clients 79 Relances 5 Tâches Paiemen…" at bounding box center [463, 220] width 927 height 440
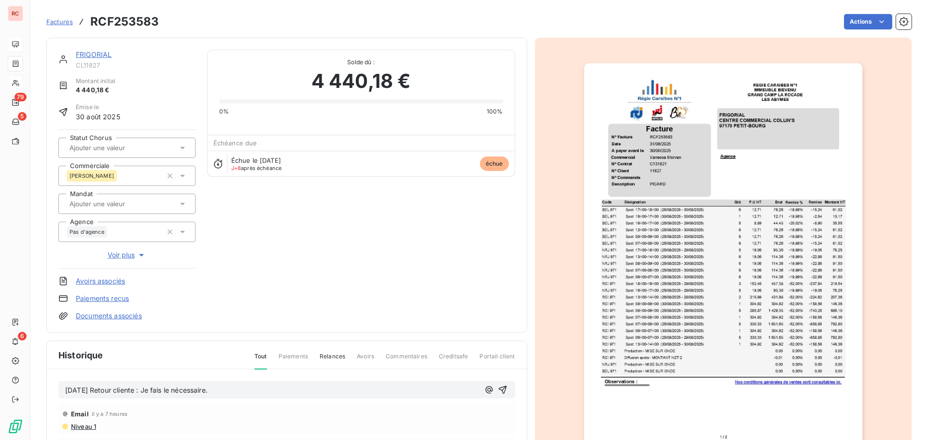
copy span "[DATE] Retour cliente : Je fais le nécessaire."
click at [498, 388] on icon "button" at bounding box center [502, 390] width 8 height 8
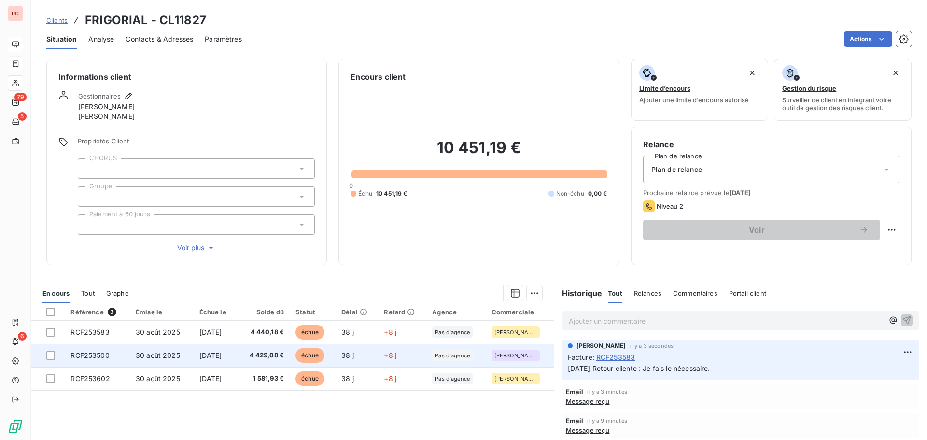
click at [136, 357] on span "30 août 2025" at bounding box center [158, 355] width 44 height 8
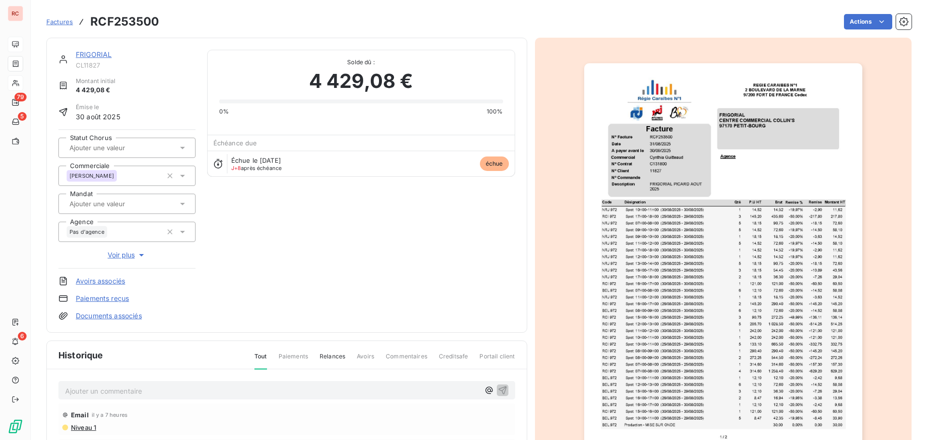
click at [125, 390] on p "Ajouter un commentaire ﻿" at bounding box center [272, 391] width 414 height 12
click at [499, 388] on icon "button" at bounding box center [503, 390] width 10 height 10
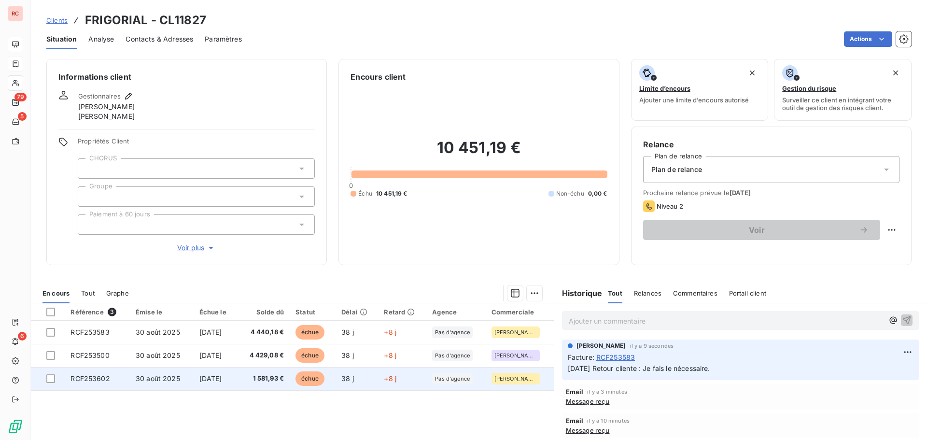
click at [142, 379] on span "30 août 2025" at bounding box center [158, 378] width 44 height 8
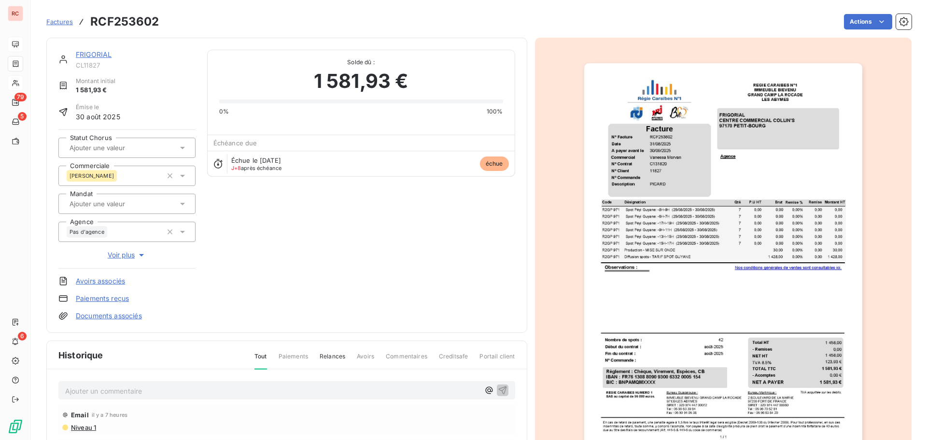
click at [74, 386] on p "Ajouter un commentaire ﻿" at bounding box center [272, 391] width 414 height 12
click at [498, 388] on icon "button" at bounding box center [503, 390] width 10 height 10
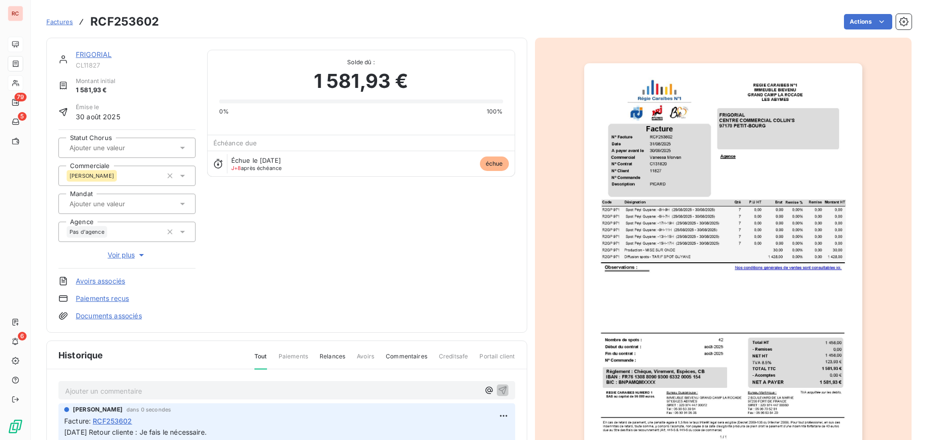
click at [105, 59] on div "FRIGORIAL" at bounding box center [136, 55] width 120 height 10
click at [106, 55] on link "FRIGORIAL" at bounding box center [94, 54] width 36 height 8
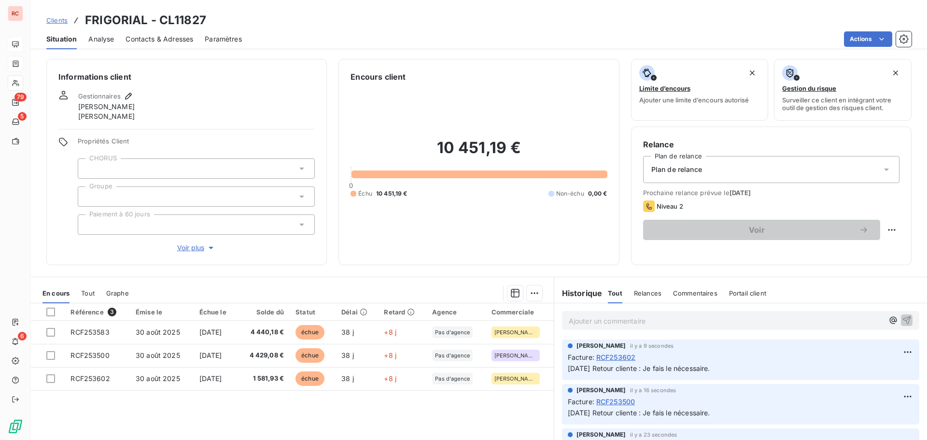
click at [149, 40] on span "Contacts & Adresses" at bounding box center [160, 39] width 68 height 10
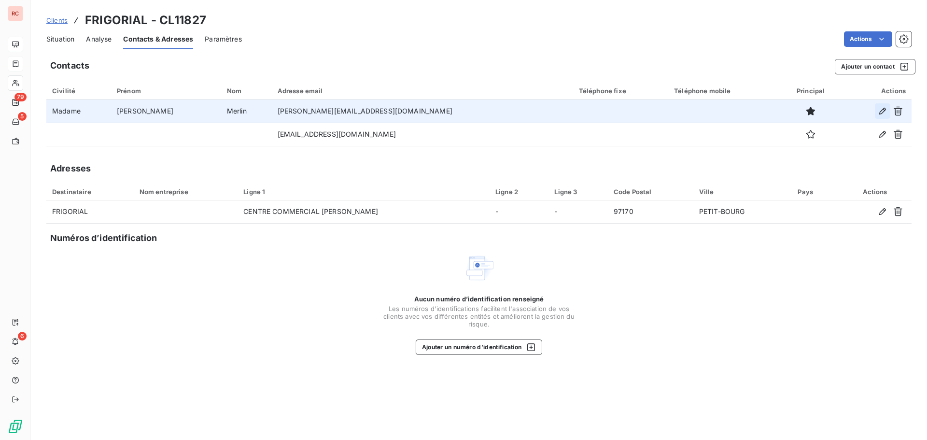
click at [881, 110] on icon "button" at bounding box center [883, 111] width 10 height 10
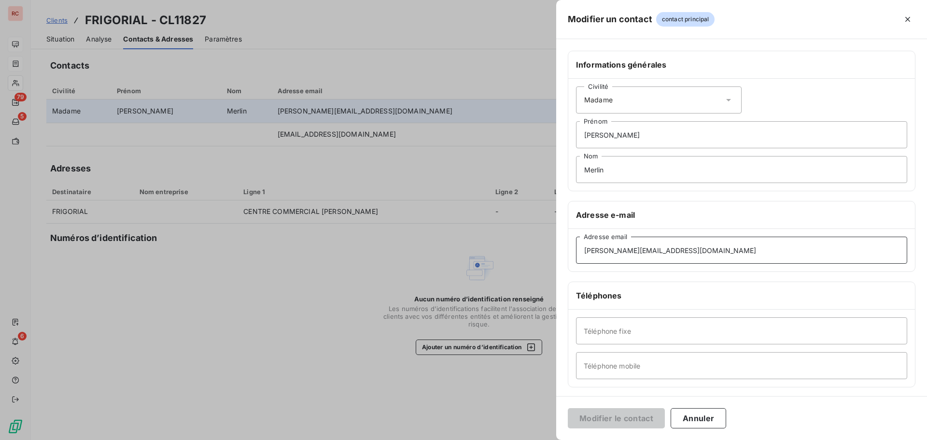
drag, startPoint x: 711, startPoint y: 256, endPoint x: 536, endPoint y: 249, distance: 175.5
click at [536, 440] on div "Modifier un contact contact principal Informations générales Civilité Madame [P…" at bounding box center [463, 440] width 927 height 0
paste input "[PERSON_NAME].louis"
type input "[PERSON_NAME][EMAIL_ADDRESS][DOMAIN_NAME]"
drag, startPoint x: 622, startPoint y: 169, endPoint x: 578, endPoint y: 170, distance: 44.0
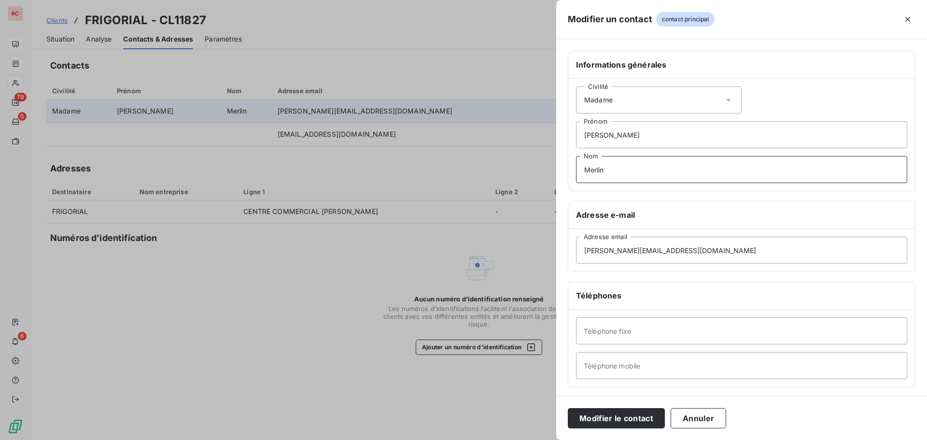
click at [578, 170] on input "Merlin" at bounding box center [741, 169] width 331 height 27
type input "[PERSON_NAME]"
click at [618, 138] on input "[PERSON_NAME]" at bounding box center [741, 134] width 331 height 27
drag, startPoint x: 614, startPoint y: 137, endPoint x: 583, endPoint y: 135, distance: 30.9
click at [583, 135] on input "[PERSON_NAME]" at bounding box center [741, 134] width 331 height 27
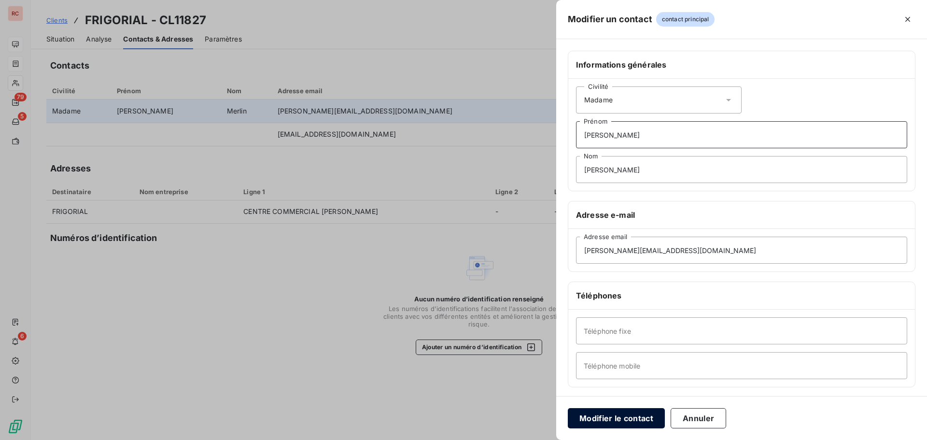
type input "[PERSON_NAME]"
click at [621, 414] on button "Modifier le contact" at bounding box center [616, 418] width 97 height 20
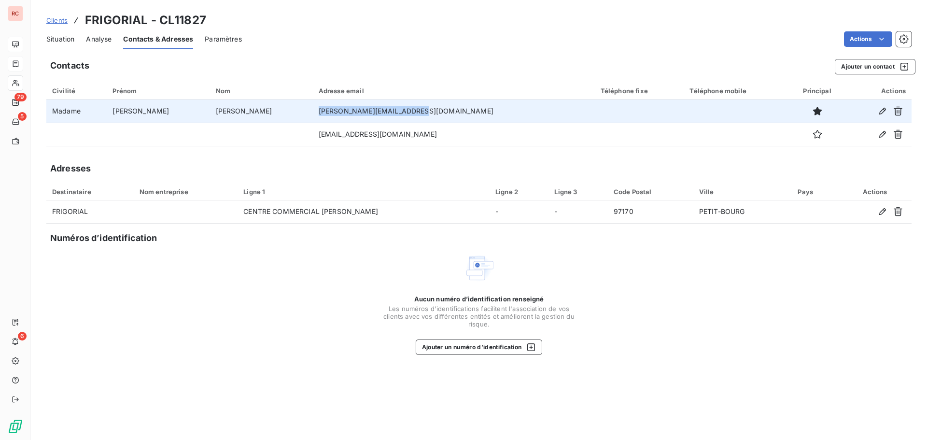
drag, startPoint x: 360, startPoint y: 109, endPoint x: 253, endPoint y: 110, distance: 106.8
click at [313, 110] on td "[PERSON_NAME][EMAIL_ADDRESS][DOMAIN_NAME]" at bounding box center [454, 111] width 282 height 23
copy td "[PERSON_NAME][EMAIL_ADDRESS][DOMAIN_NAME]"
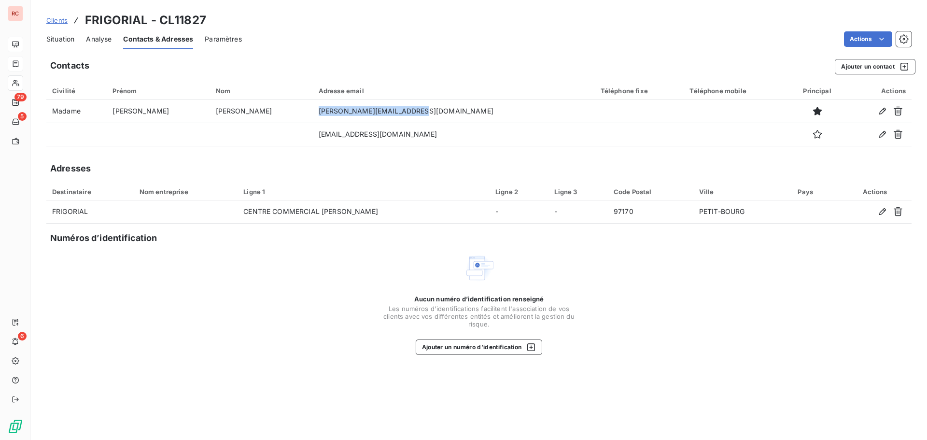
click at [200, 296] on div "Aucun numéro d’identification renseigné Les numéros d'identifications faciliten…" at bounding box center [479, 304] width 866 height 102
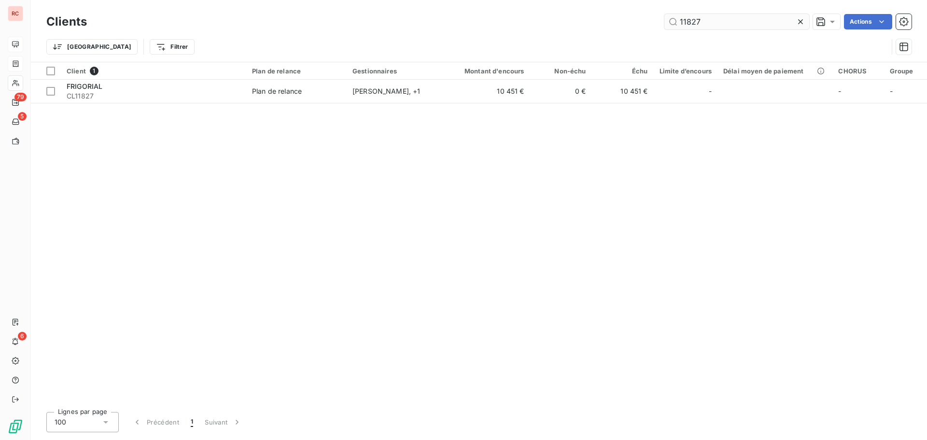
drag, startPoint x: 726, startPoint y: 23, endPoint x: 673, endPoint y: 18, distance: 52.8
click at [673, 18] on input "11827" at bounding box center [737, 21] width 145 height 15
type input "remidis"
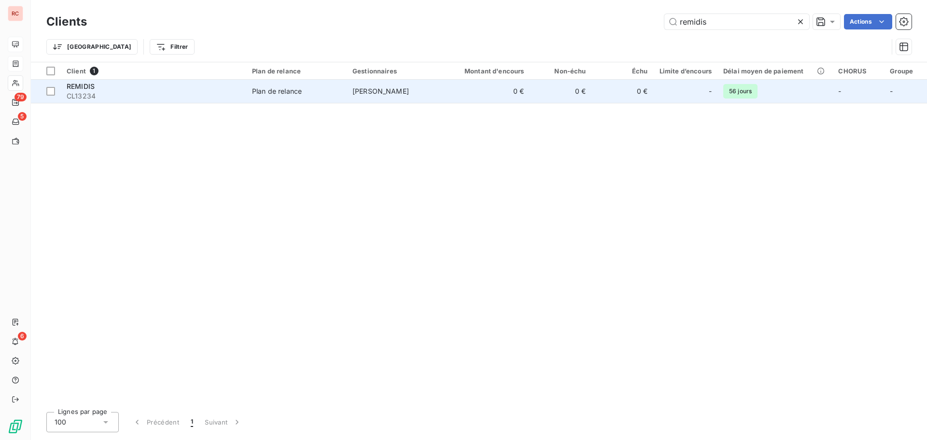
click at [293, 101] on td "Plan de relance" at bounding box center [296, 91] width 100 height 23
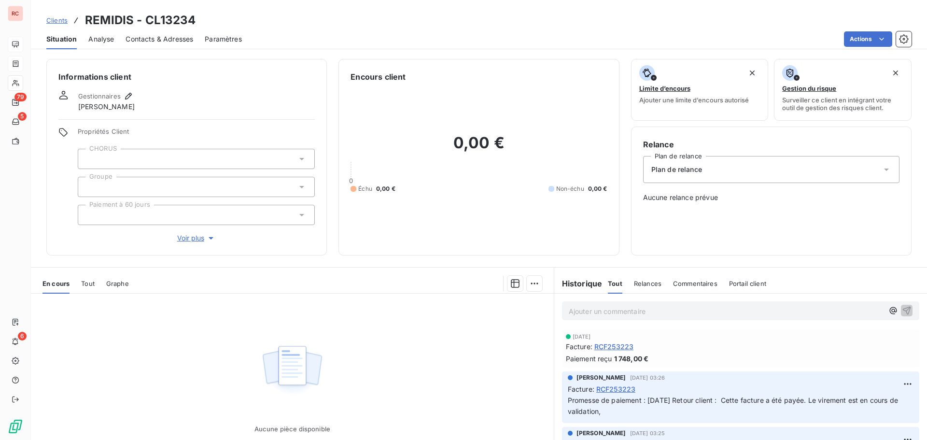
click at [179, 36] on span "Contacts & Adresses" at bounding box center [160, 39] width 68 height 10
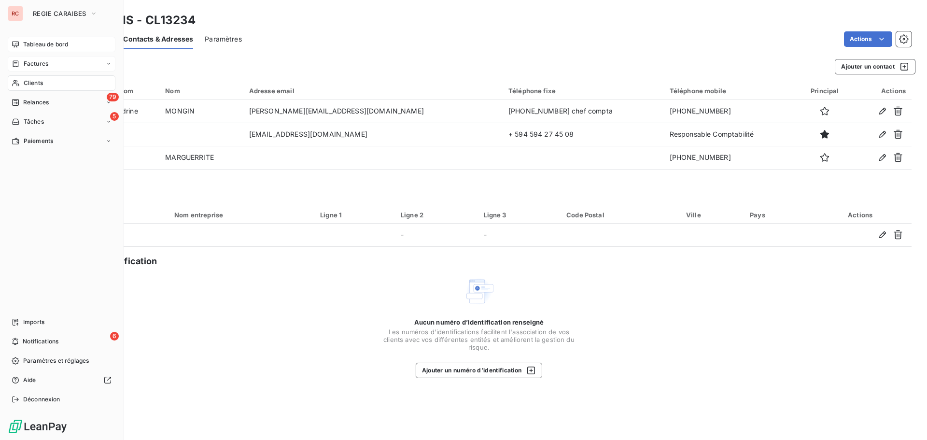
click at [52, 44] on span "Tableau de bord" at bounding box center [45, 44] width 45 height 9
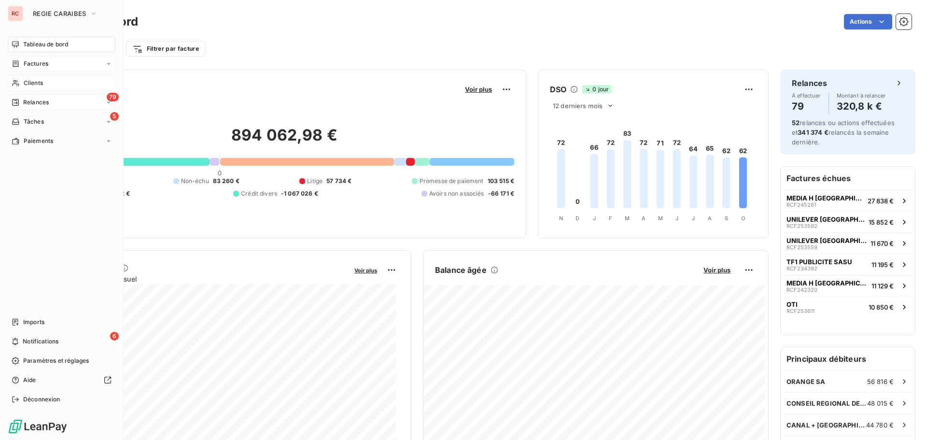
click at [47, 99] on span "Relances" at bounding box center [36, 102] width 26 height 9
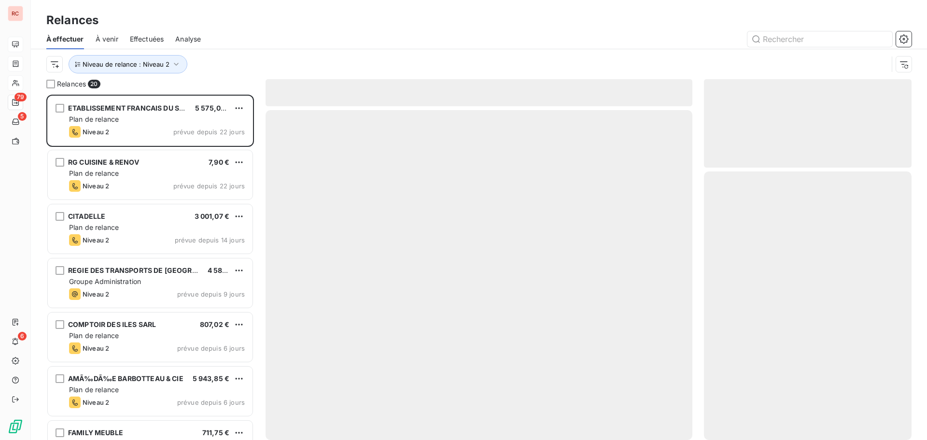
scroll to position [338, 200]
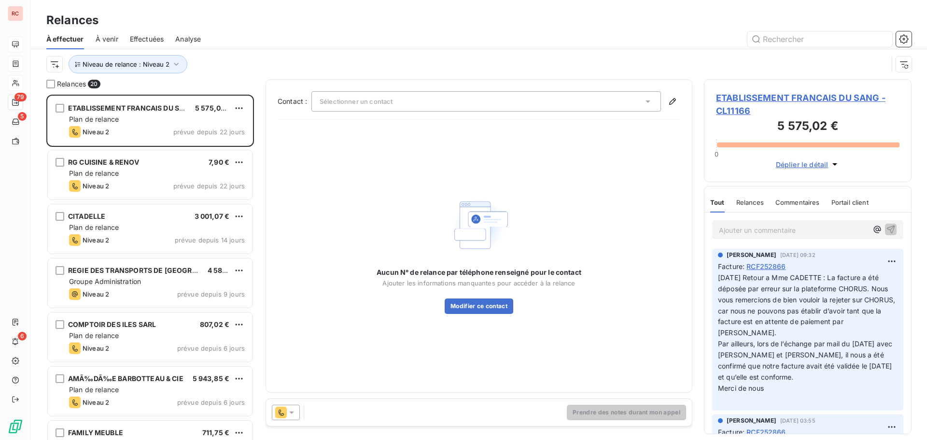
click at [149, 35] on span "Effectuées" at bounding box center [147, 39] width 34 height 10
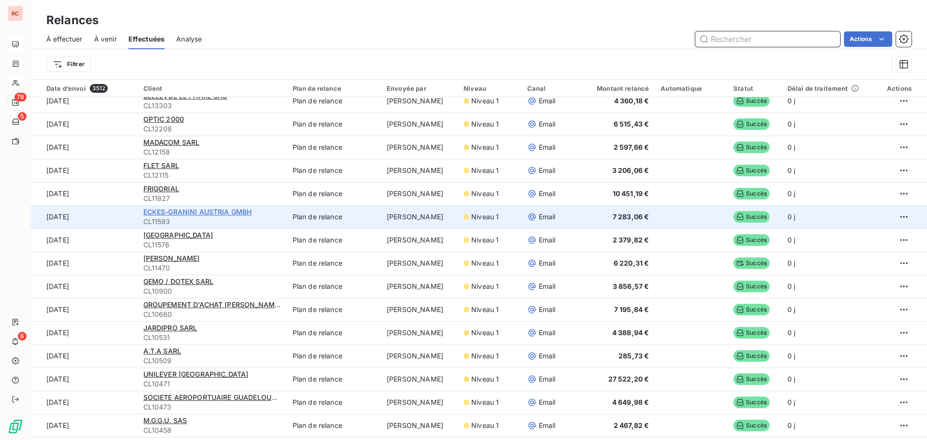
scroll to position [242, 0]
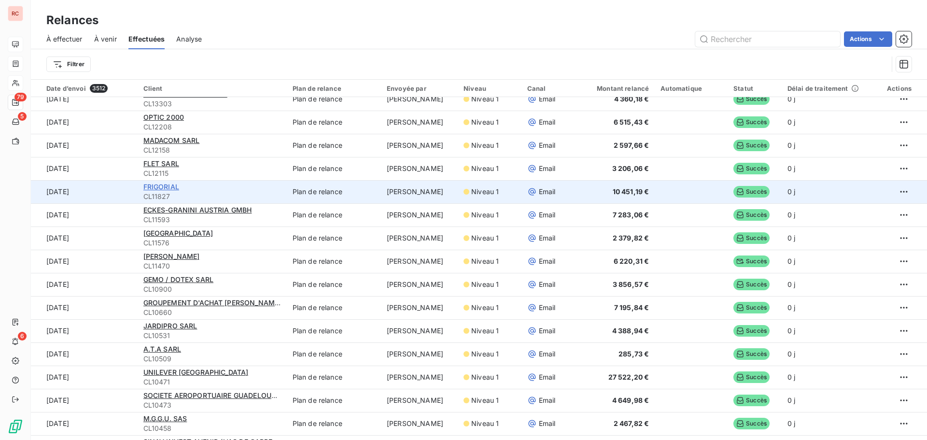
click at [169, 187] on span "FRIGORIAL" at bounding box center [161, 187] width 36 height 8
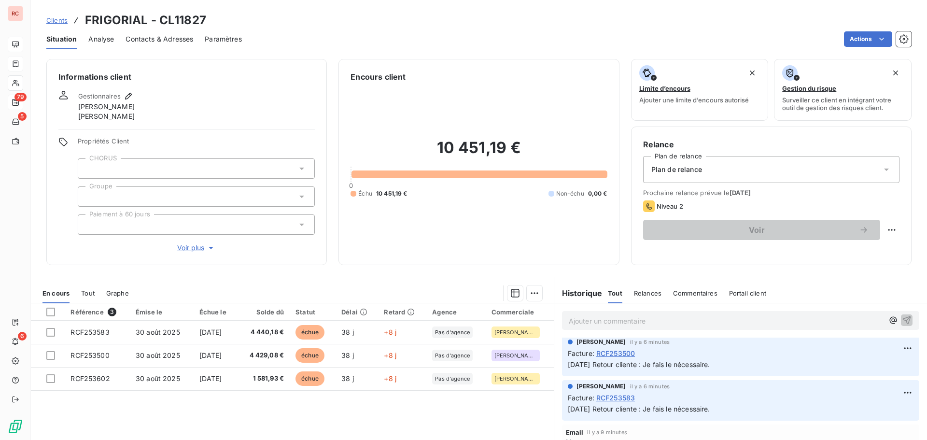
scroll to position [193, 0]
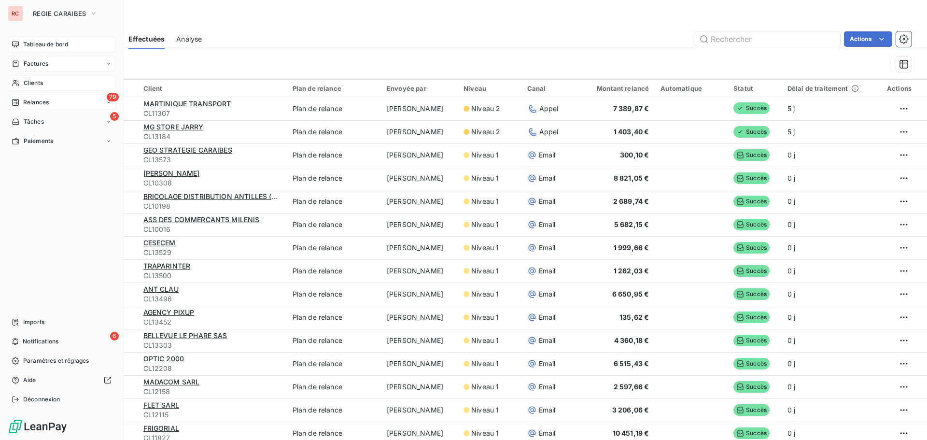
click at [31, 83] on span "Clients" at bounding box center [33, 83] width 19 height 9
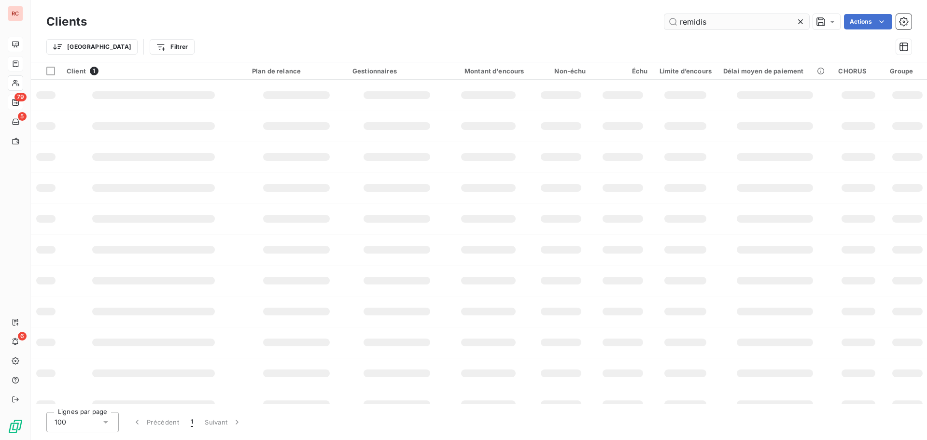
click at [712, 25] on input "remidis" at bounding box center [737, 21] width 145 height 15
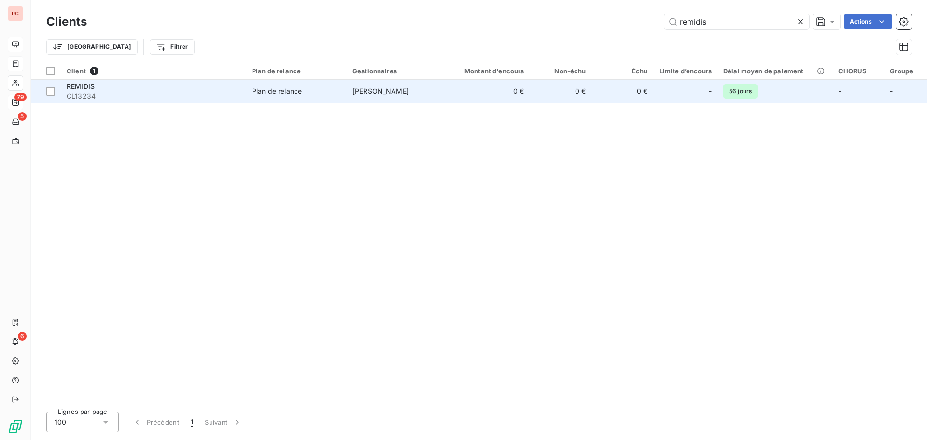
click at [313, 92] on span "Plan de relance" at bounding box center [296, 91] width 89 height 10
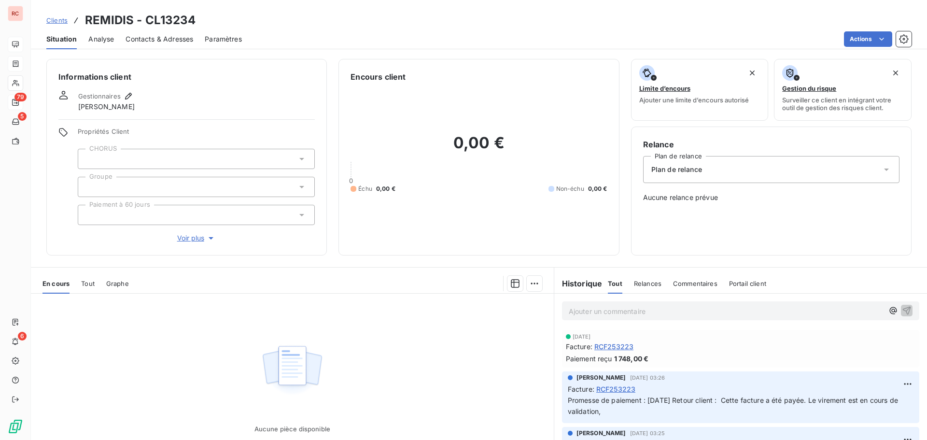
click at [85, 281] on span "Tout" at bounding box center [88, 284] width 14 height 8
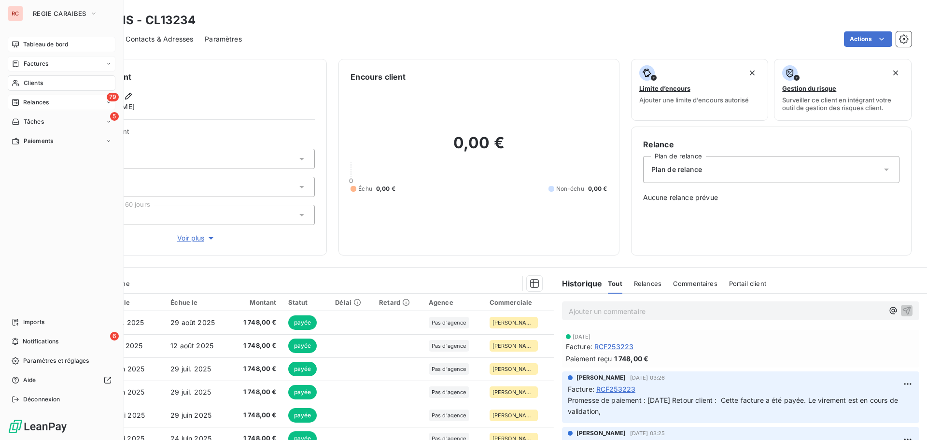
click at [36, 46] on span "Tableau de bord" at bounding box center [45, 44] width 45 height 9
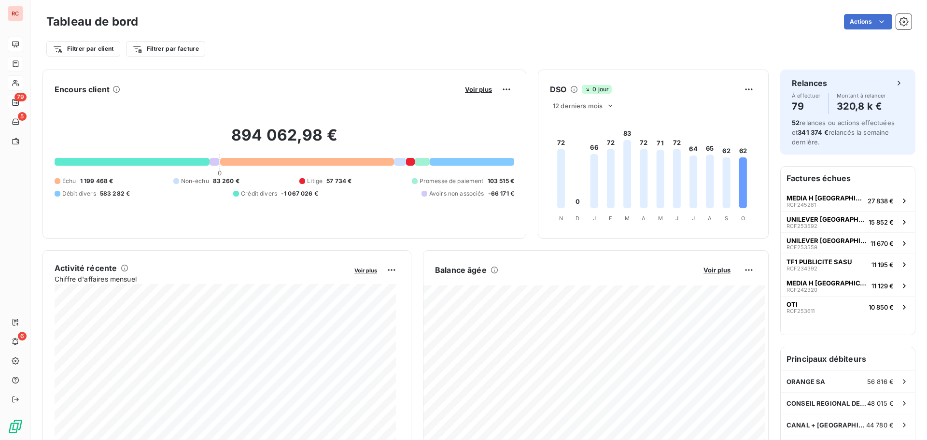
click at [431, 36] on div "Filtrer par client Filtrer par facture" at bounding box center [479, 45] width 866 height 26
